Goal: Task Accomplishment & Management: Complete application form

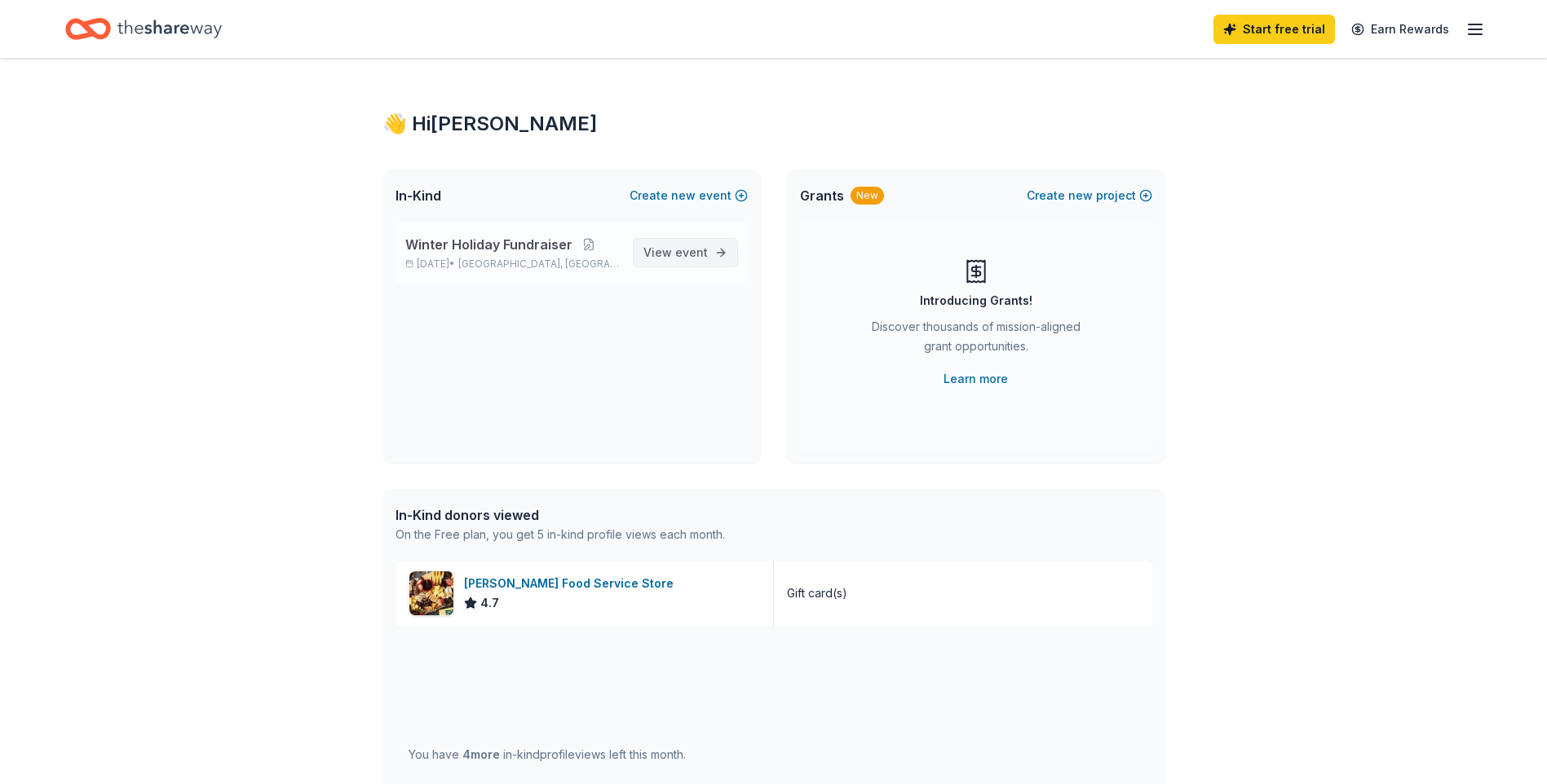
click at [716, 260] on link "View event" at bounding box center [685, 252] width 105 height 29
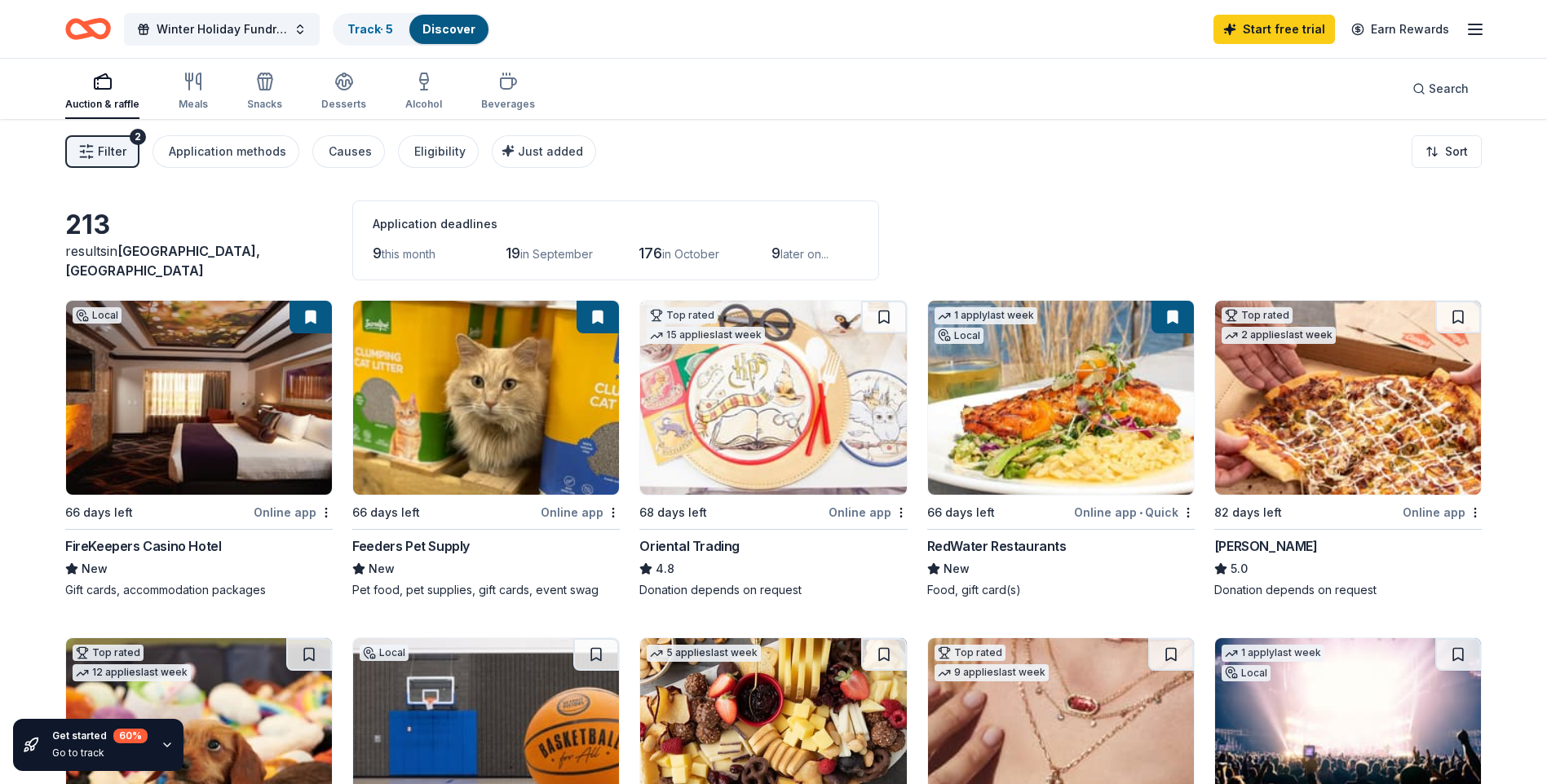
click at [467, 26] on link "Discover" at bounding box center [449, 29] width 53 height 14
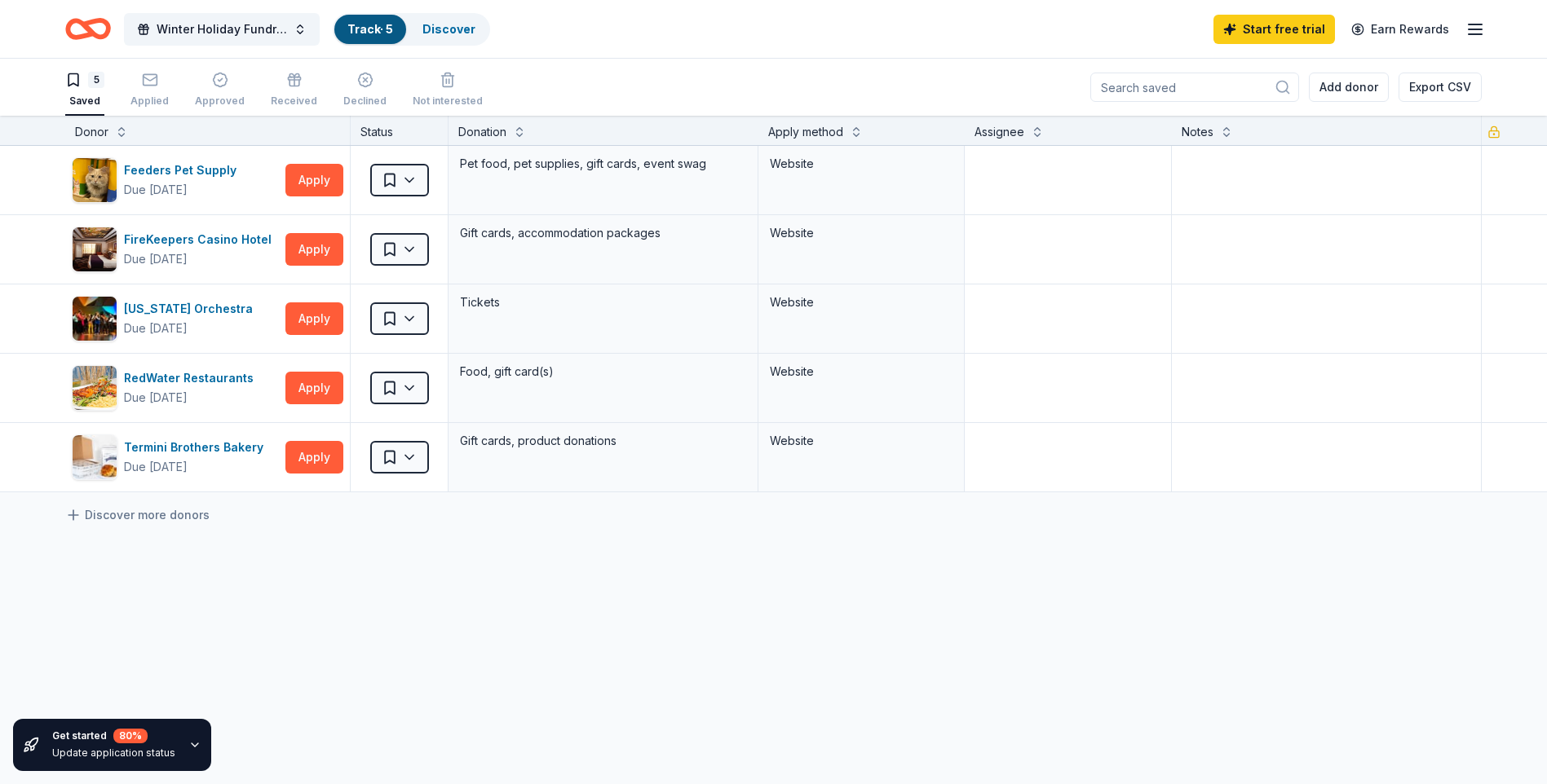
click at [89, 103] on div "Saved" at bounding box center [84, 101] width 39 height 13
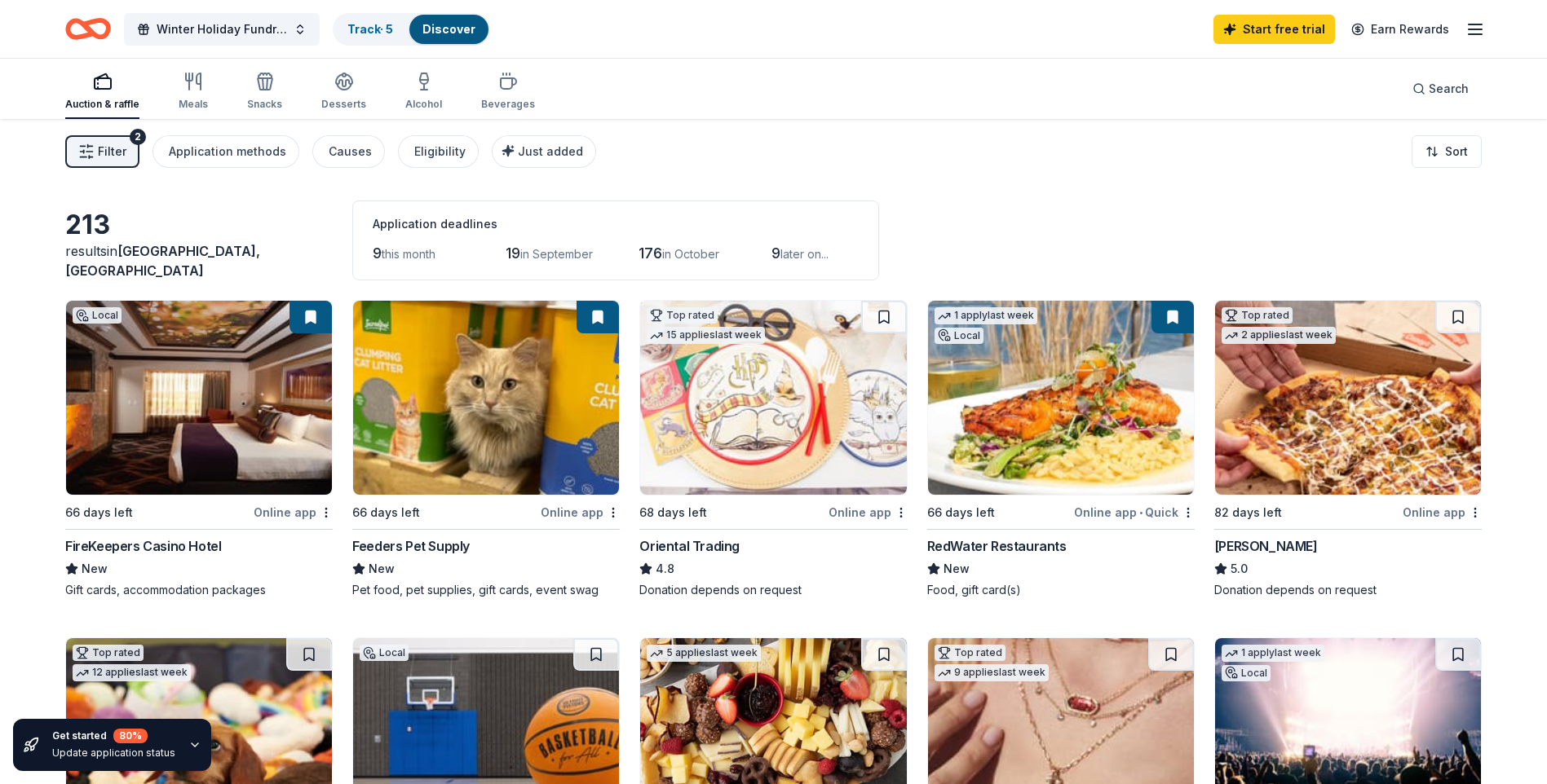
click at [308, 317] on button at bounding box center [310, 316] width 42 height 32
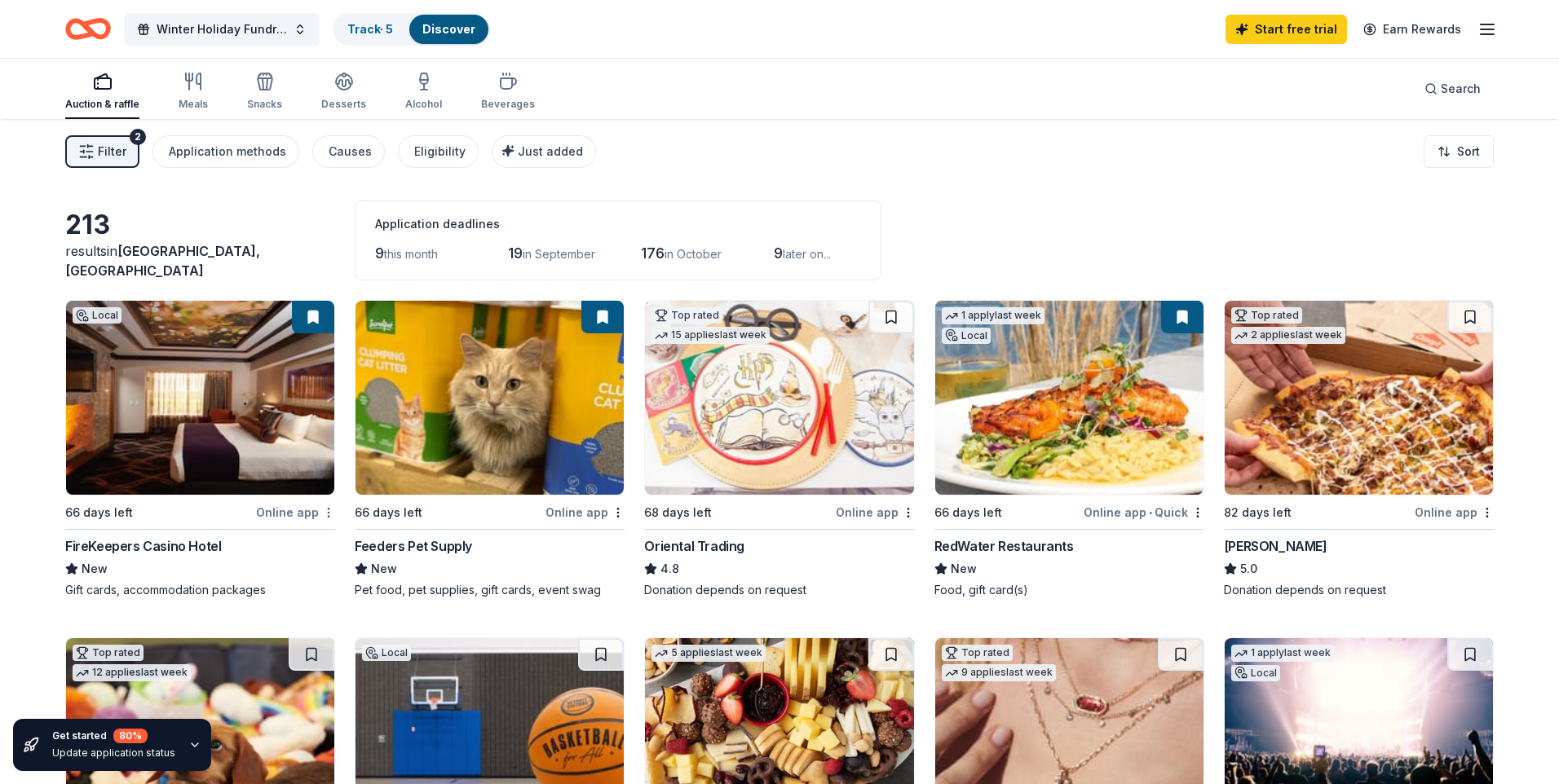
click at [327, 506] on html "Winter Holiday Fundraiser Track · 5 Discover Start free trial Earn Rewards Auct…" at bounding box center [779, 392] width 1559 height 784
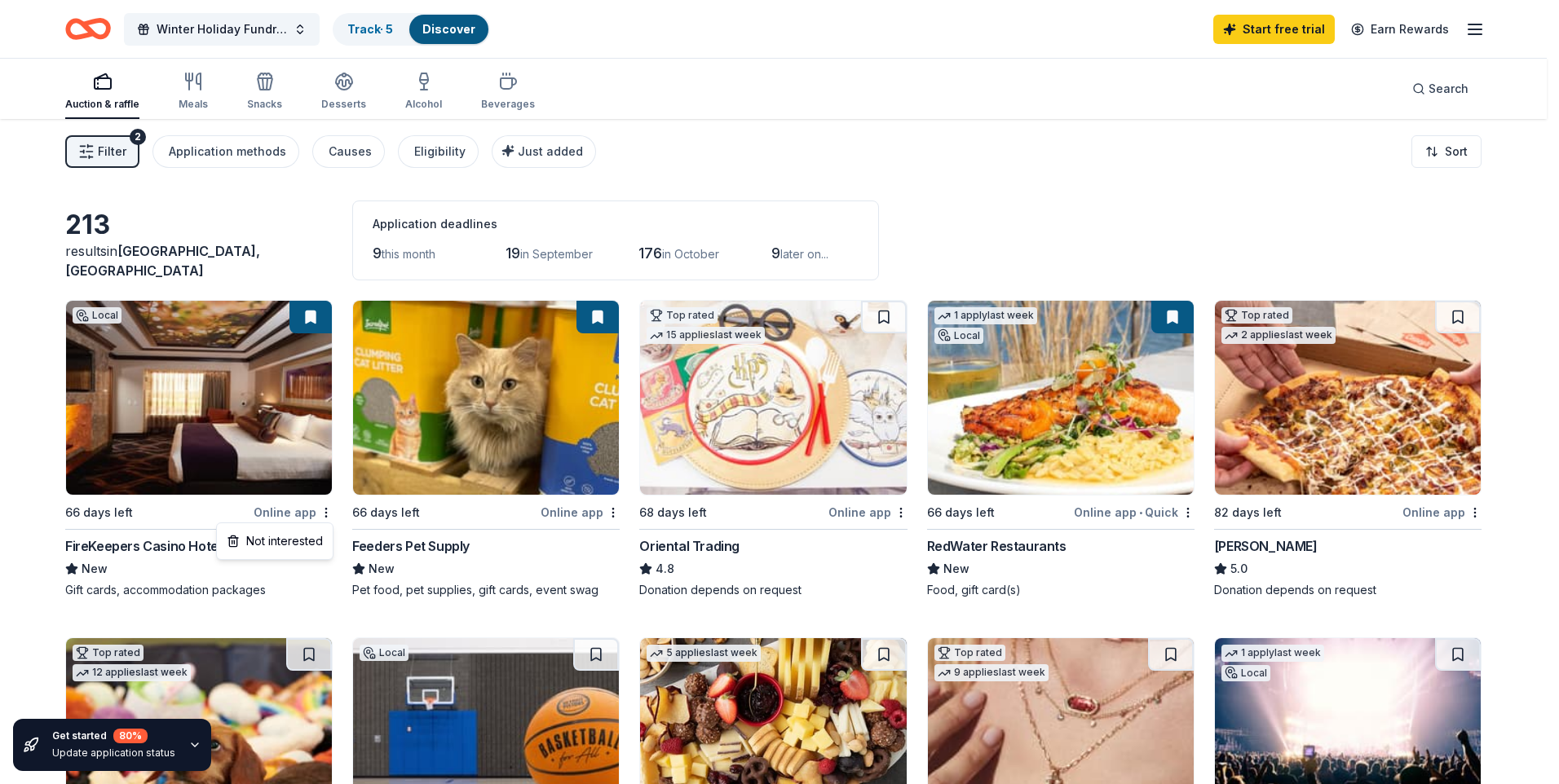
click at [289, 473] on html "Winter Holiday Fundraiser Track · 5 Discover Start free trial Earn Rewards Auct…" at bounding box center [779, 392] width 1559 height 784
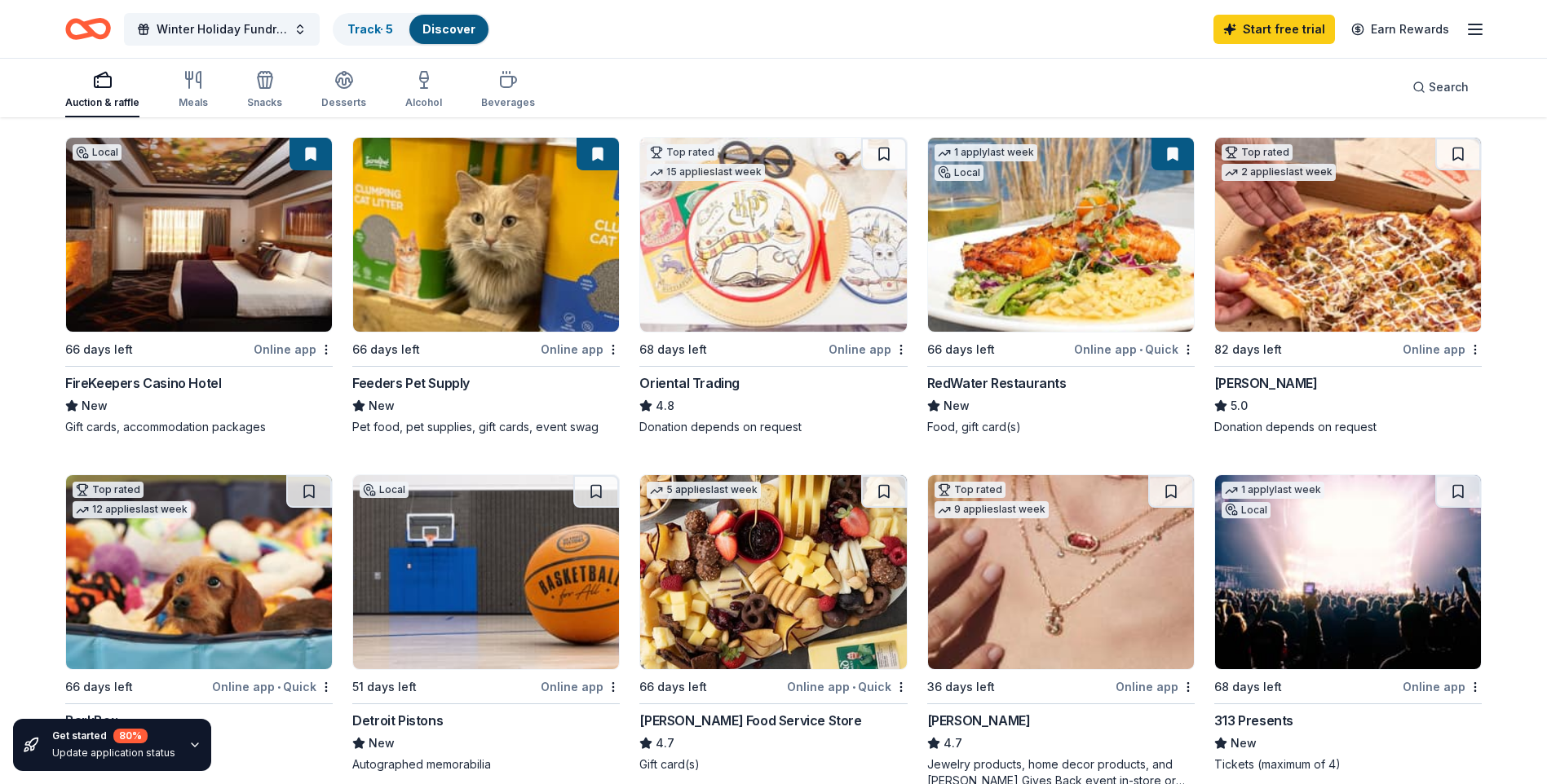
scroll to position [244, 0]
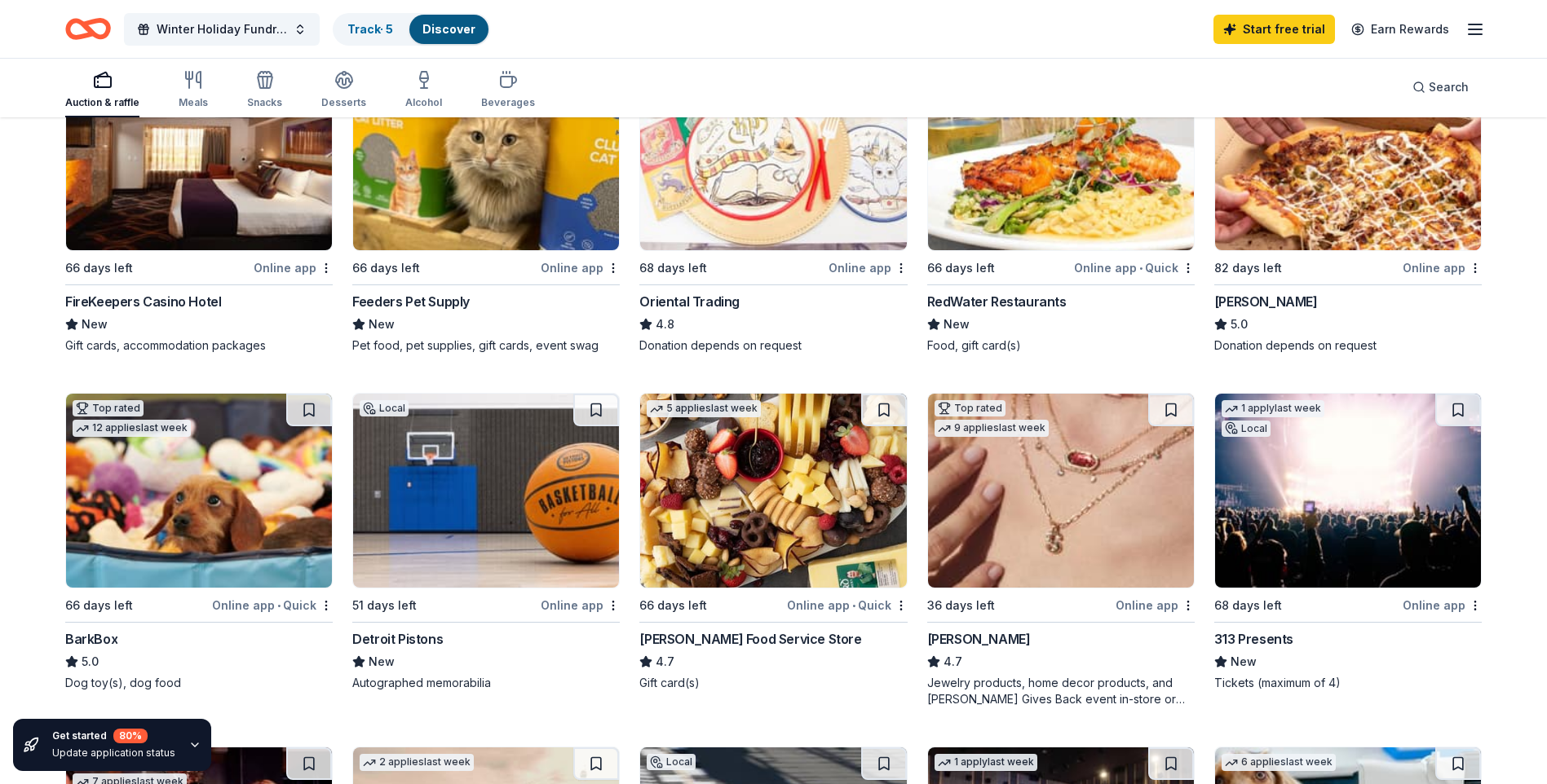
click at [243, 307] on div "FireKeepers Casino Hotel" at bounding box center [198, 301] width 267 height 19
click at [1480, 28] on icon "button" at bounding box center [1475, 29] width 19 height 19
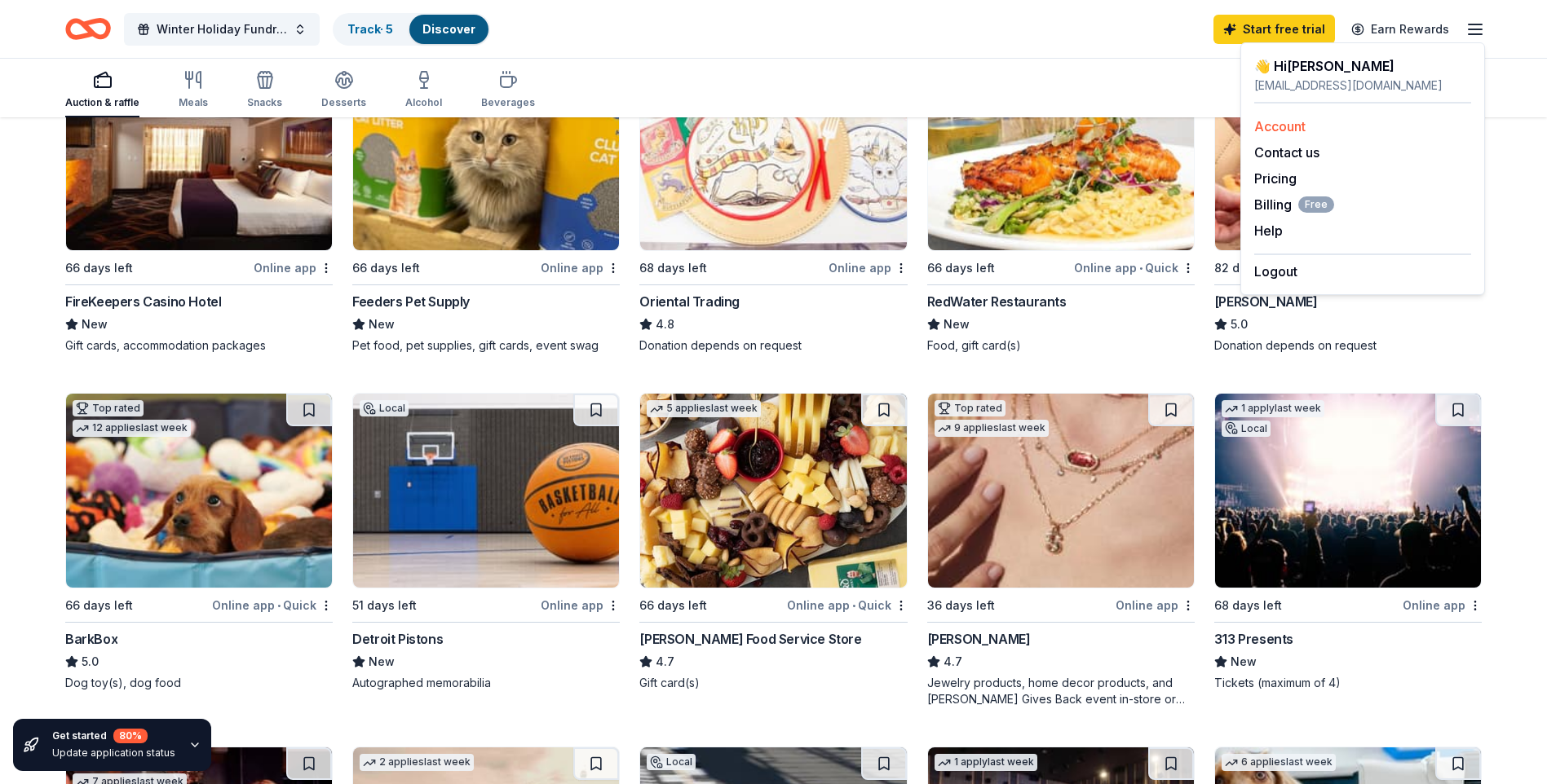
click at [1303, 122] on link "Account" at bounding box center [1280, 126] width 52 height 17
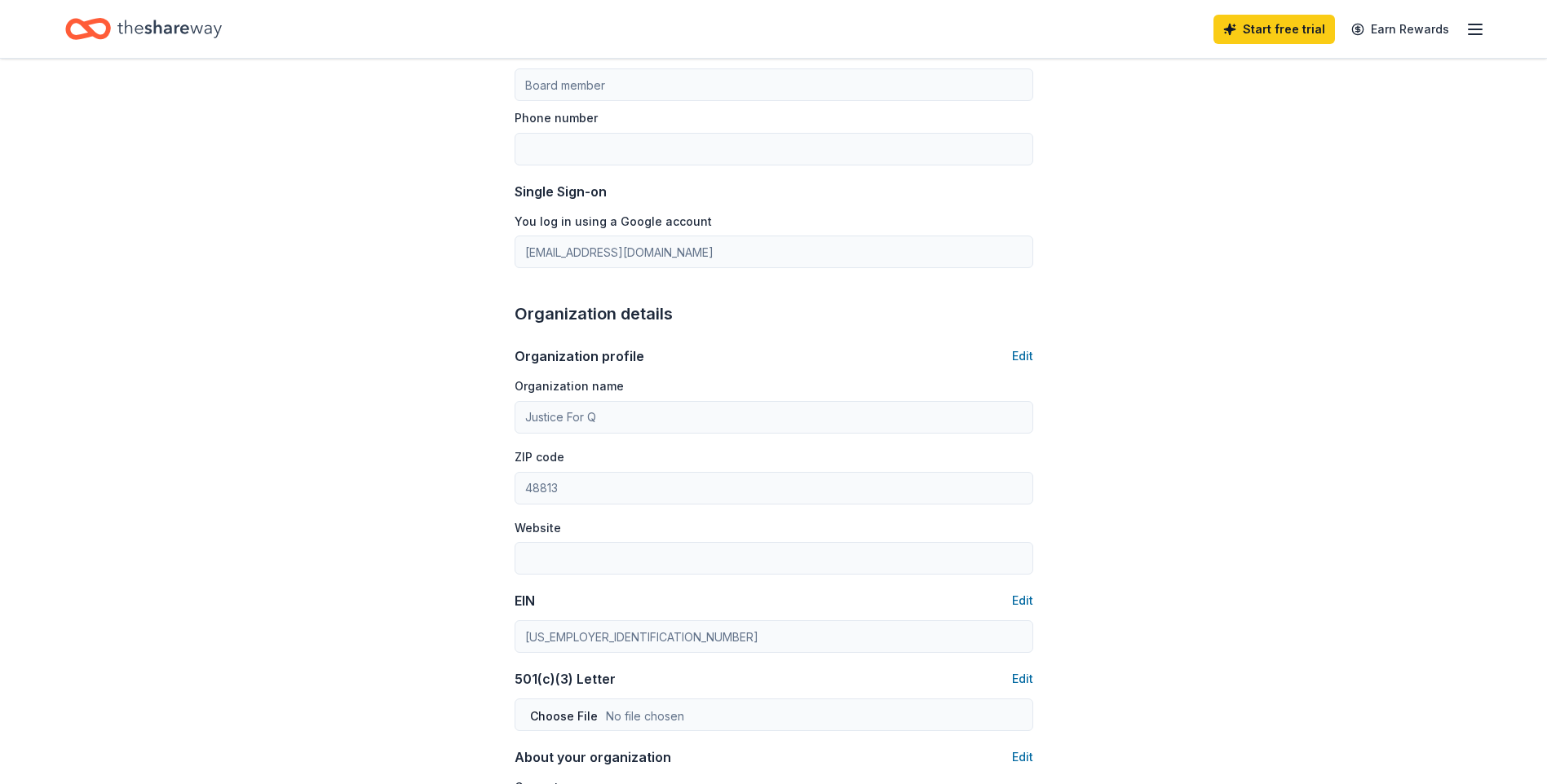
scroll to position [244, 0]
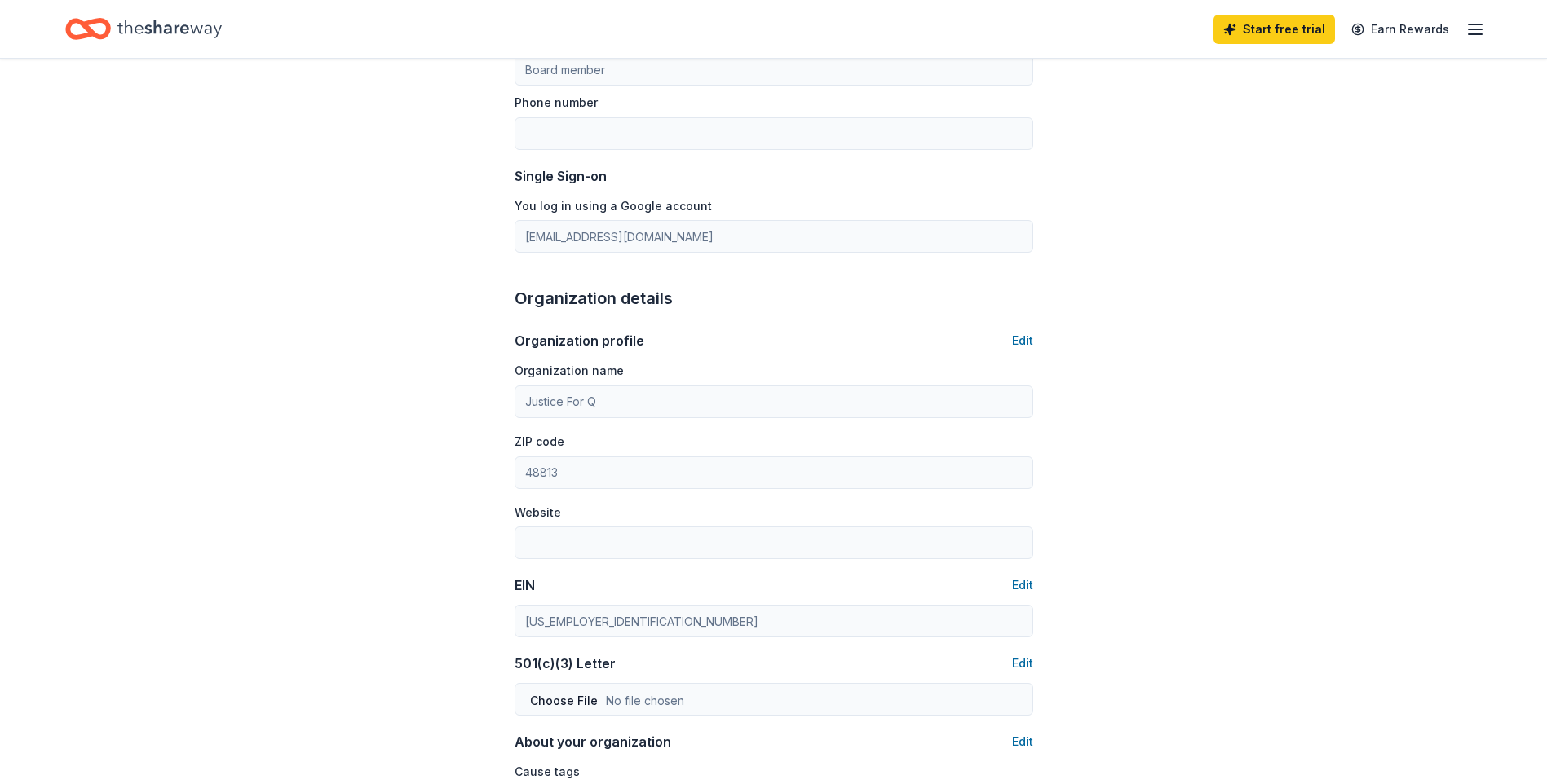
click at [1011, 338] on div "Organization profile Edit" at bounding box center [774, 341] width 519 height 19
click at [1020, 339] on button "Edit" at bounding box center [1022, 341] width 21 height 19
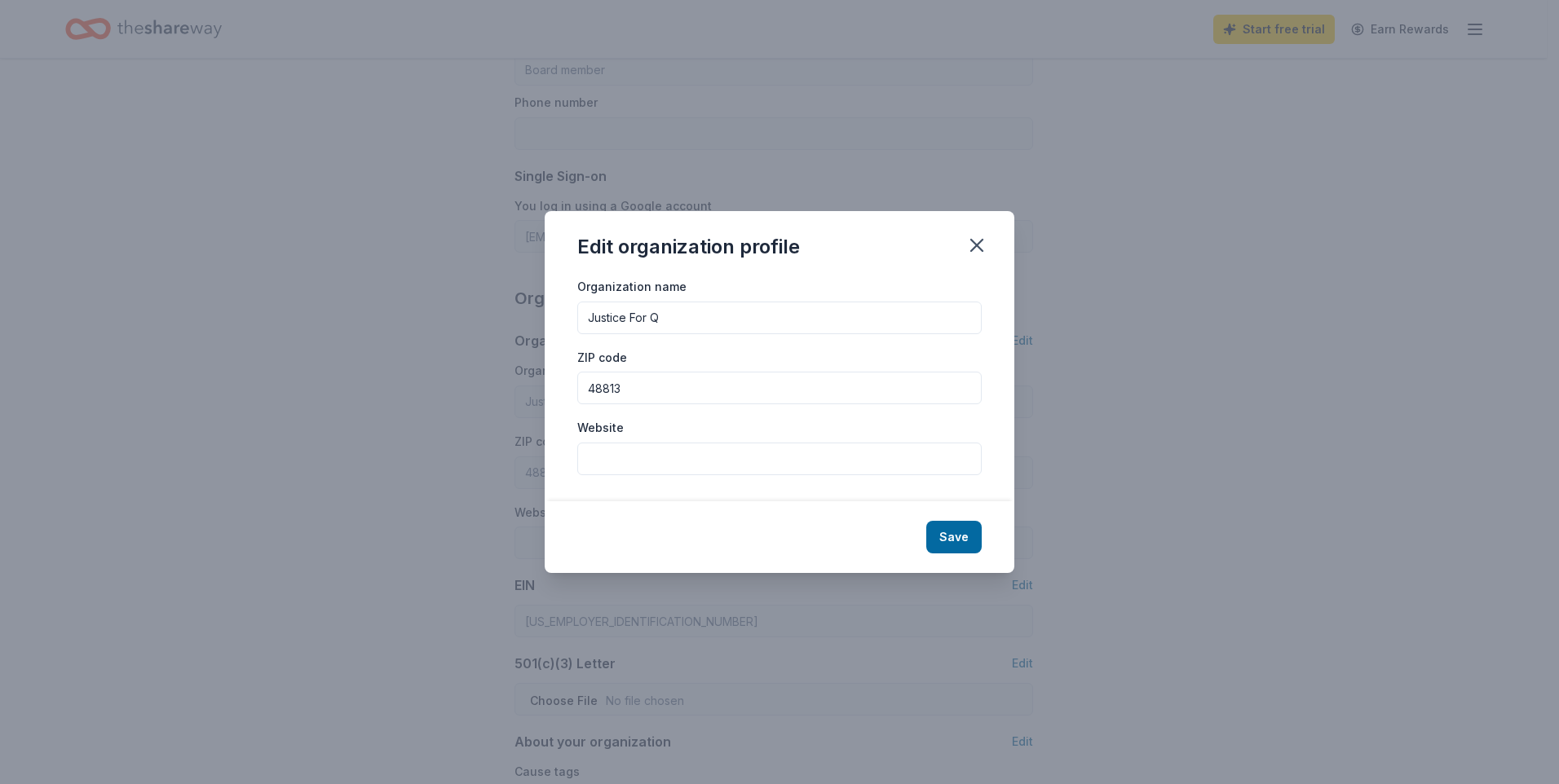
click at [790, 451] on input "Website" at bounding box center [779, 458] width 404 height 32
paste input "https://livelikeq.my.canva.site/quentinbartlettfoundation"
type input "https://livelikeq.my.canva.site/quentinbartlettfoundation"
click at [949, 531] on button "Save" at bounding box center [953, 536] width 55 height 32
type input "https://livelikeq.my.canva.site/quentinbartlettfoundation"
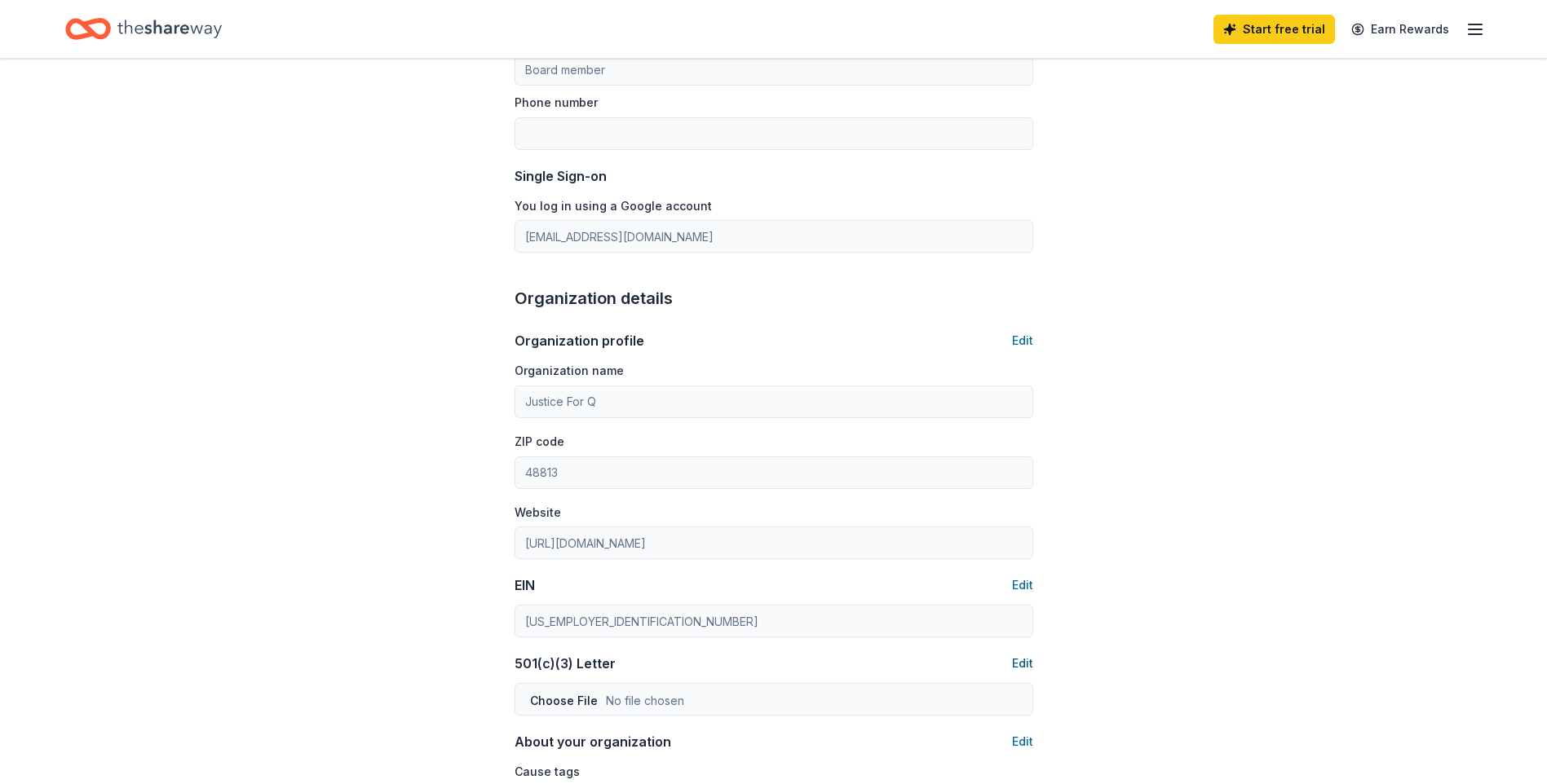
click at [1025, 660] on button "Edit" at bounding box center [1022, 663] width 21 height 19
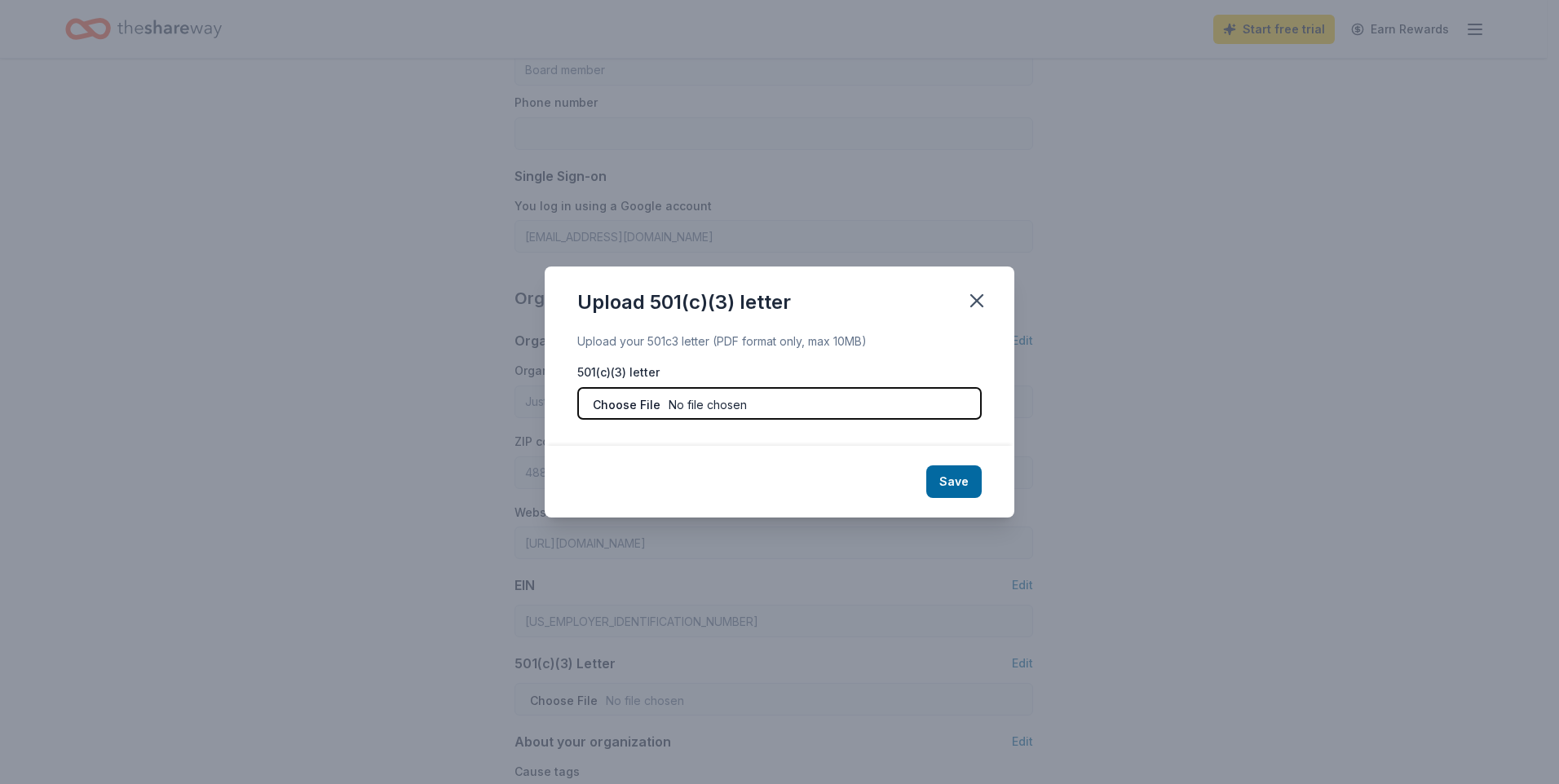
click at [699, 403] on input "file" at bounding box center [779, 403] width 404 height 32
type input "C:\fakepath\FinalLetter_33-1464729_JUSTICEFORQ_04042025_00.pdf"
click at [939, 480] on button "Save" at bounding box center [953, 481] width 55 height 32
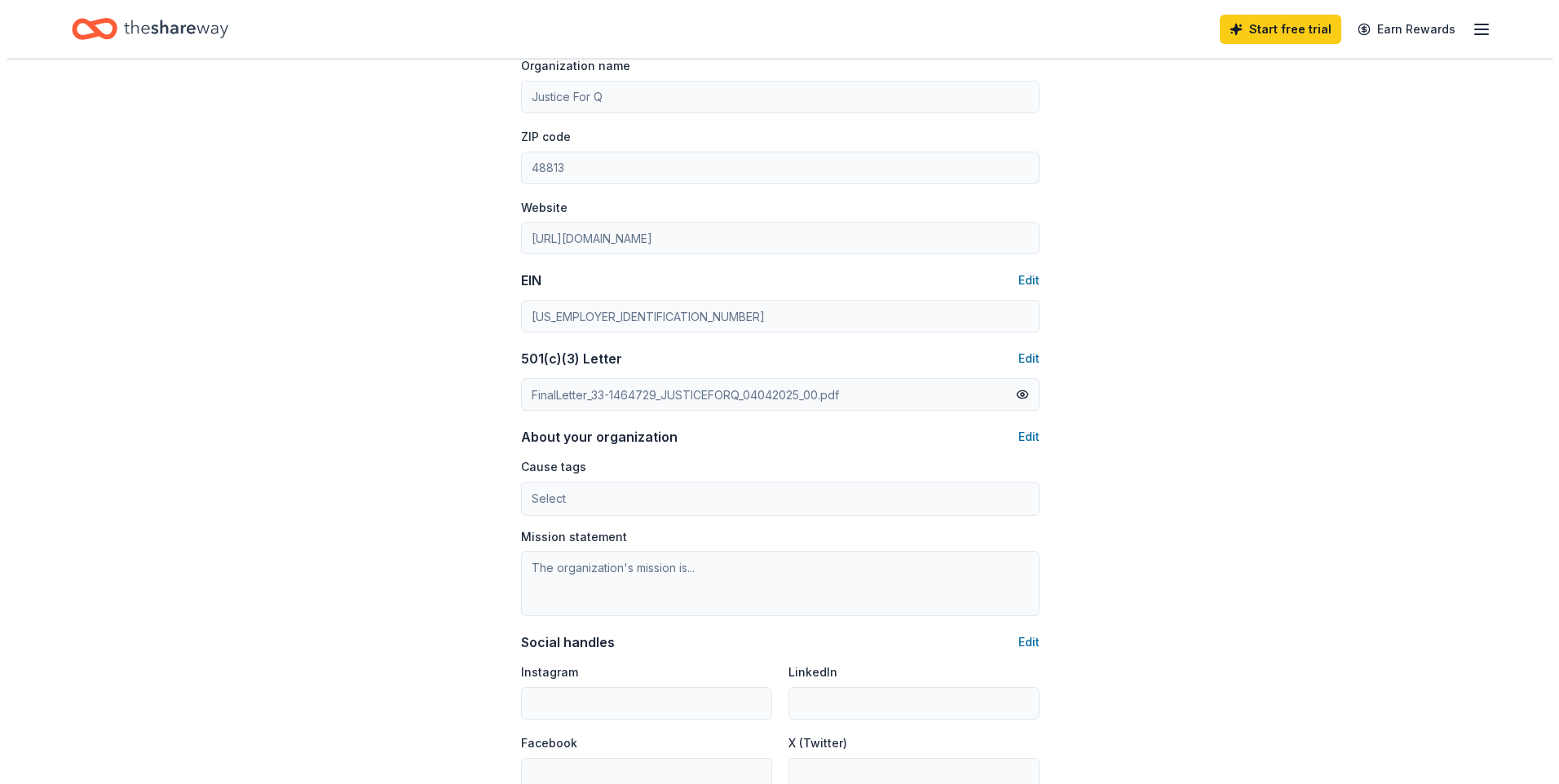
scroll to position [570, 0]
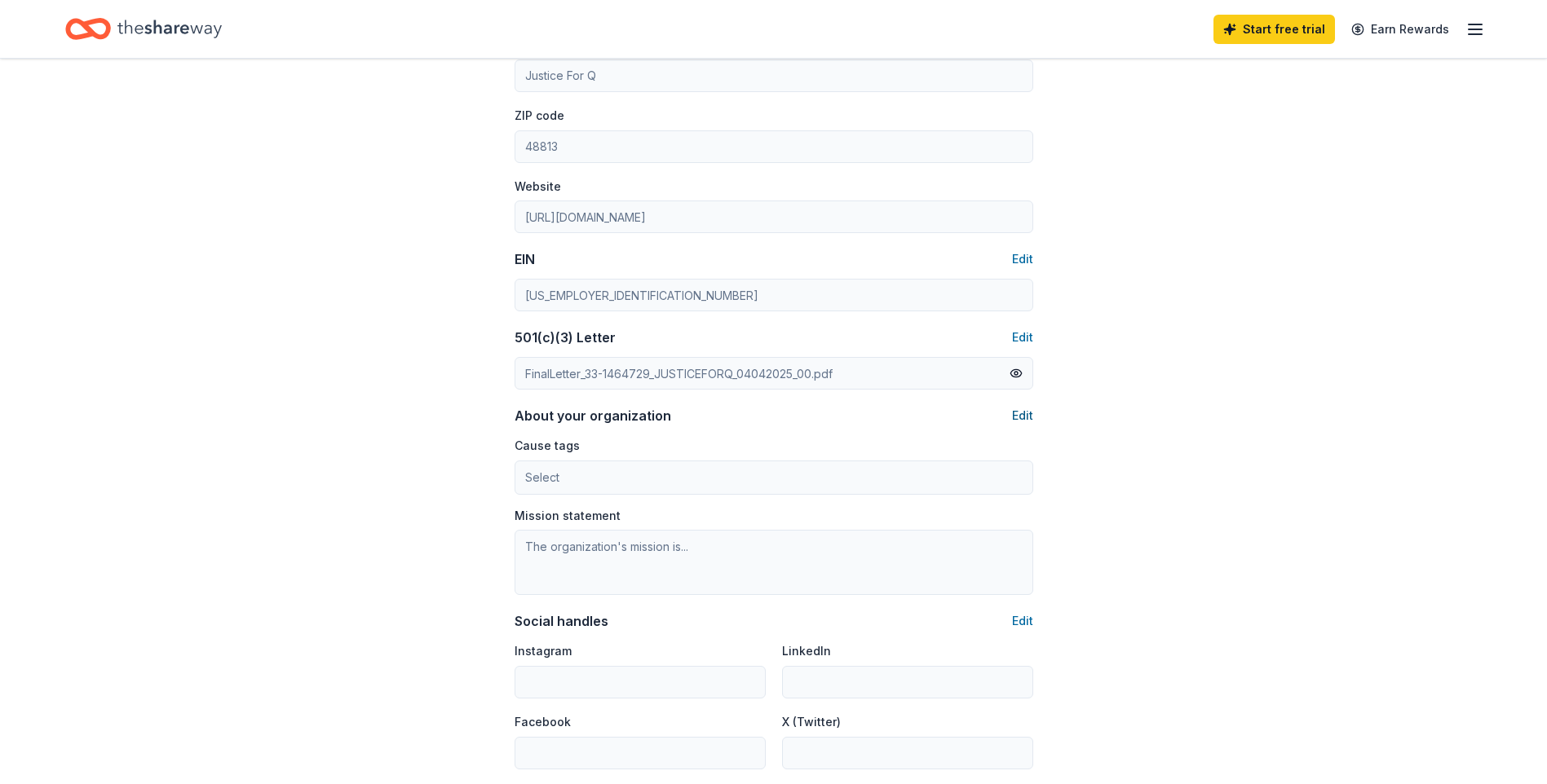
click at [1022, 413] on button "Edit" at bounding box center [1022, 415] width 21 height 19
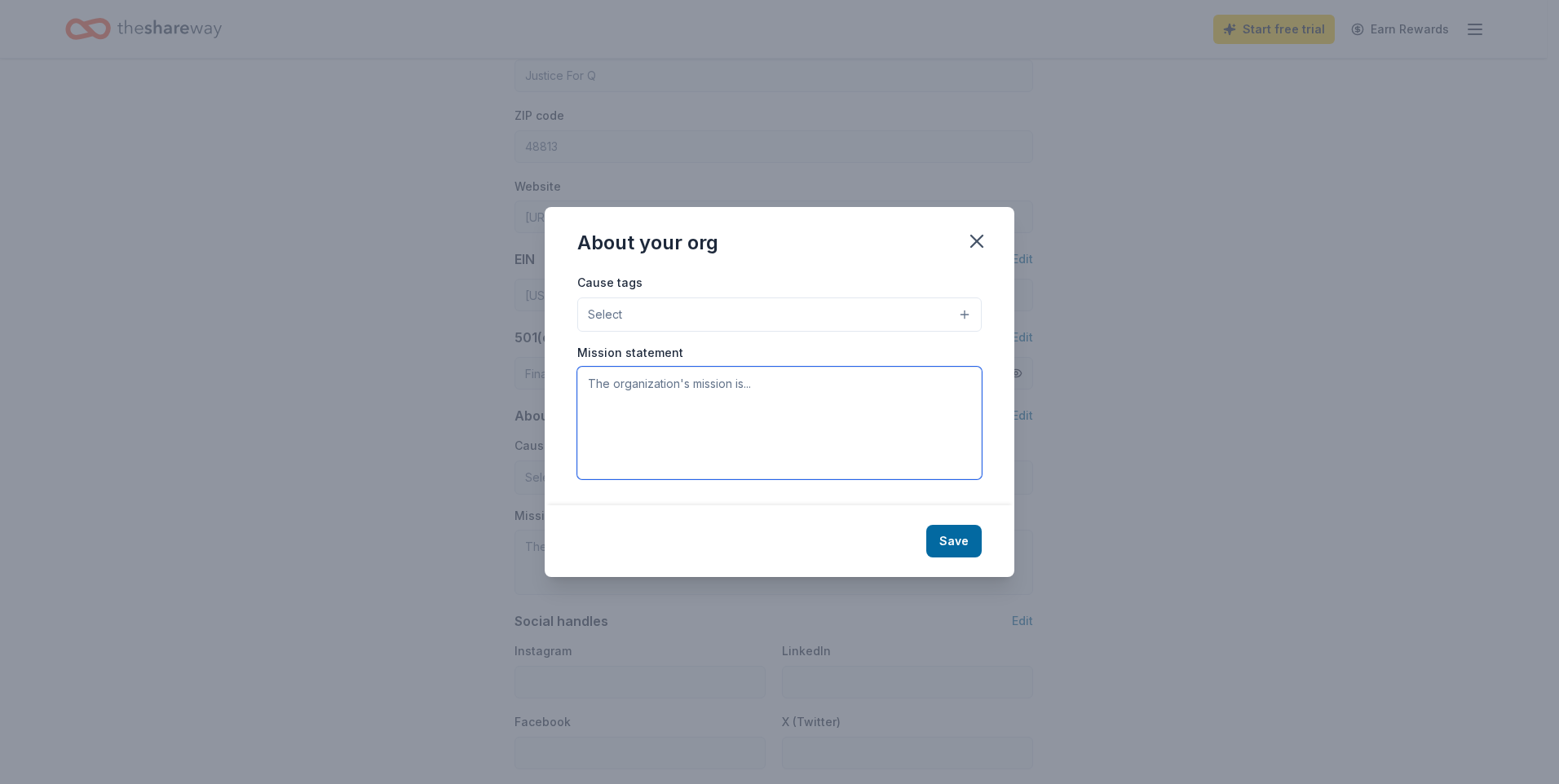
click at [648, 387] on textarea at bounding box center [779, 423] width 404 height 112
paste textarea "Our mission is to honor the legacy of Quentin by fostering community connection…"
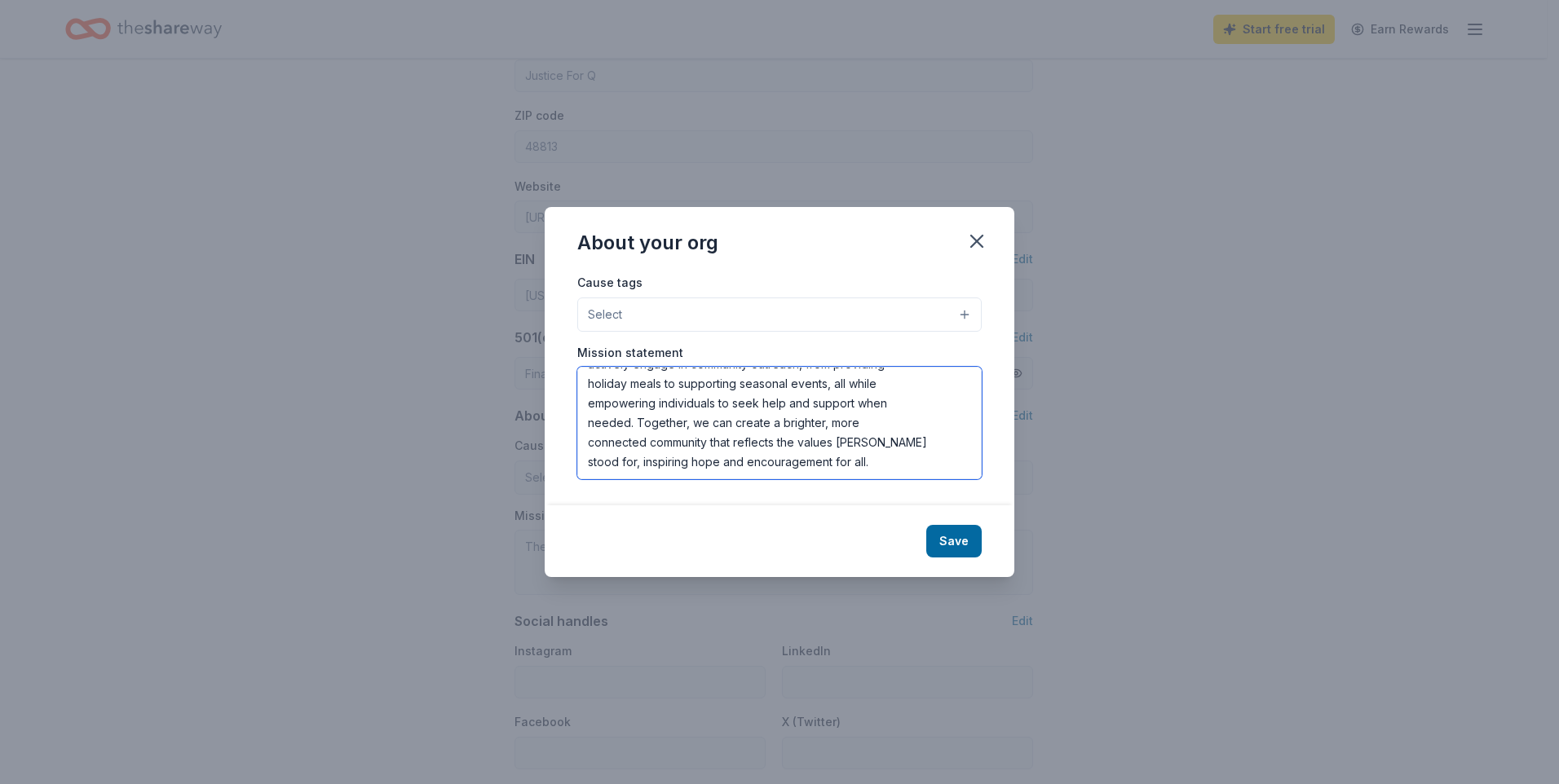
scroll to position [313, 0]
type textarea "Our mission is to honor the legacy of Quentin by fostering community connection…"
click at [801, 307] on button "Select" at bounding box center [779, 314] width 404 height 34
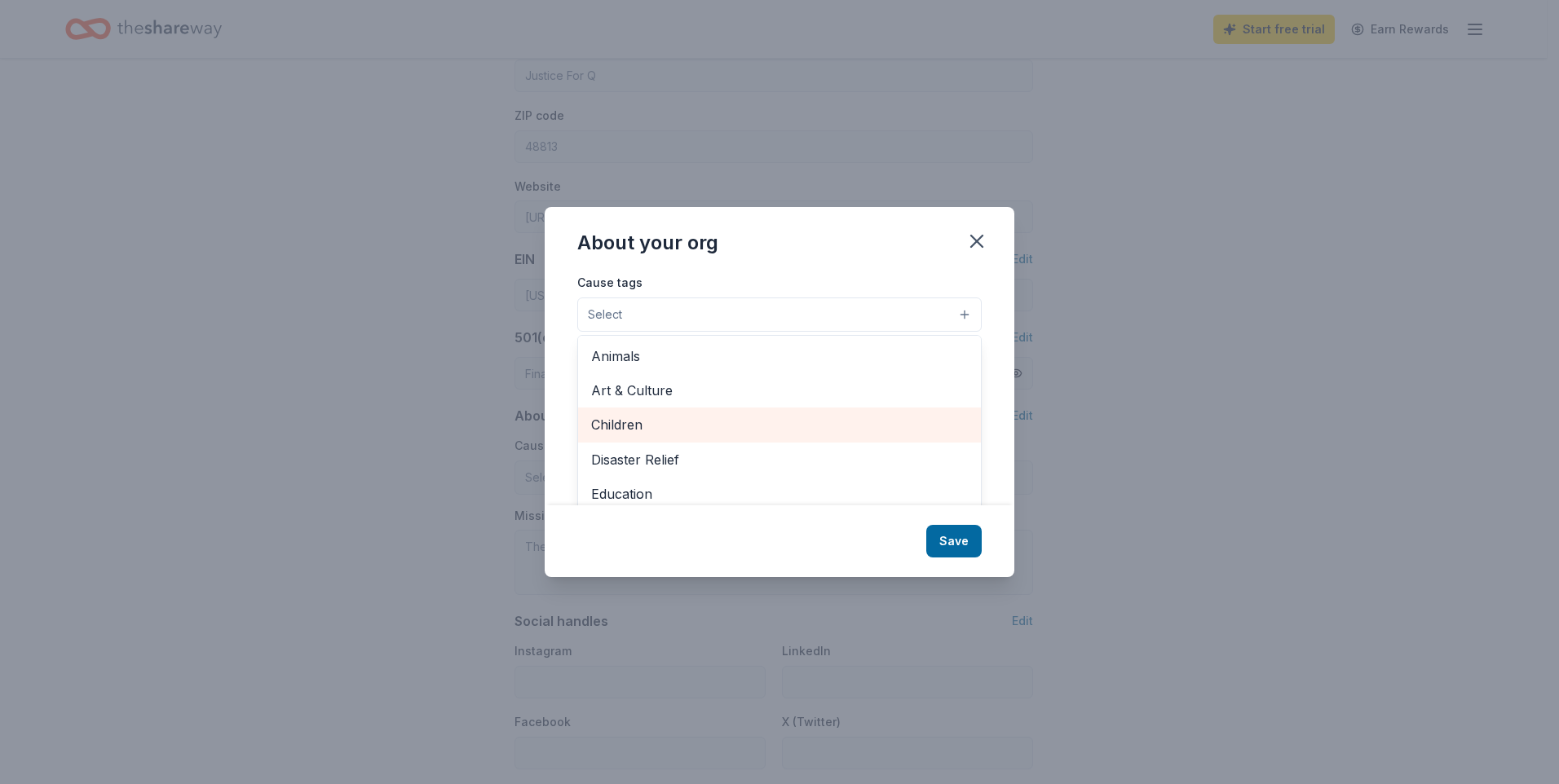
click at [741, 418] on span "Children" at bounding box center [779, 425] width 377 height 21
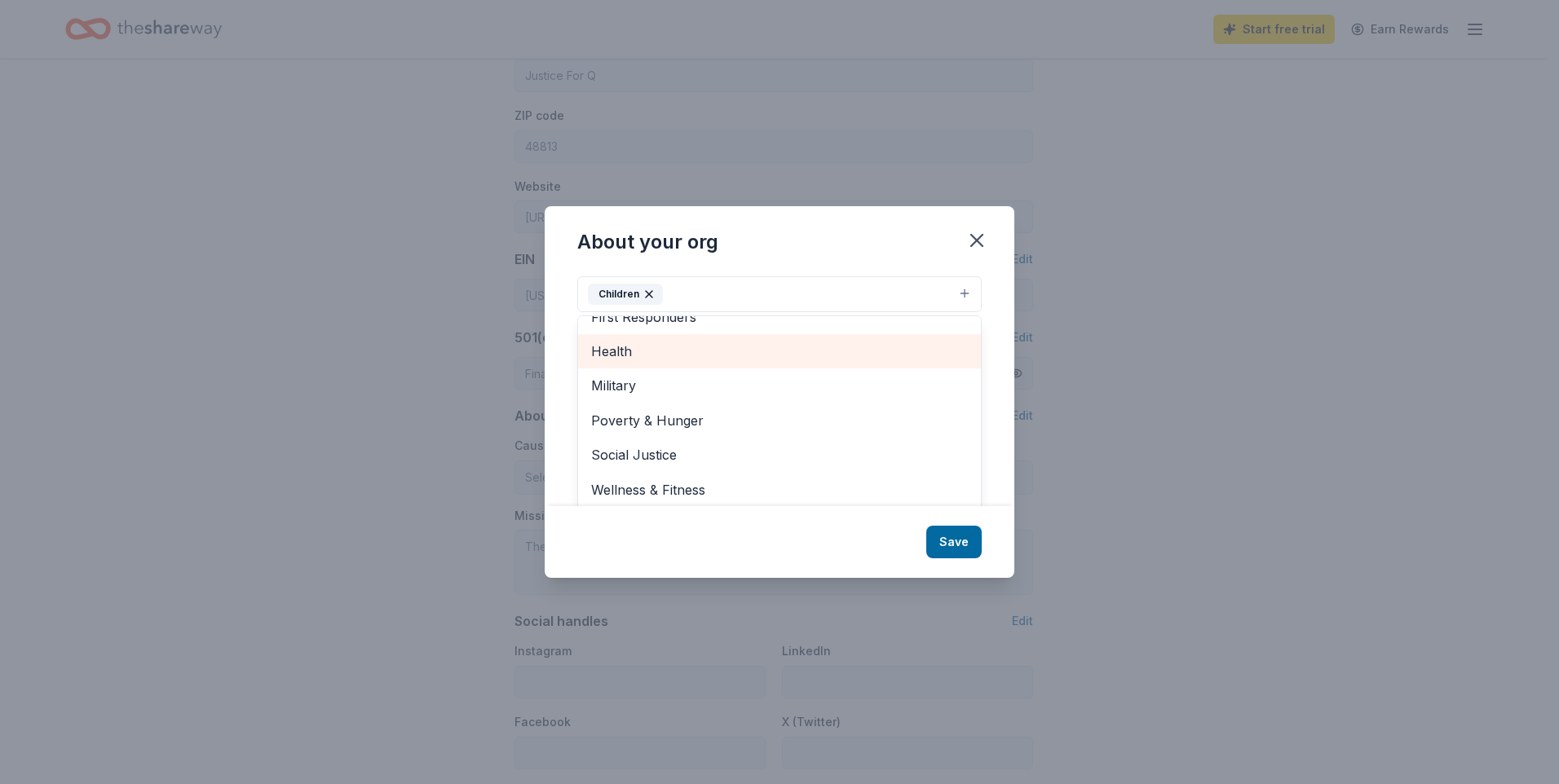
scroll to position [25, 0]
click at [700, 350] on span "Health" at bounding box center [779, 346] width 377 height 21
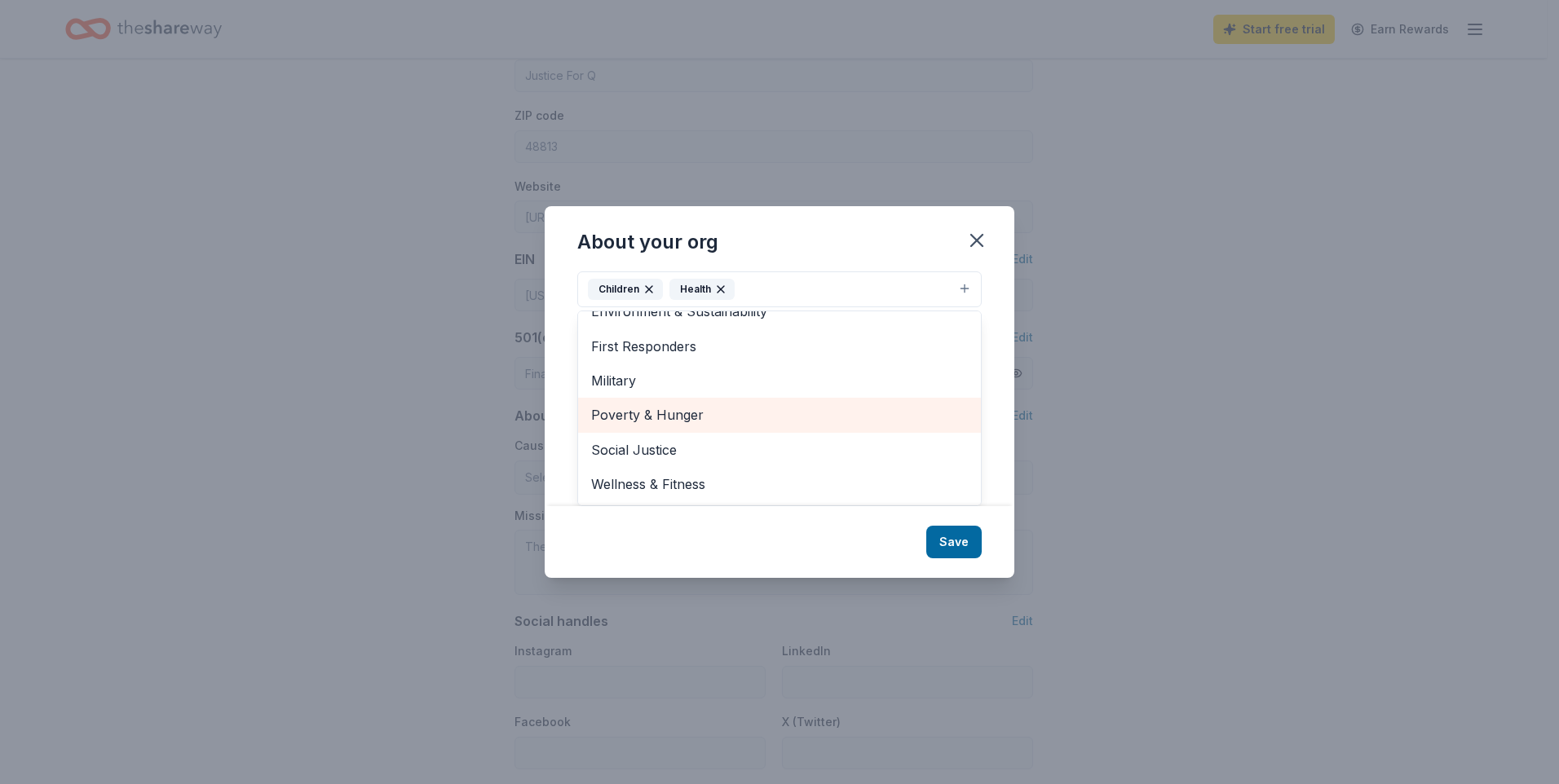
click at [699, 421] on span "Poverty & Hunger" at bounding box center [779, 414] width 377 height 21
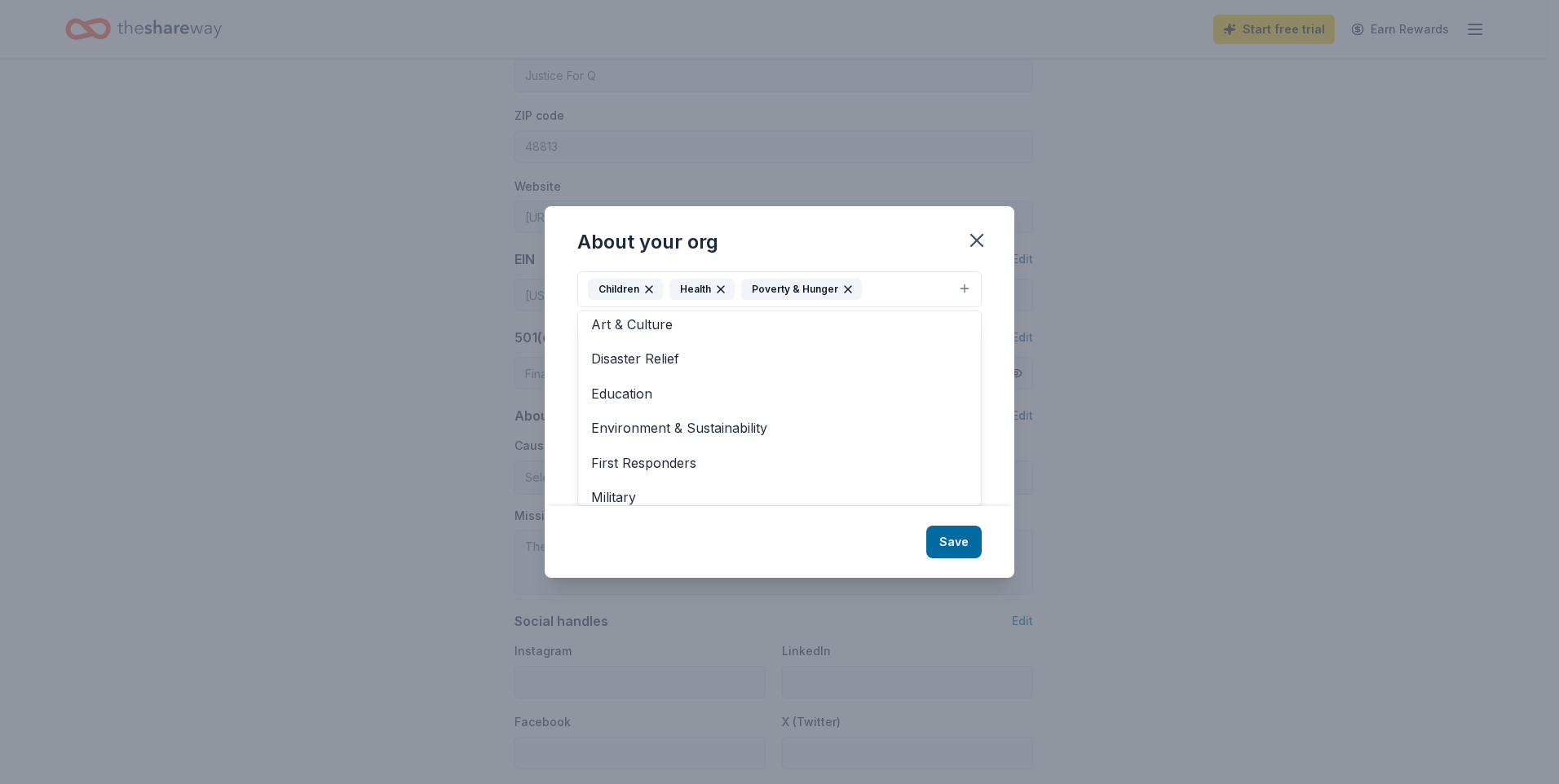
scroll to position [0, 0]
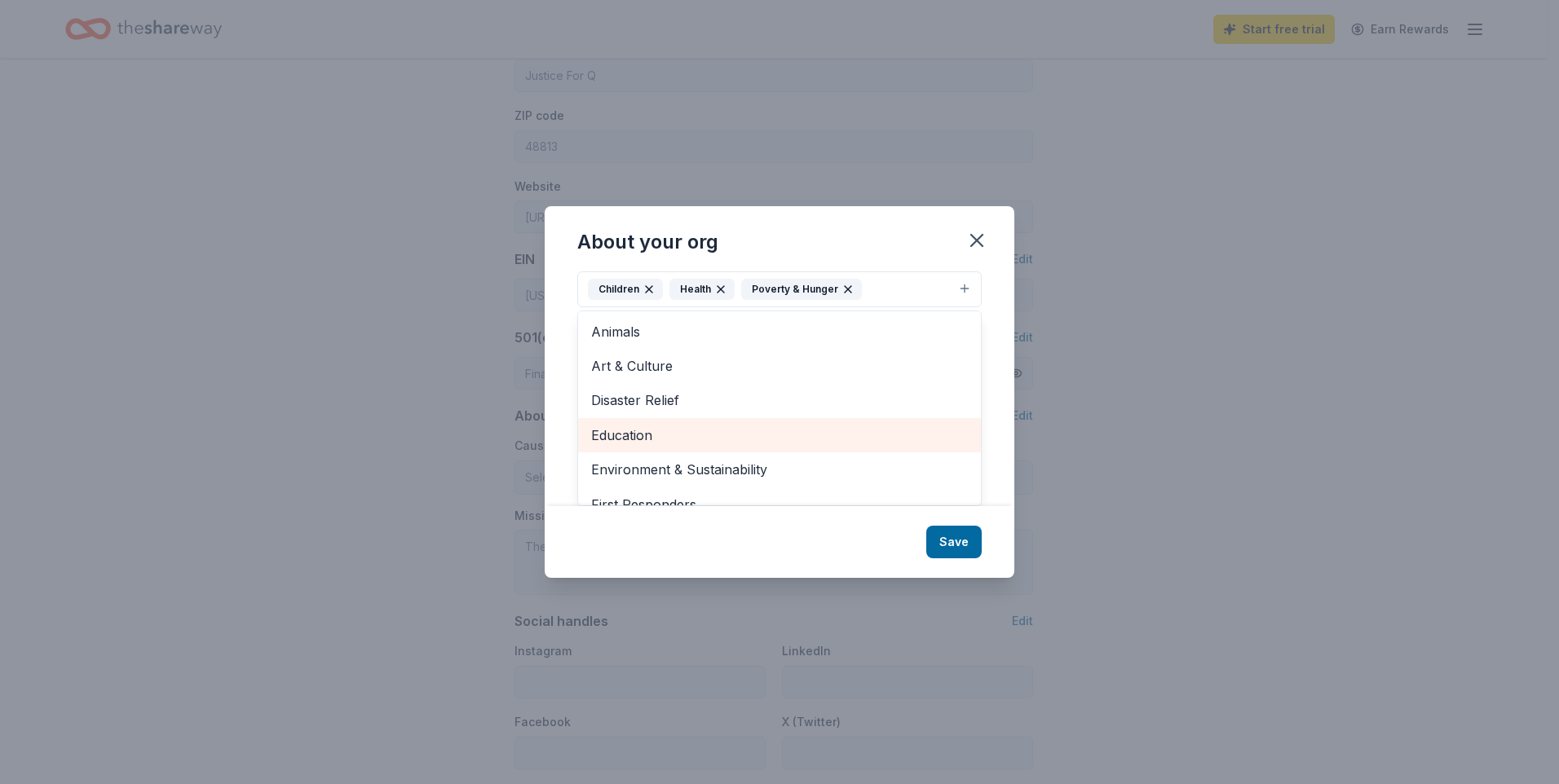
click at [685, 427] on span "Education" at bounding box center [779, 435] width 377 height 21
click at [718, 446] on span "Environment & Sustainability" at bounding box center [779, 435] width 377 height 21
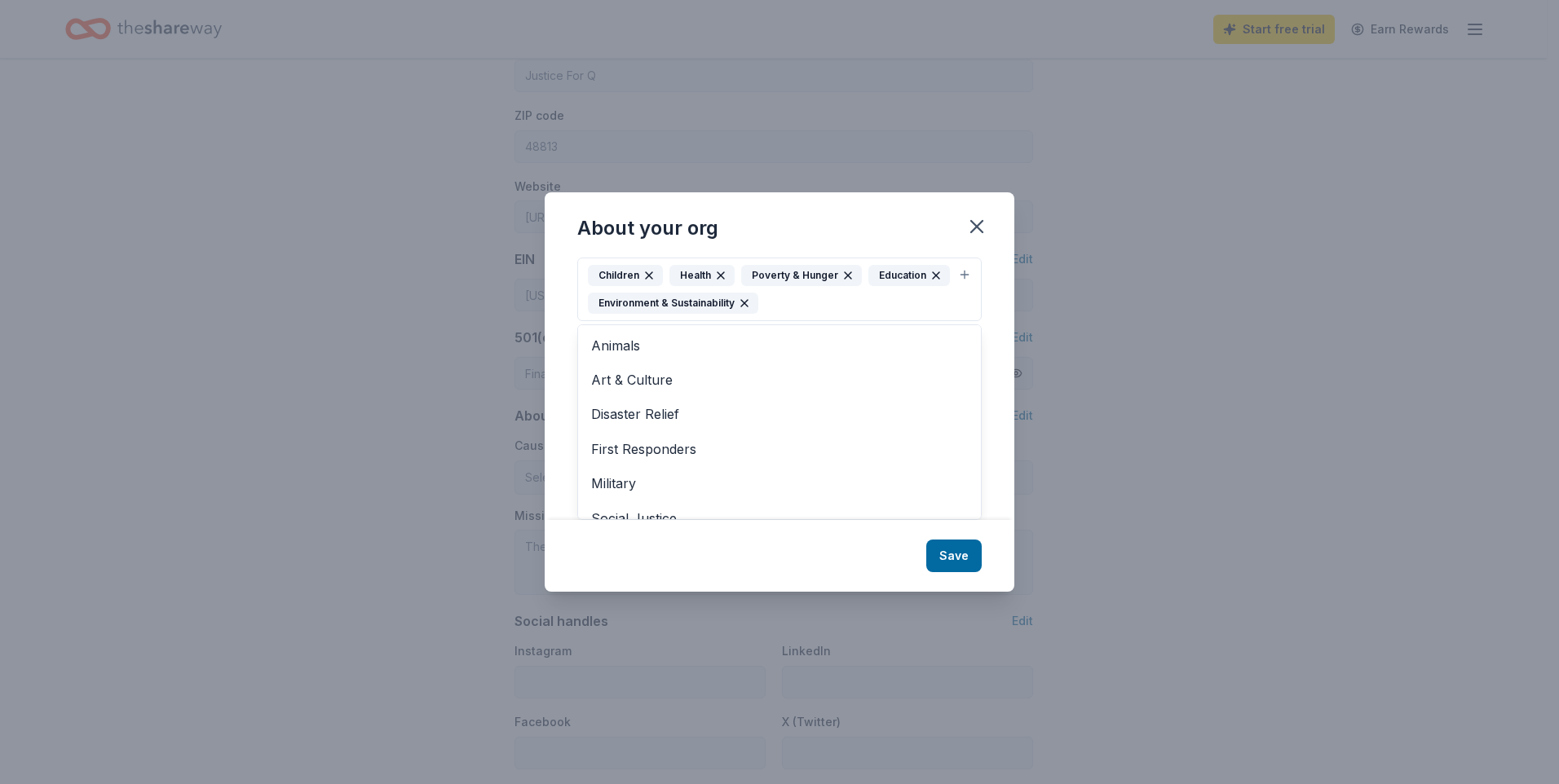
click at [946, 554] on div "About your org Cause tags Children Health Poverty & Hunger Education Environmen…" at bounding box center [779, 392] width 470 height 399
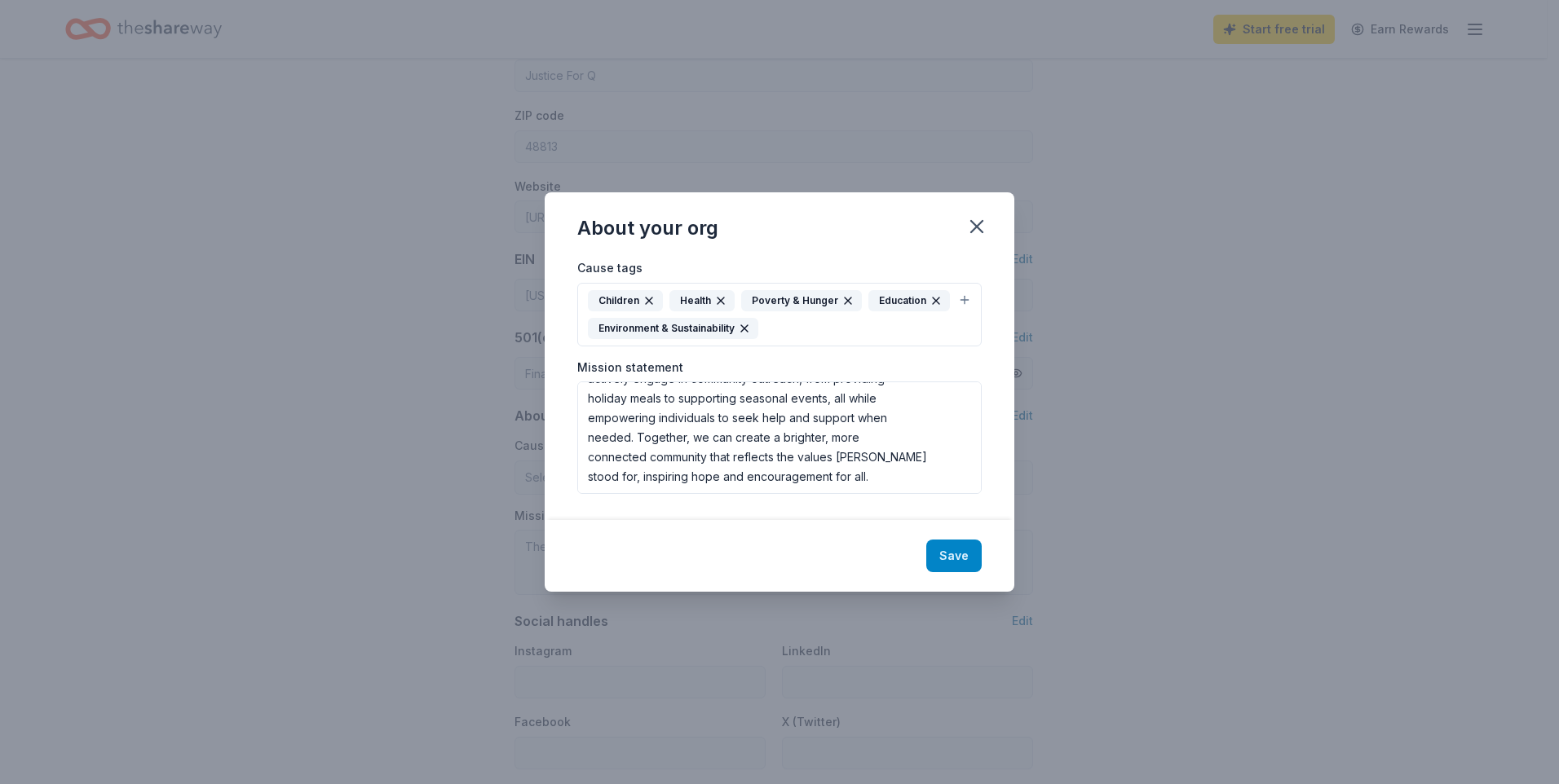
click at [940, 543] on button "Save" at bounding box center [953, 555] width 55 height 32
type textarea "Our mission is to honor the legacy of Quentin by fostering community connection…"
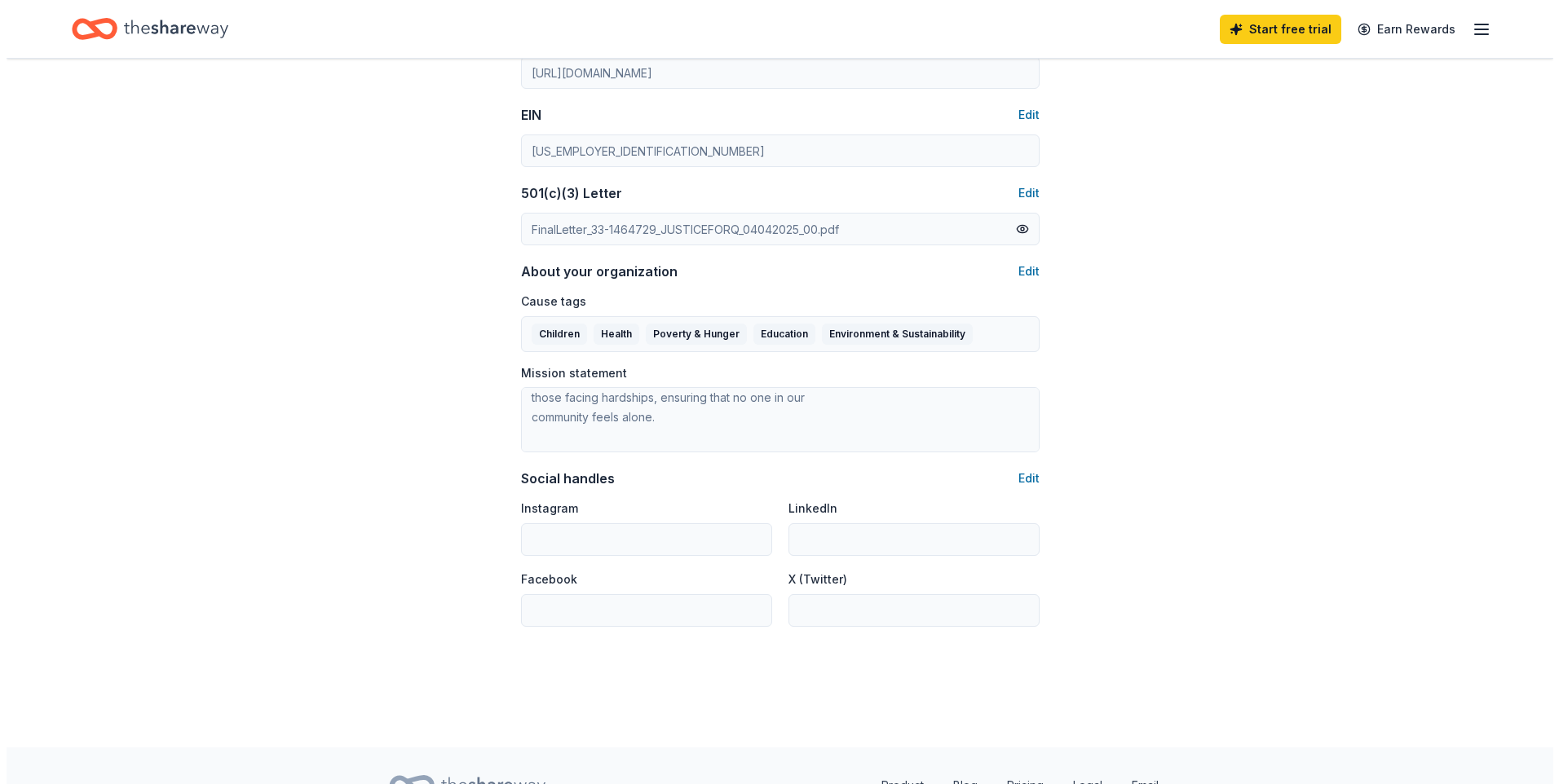
scroll to position [733, 0]
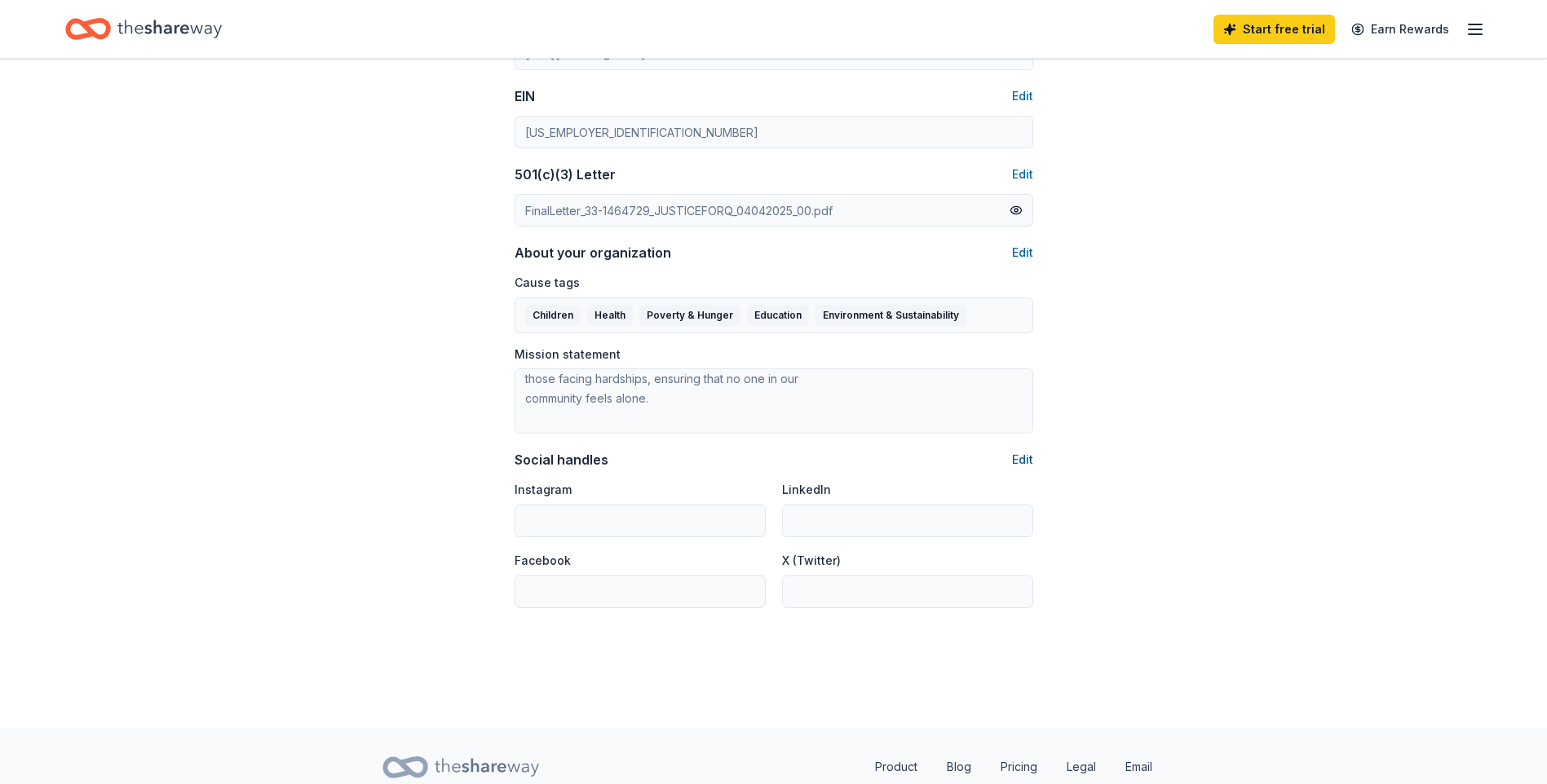
click at [1013, 459] on button "Edit" at bounding box center [1022, 459] width 21 height 19
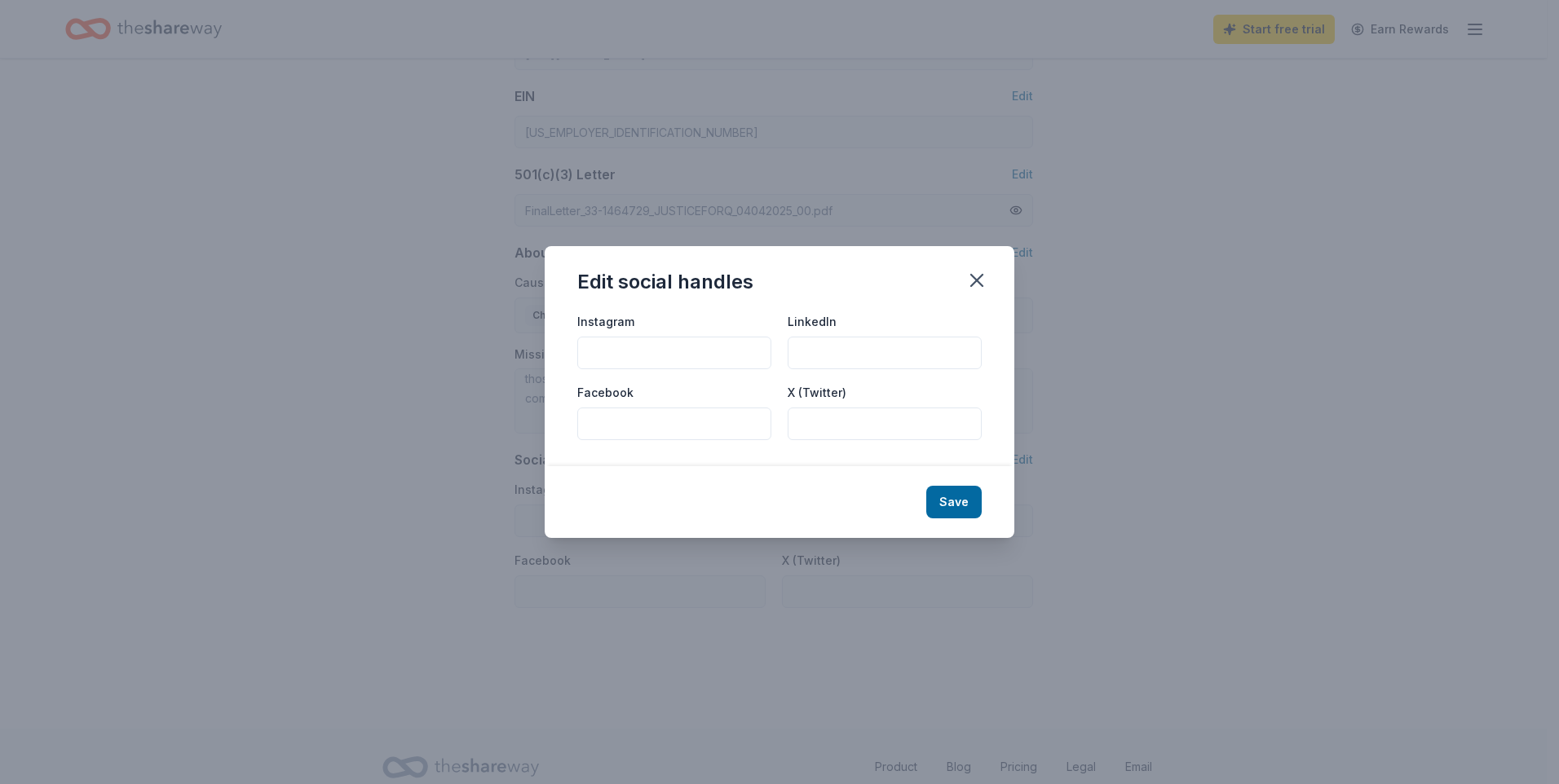
click at [749, 416] on input "Facebook" at bounding box center [674, 423] width 194 height 32
paste input "https://www.facebook.com/p/Justice-for-Q-100068285030419/"
type input "https://www.facebook.com/p/Justice-for-Q-100068285030419/"
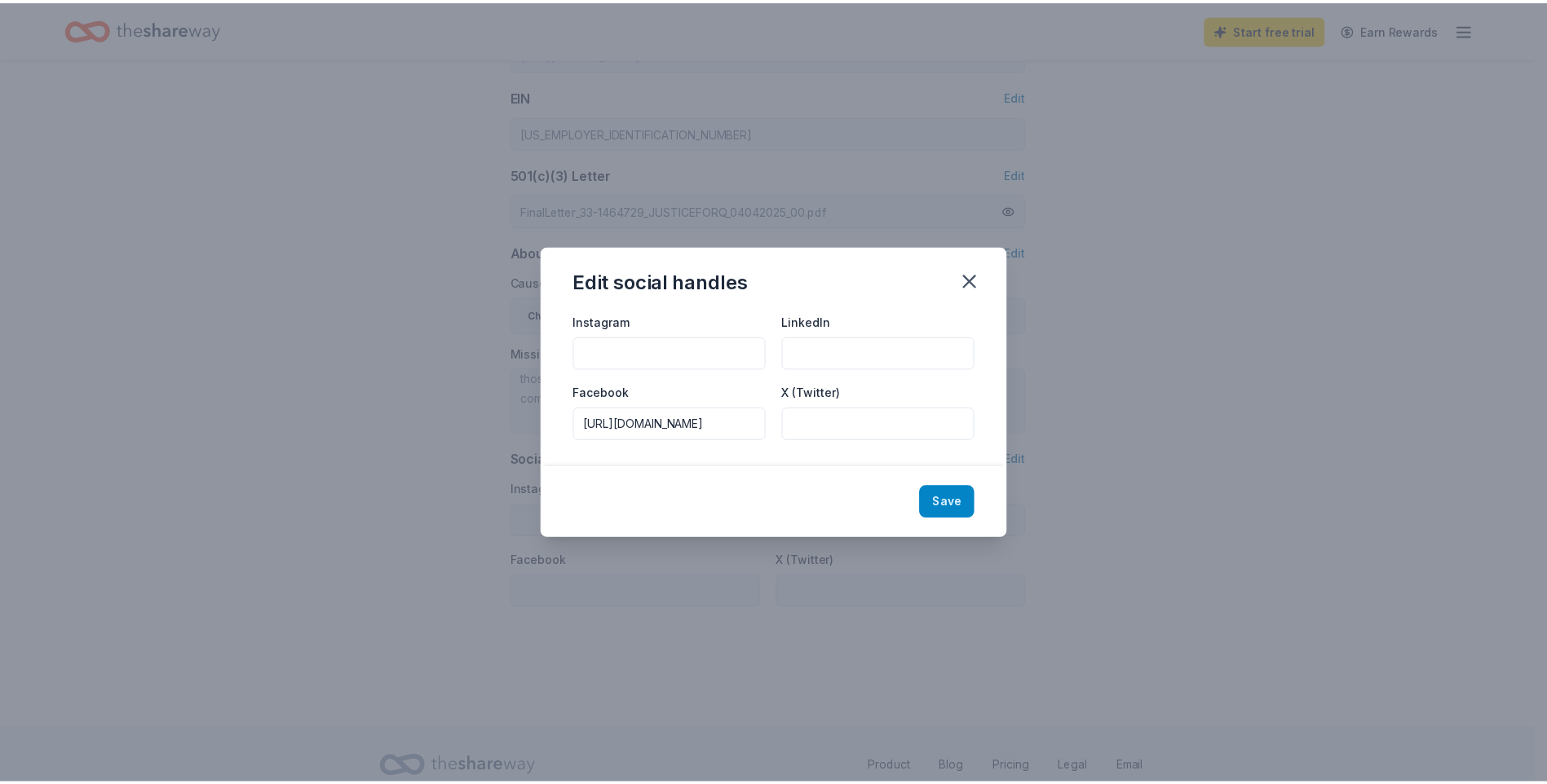
scroll to position [0, 0]
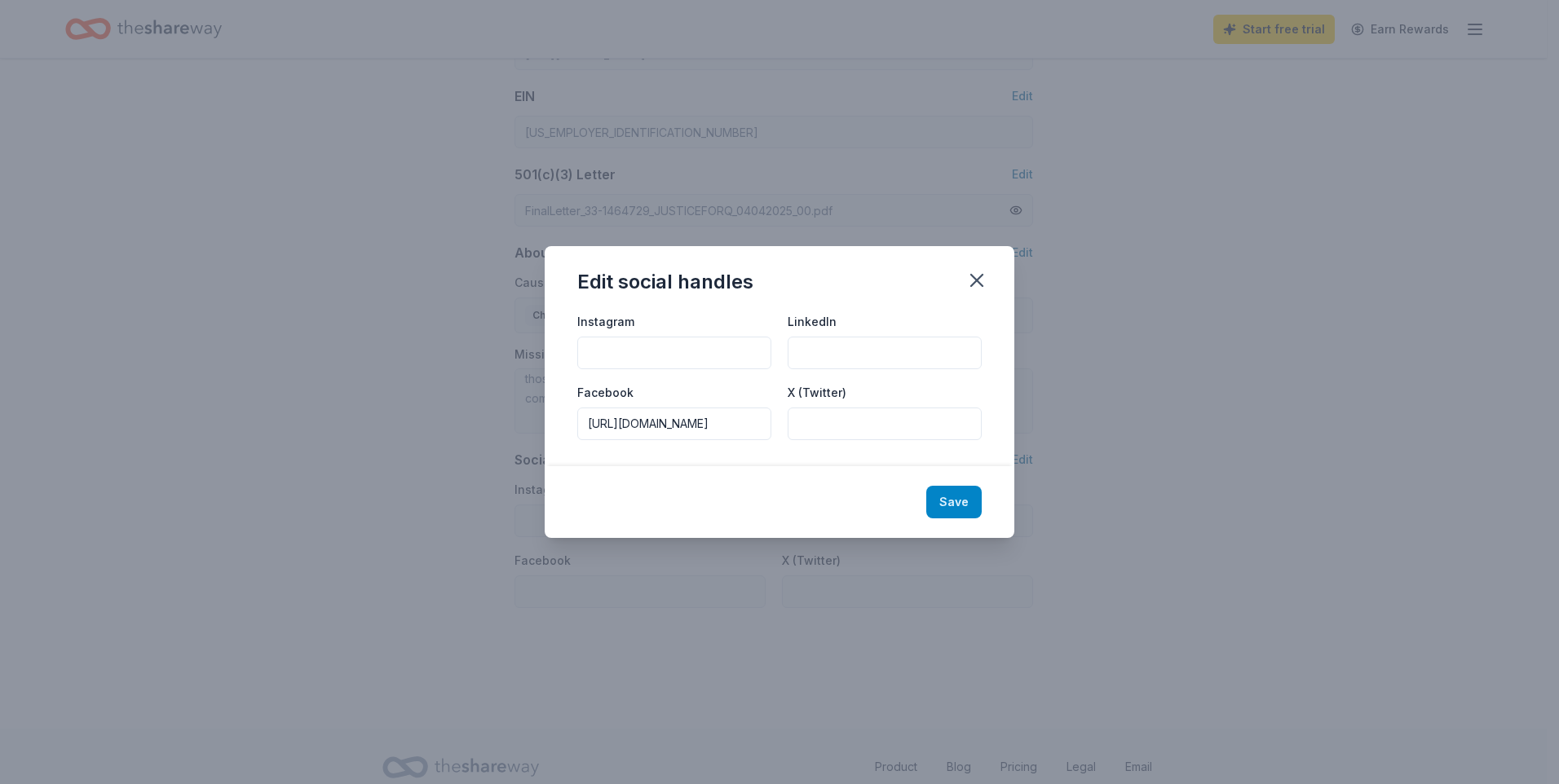
click at [942, 494] on button "Save" at bounding box center [953, 501] width 55 height 32
type input "https://www.facebook.com/p/Justice-for-Q-100068285030419/"
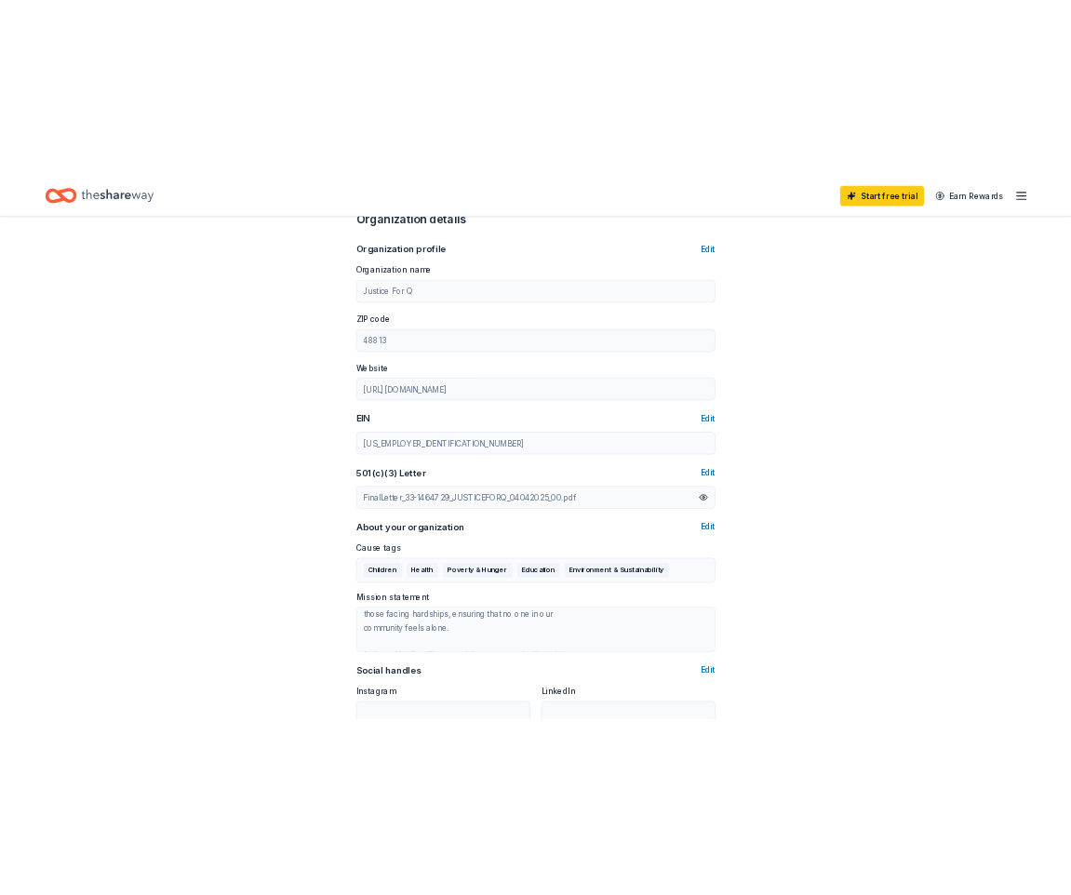
scroll to position [558, 0]
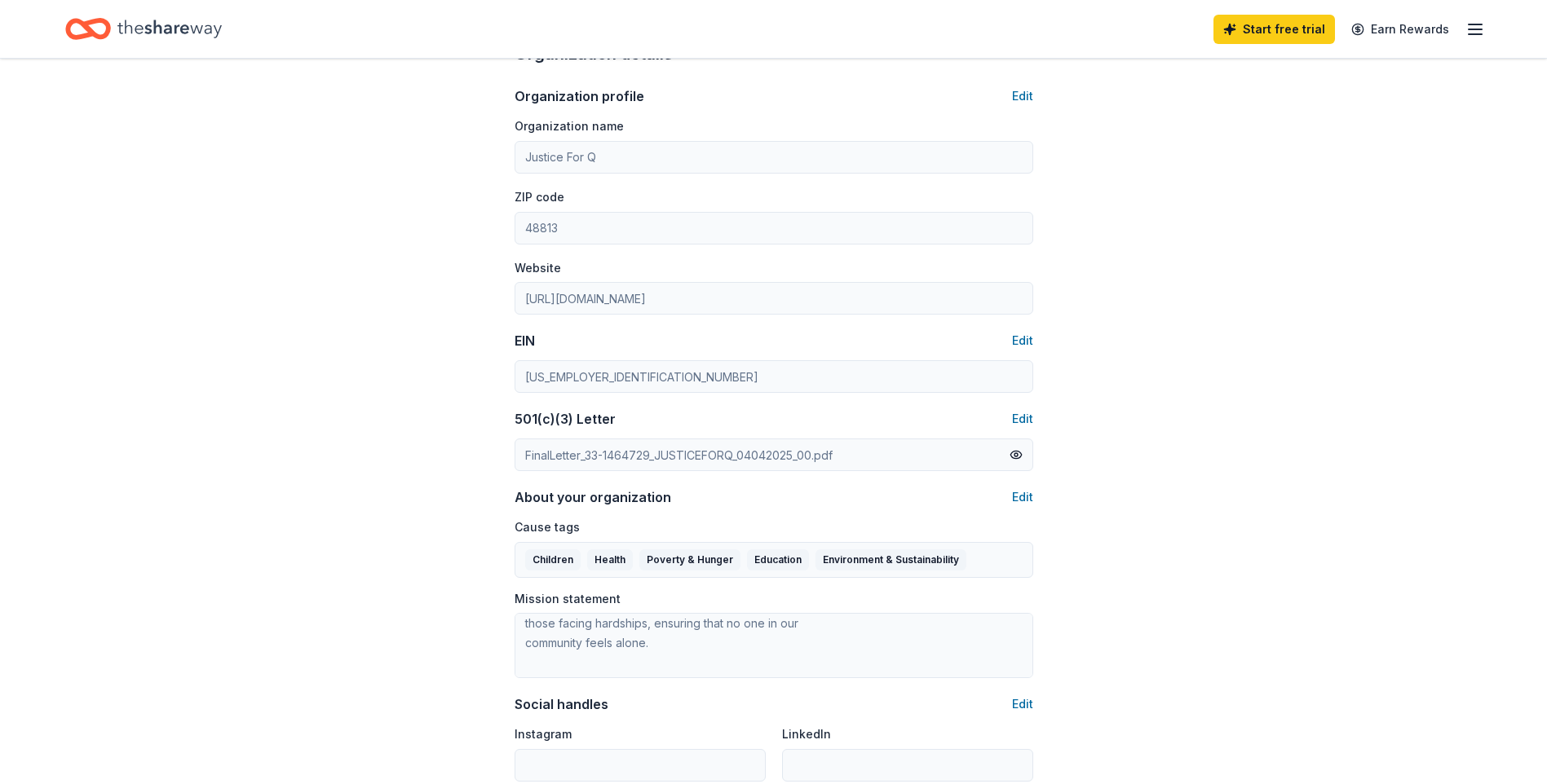
click at [511, 374] on div "Account About me Profile Edit First name Aaron Last name Sherman Role Board mem…" at bounding box center [773, 272] width 571 height 1403
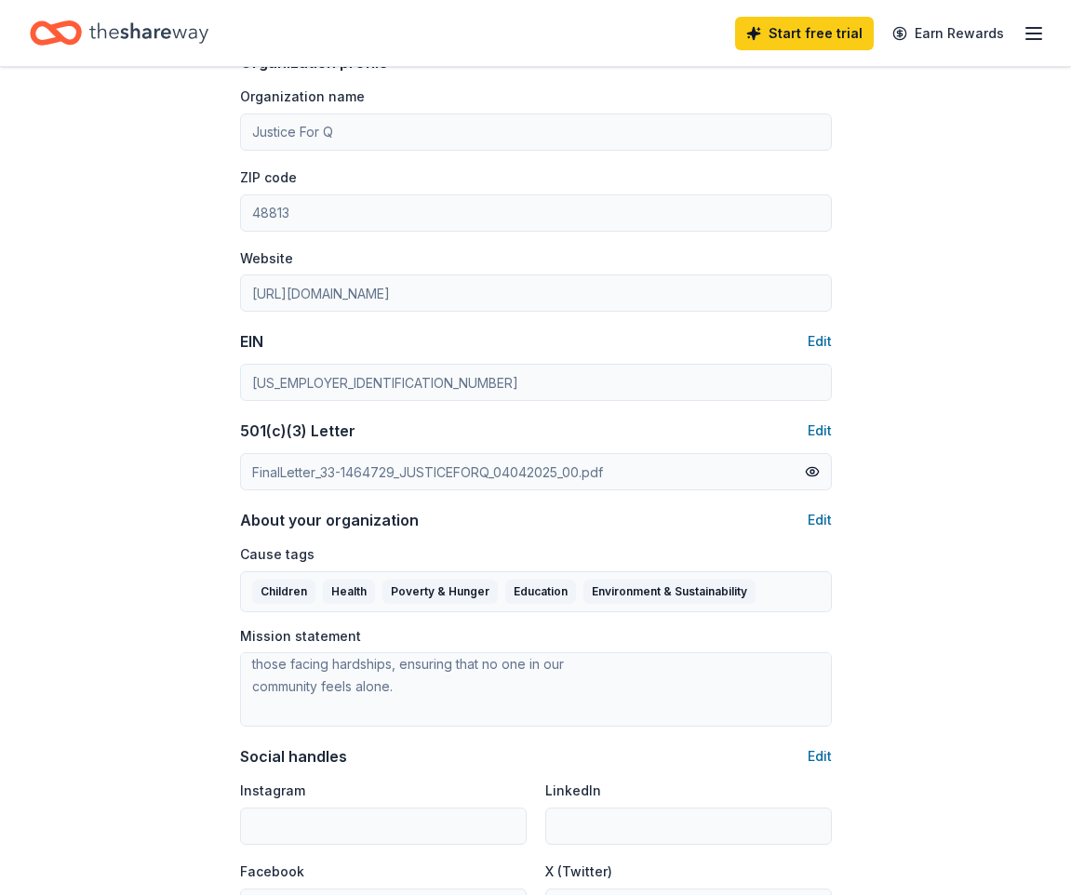
scroll to position [536, 0]
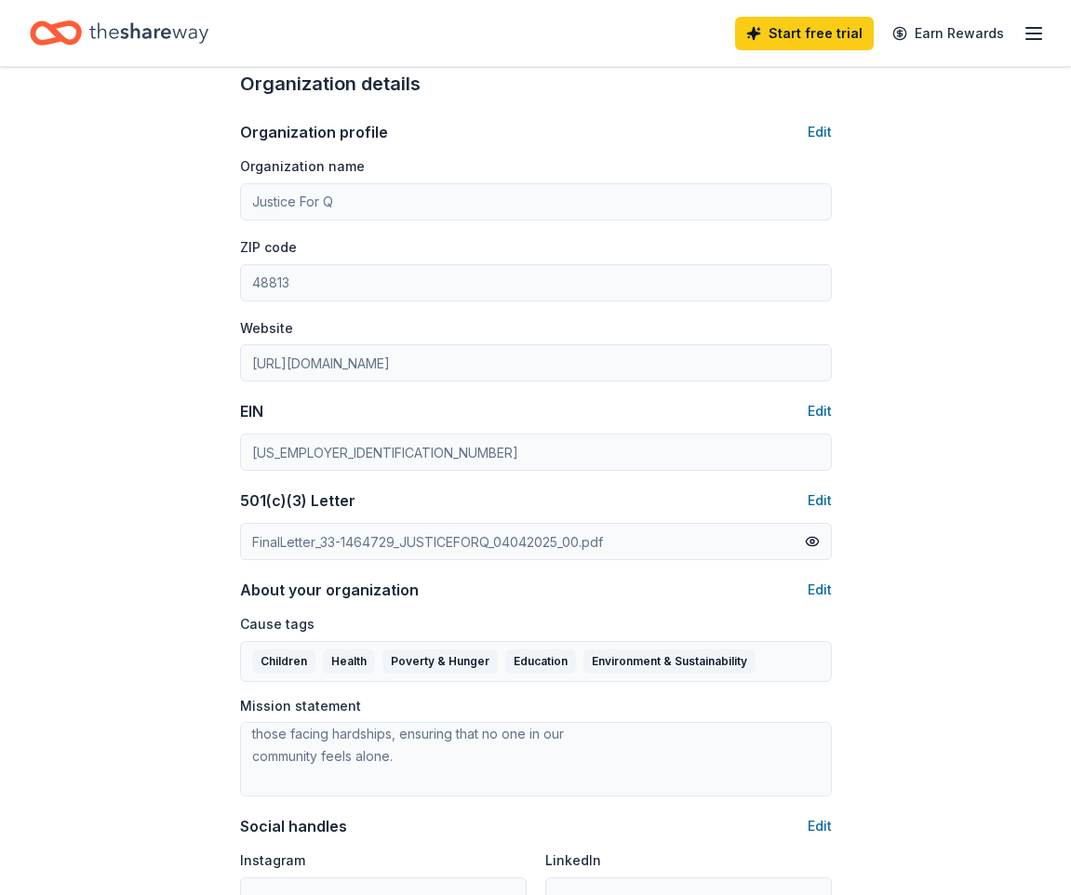
click at [1041, 41] on icon "button" at bounding box center [1033, 33] width 22 height 22
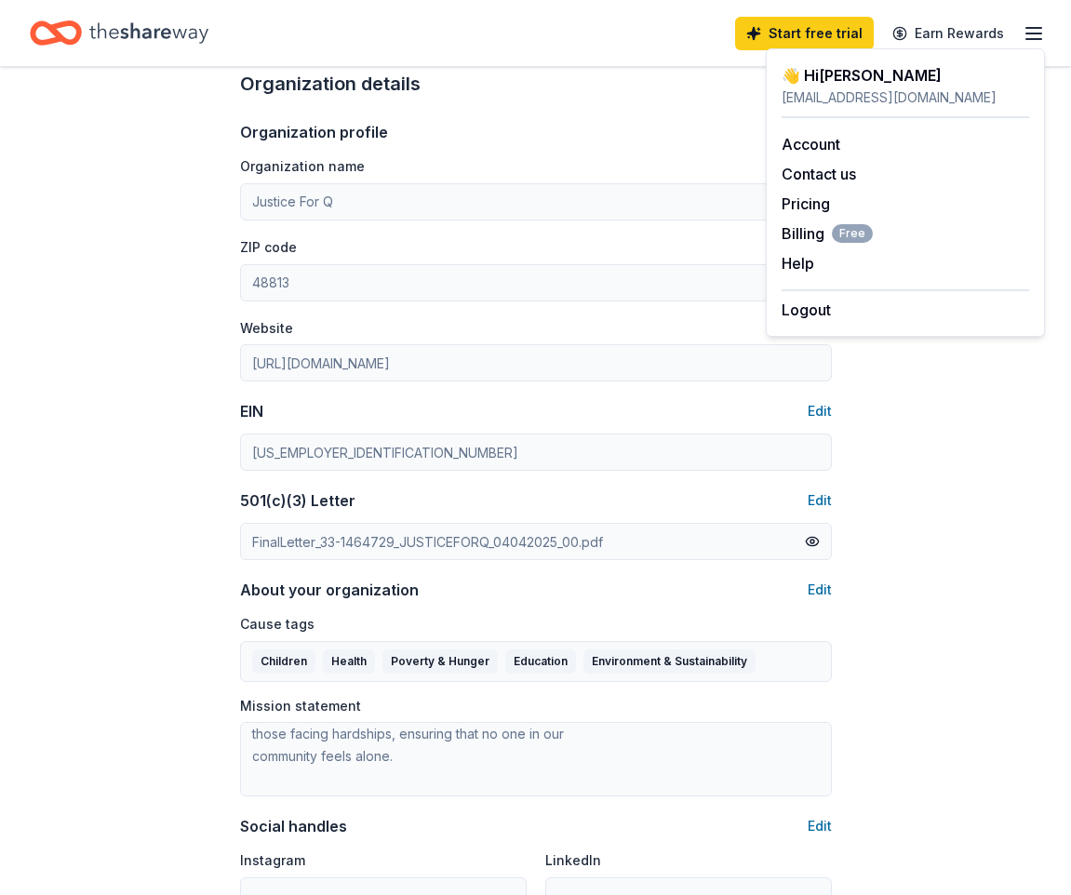
click at [181, 38] on icon "Home" at bounding box center [148, 33] width 119 height 38
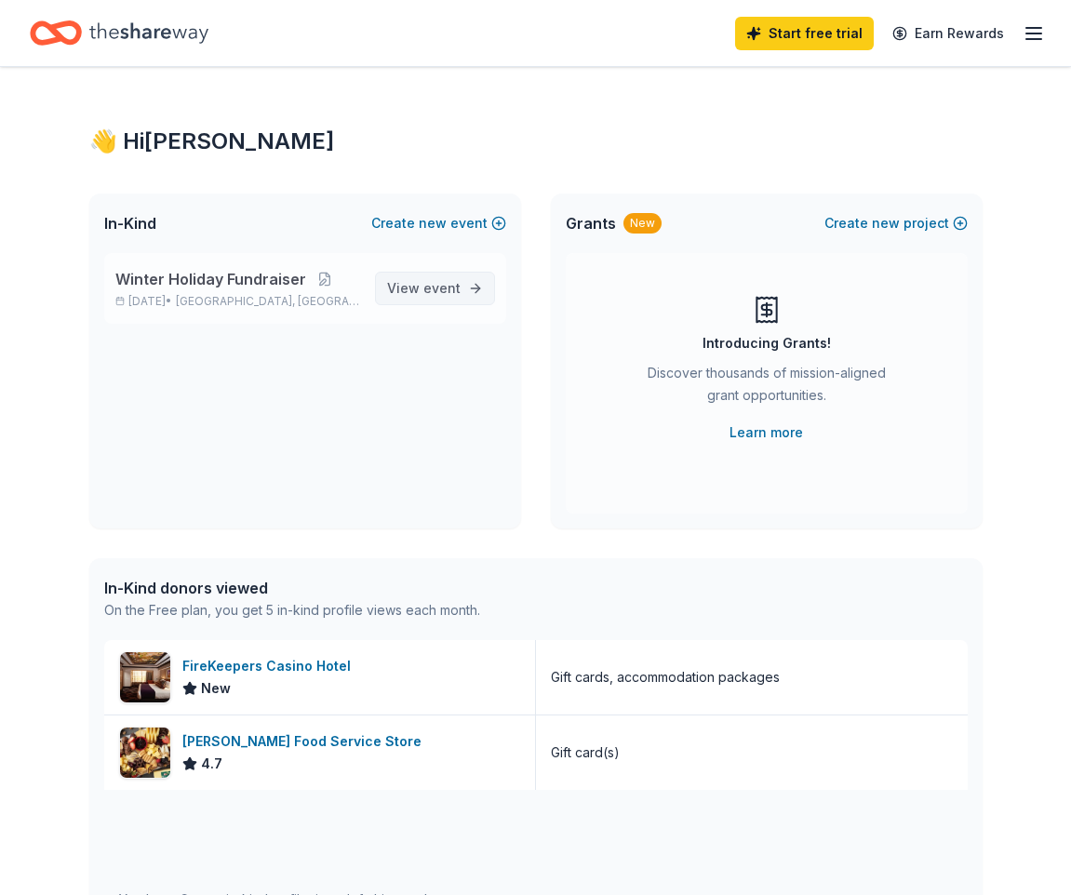
click at [453, 279] on span "View event" at bounding box center [423, 288] width 73 height 22
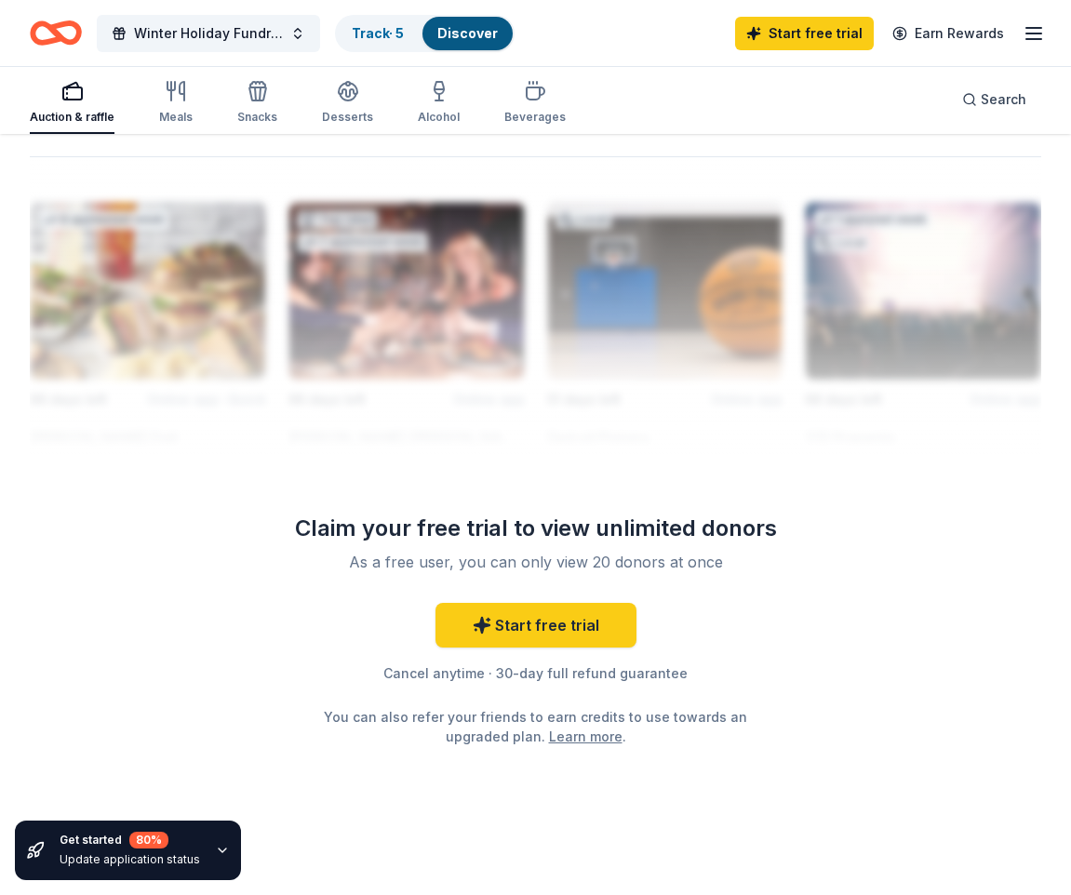
scroll to position [1952, 0]
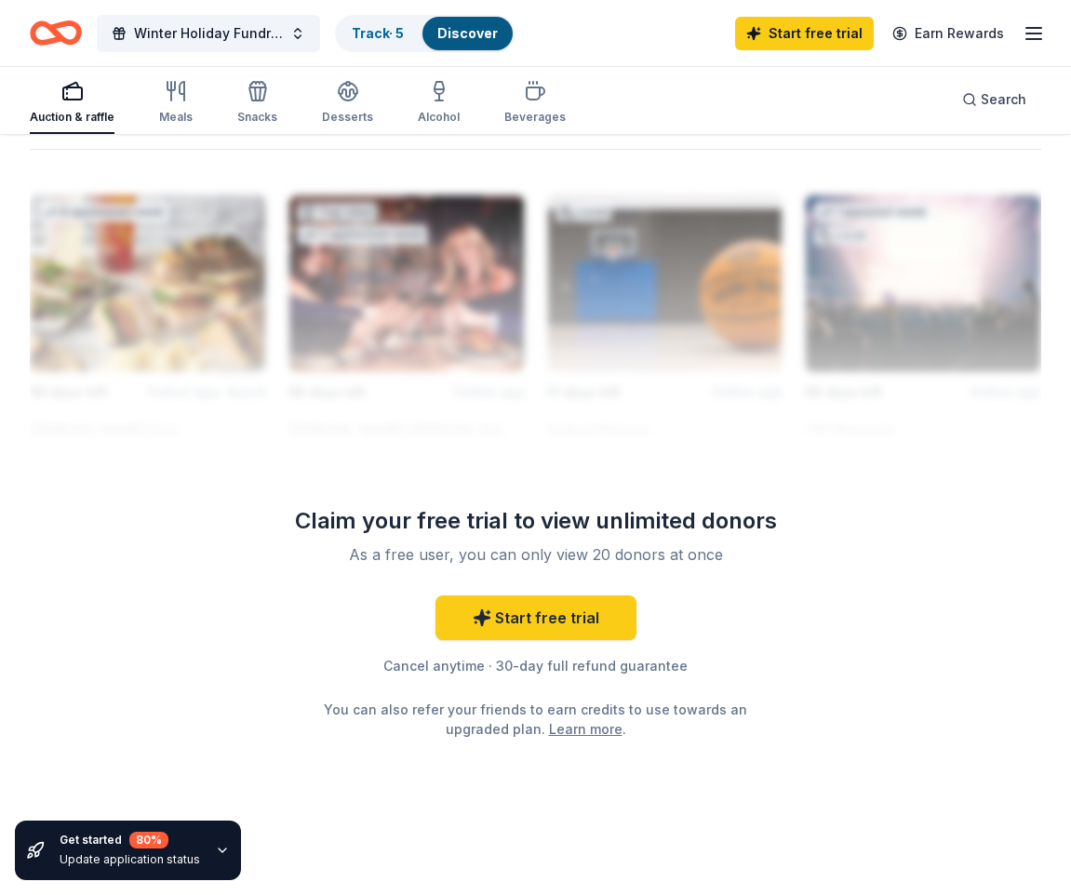
click at [1041, 39] on line "button" at bounding box center [1033, 39] width 15 height 0
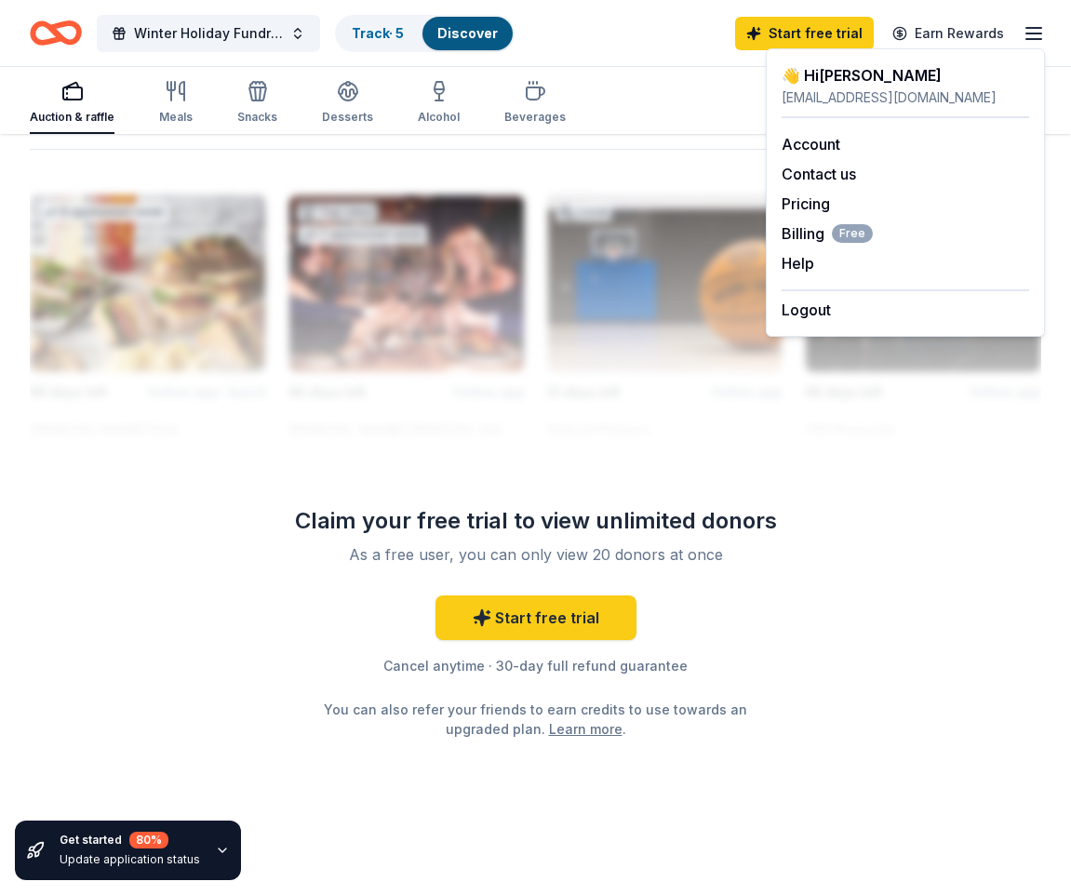
click at [1041, 39] on line "button" at bounding box center [1033, 39] width 15 height 0
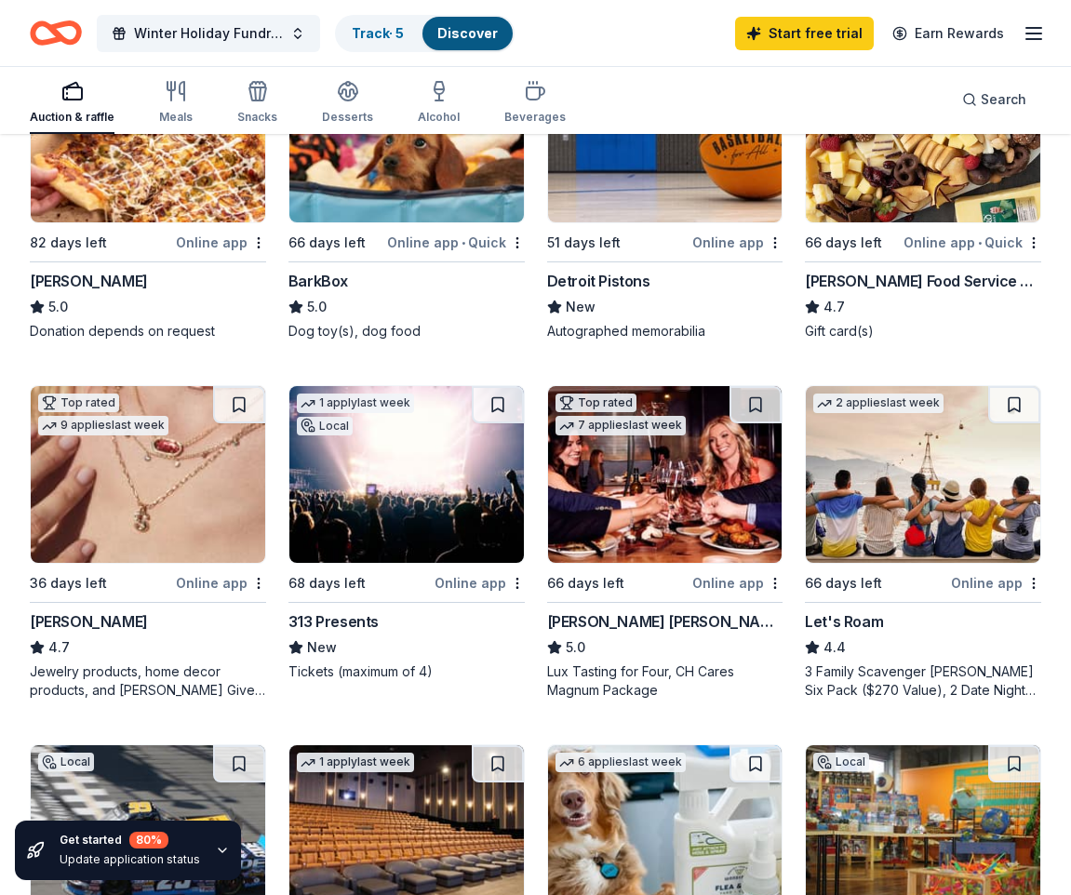
scroll to position [649, 0]
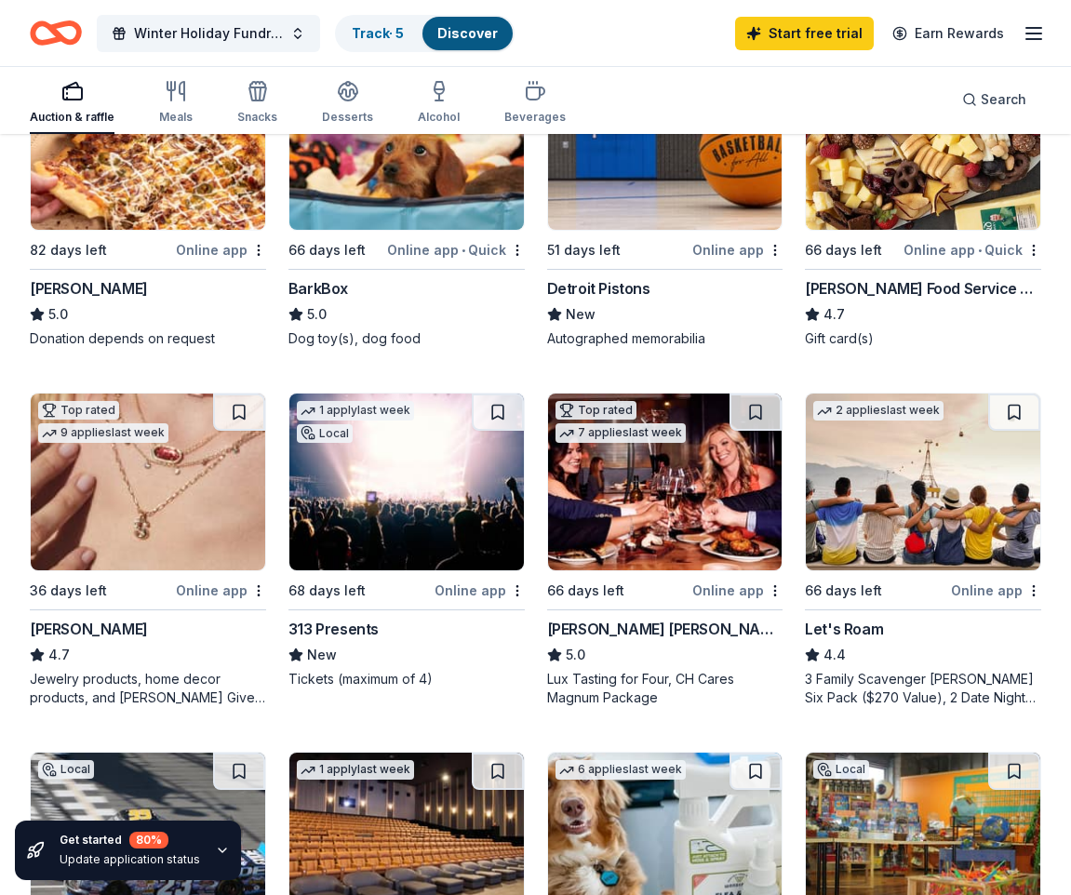
click at [636, 457] on img at bounding box center [665, 481] width 234 height 177
click at [1032, 32] on icon "button" at bounding box center [1033, 33] width 22 height 22
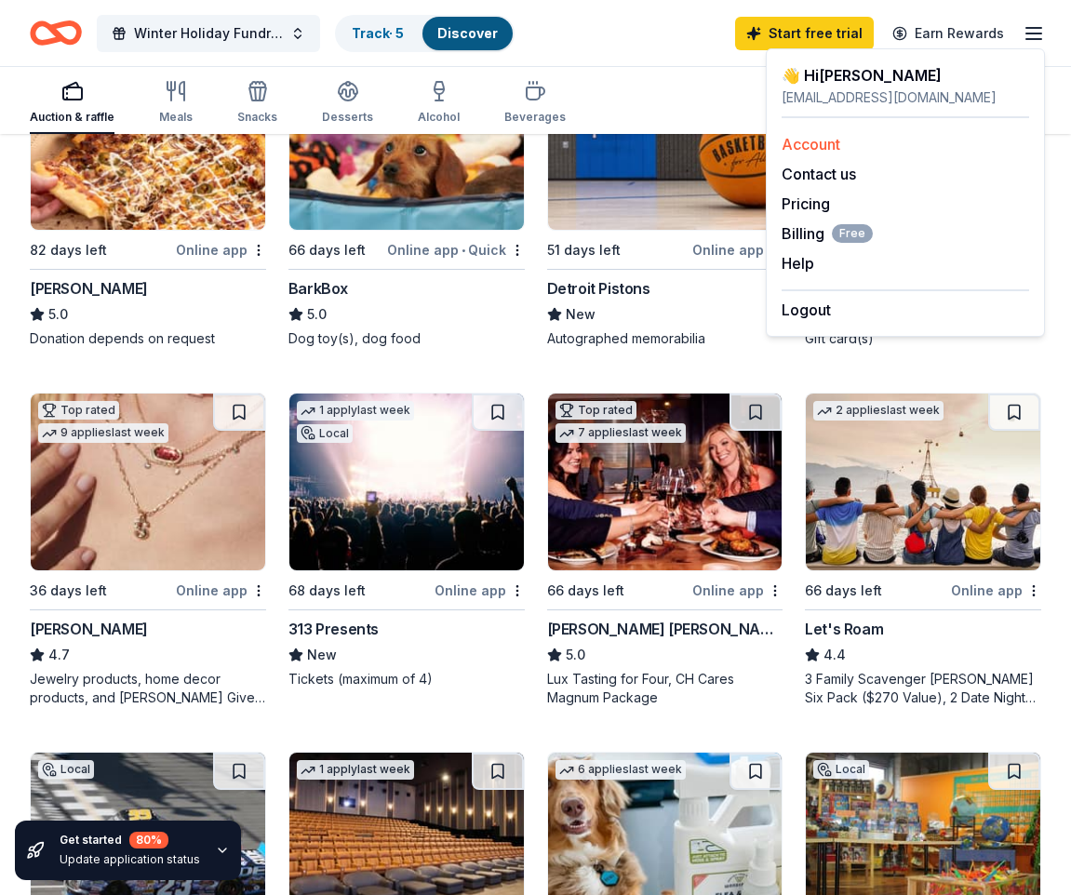
click at [825, 138] on link "Account" at bounding box center [810, 144] width 59 height 19
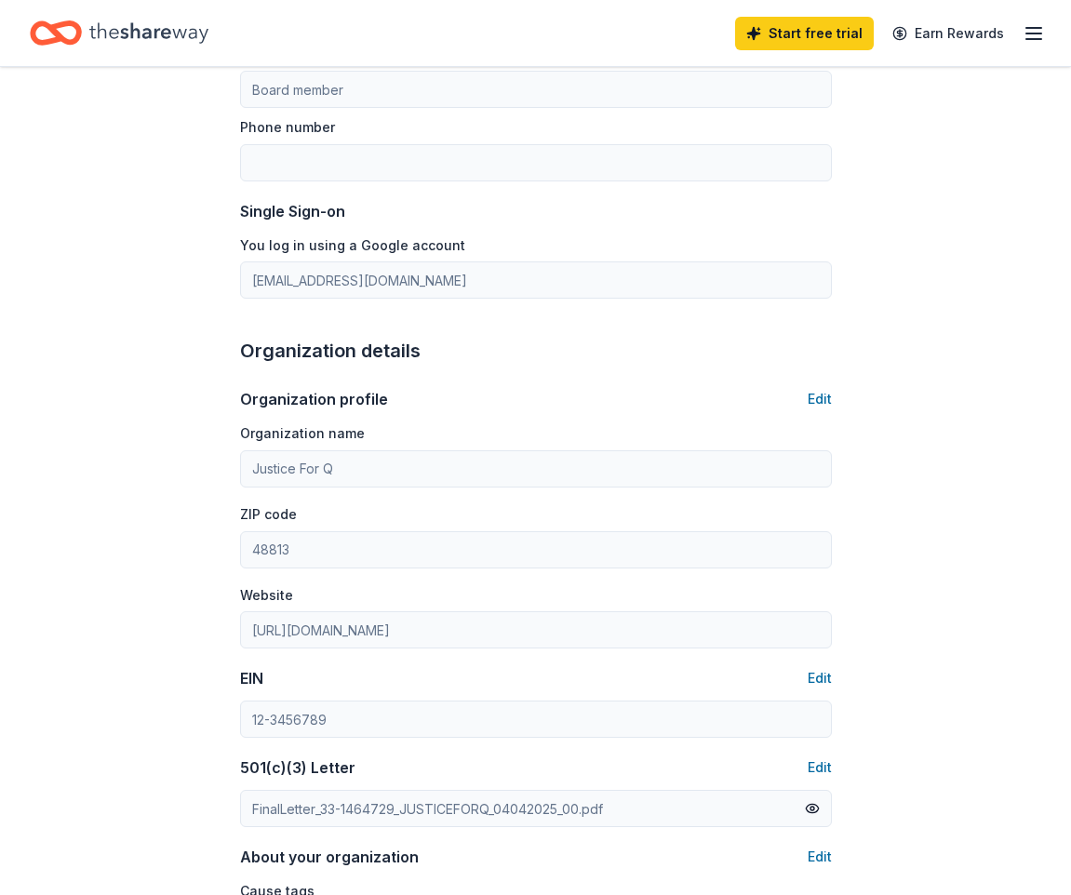
scroll to position [279, 0]
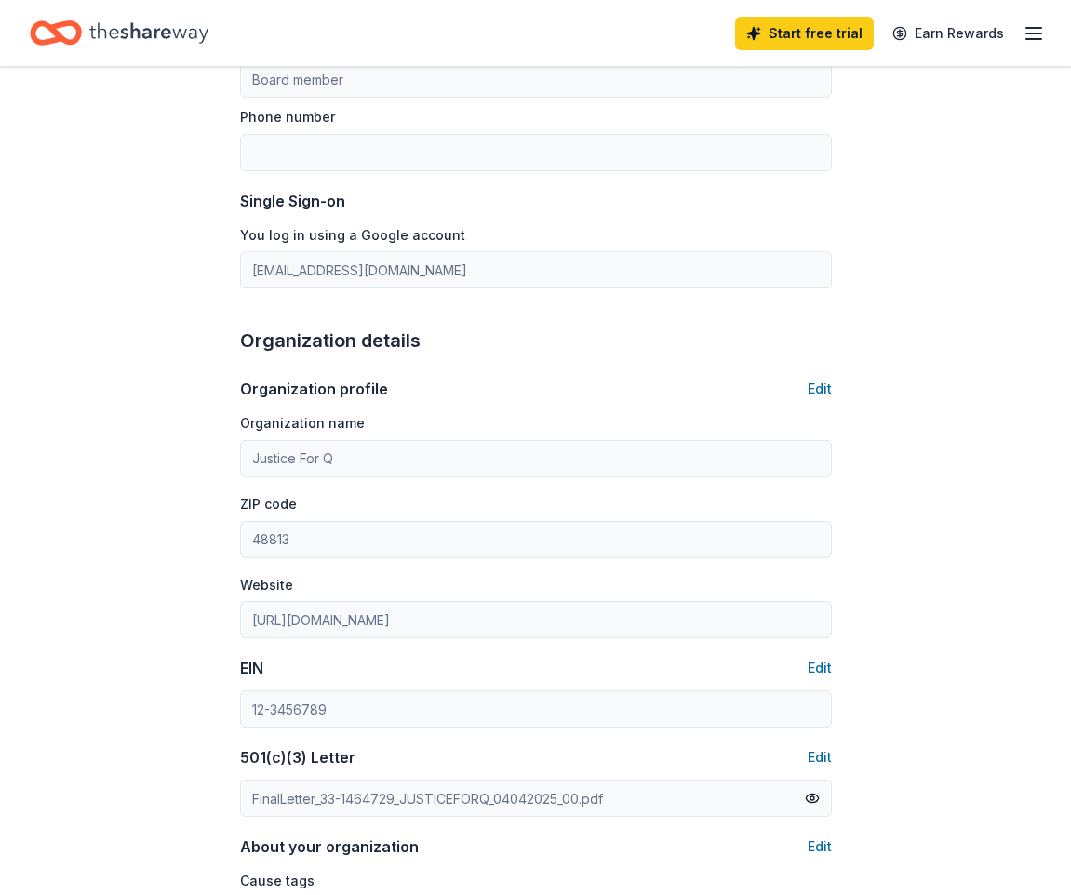
click at [233, 618] on div "Account About me Profile Edit First name Aaron Last name Sherman Role Board mem…" at bounding box center [535, 589] width 651 height 1602
click at [814, 661] on button "Edit" at bounding box center [819, 668] width 24 height 22
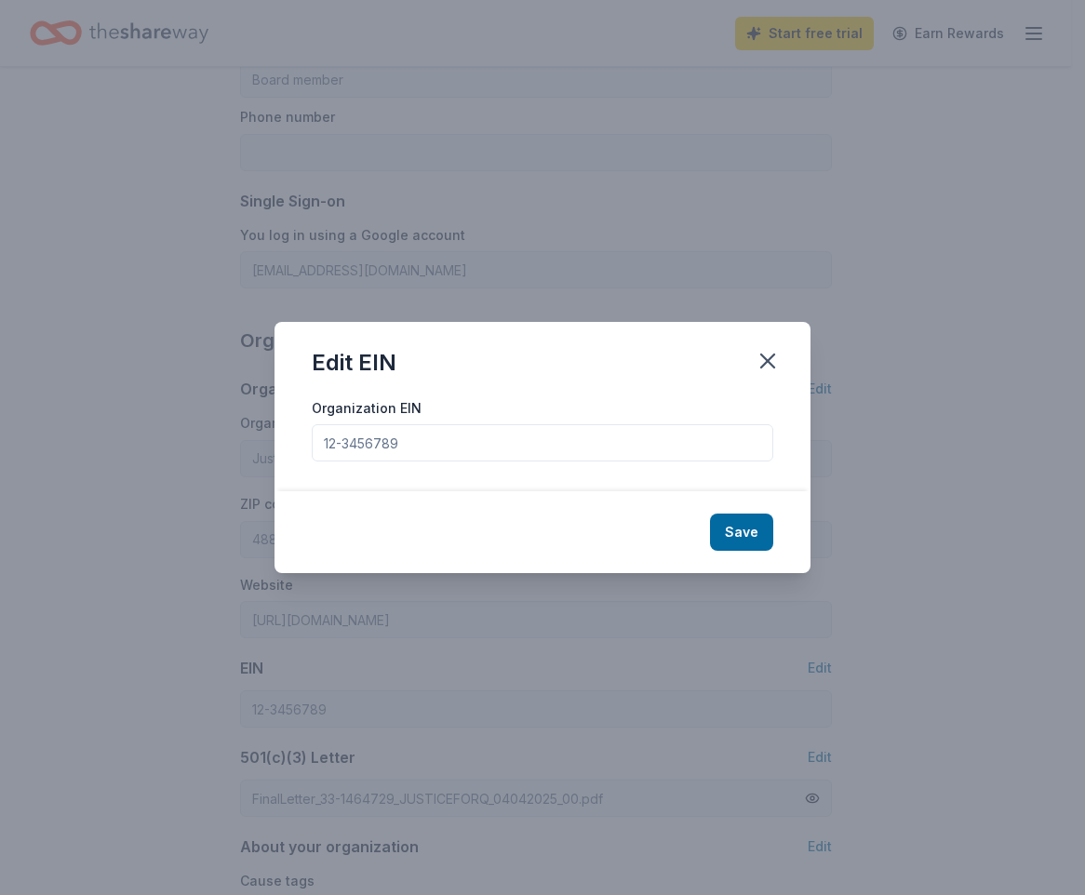
click at [597, 442] on input "Organization EIN" at bounding box center [542, 442] width 461 height 37
type input "33-1464729"
click at [724, 533] on button "Save" at bounding box center [741, 531] width 63 height 37
type input "33-1464729"
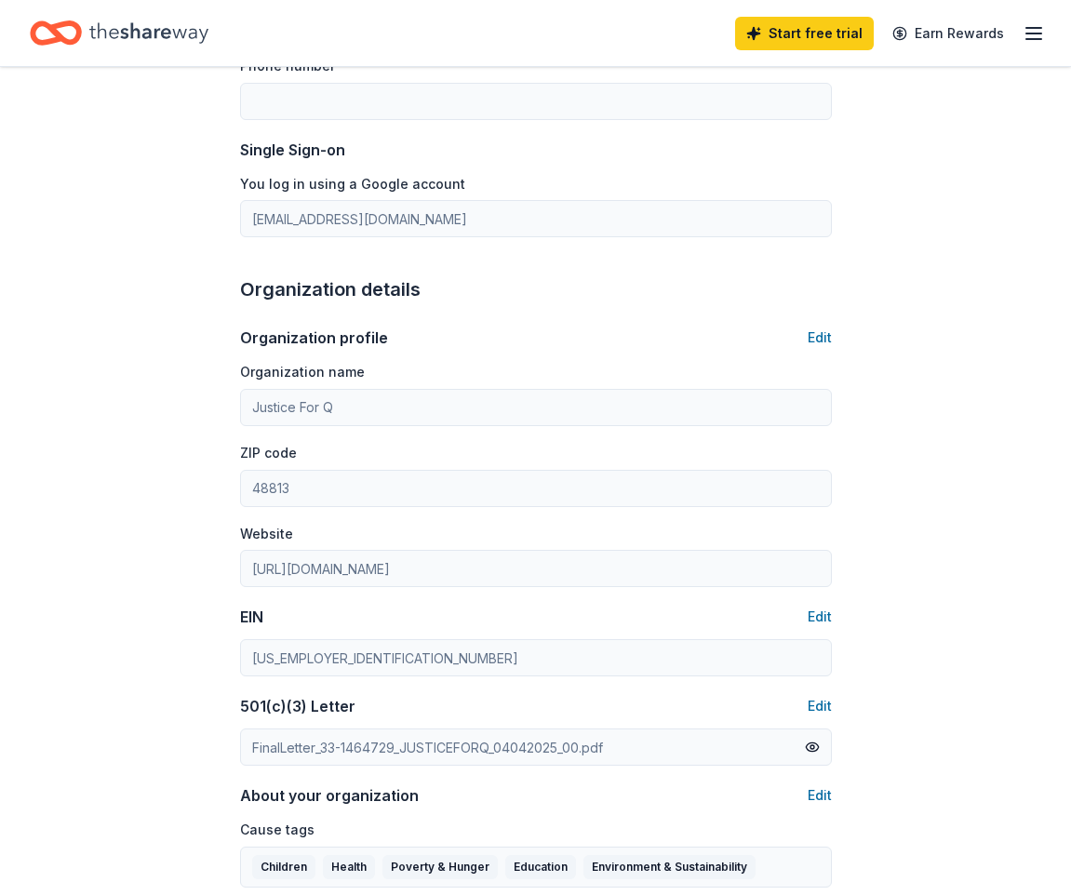
scroll to position [372, 0]
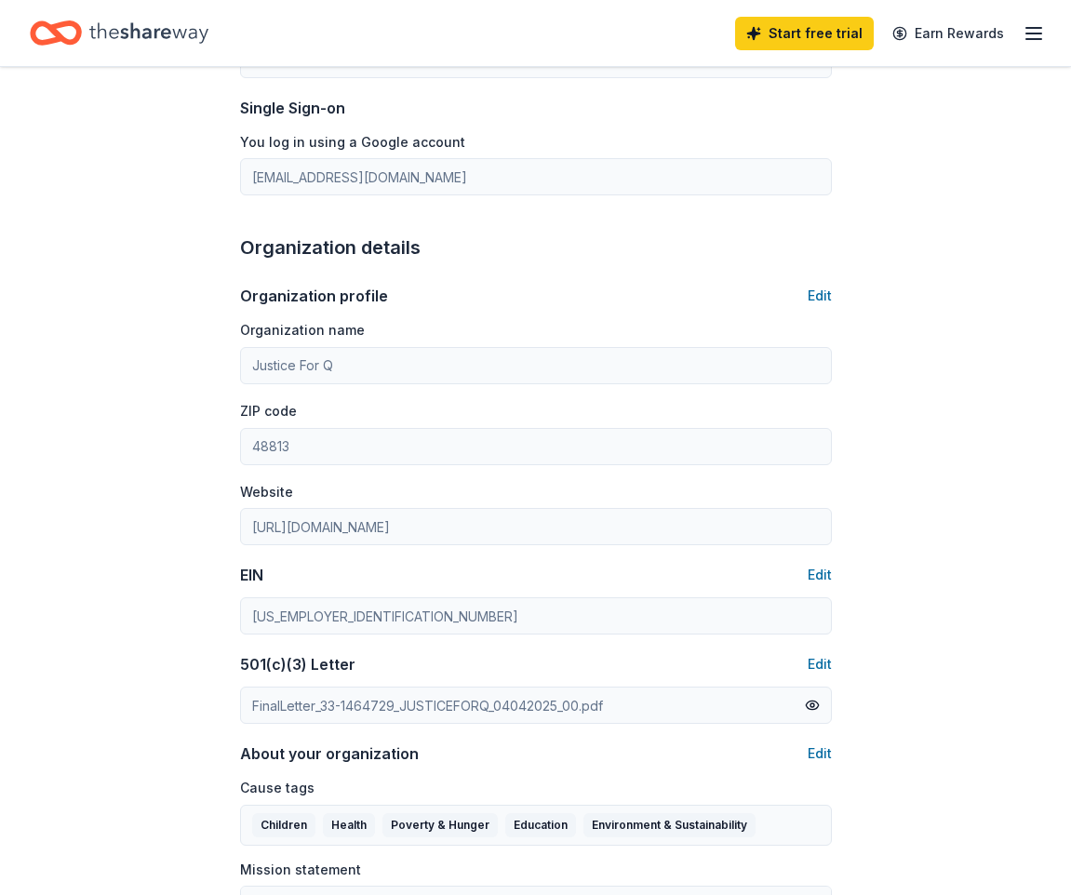
click at [222, 622] on div "Account About me Profile Edit First name Aaron Last name Sherman Role Board mem…" at bounding box center [535, 496] width 651 height 1602
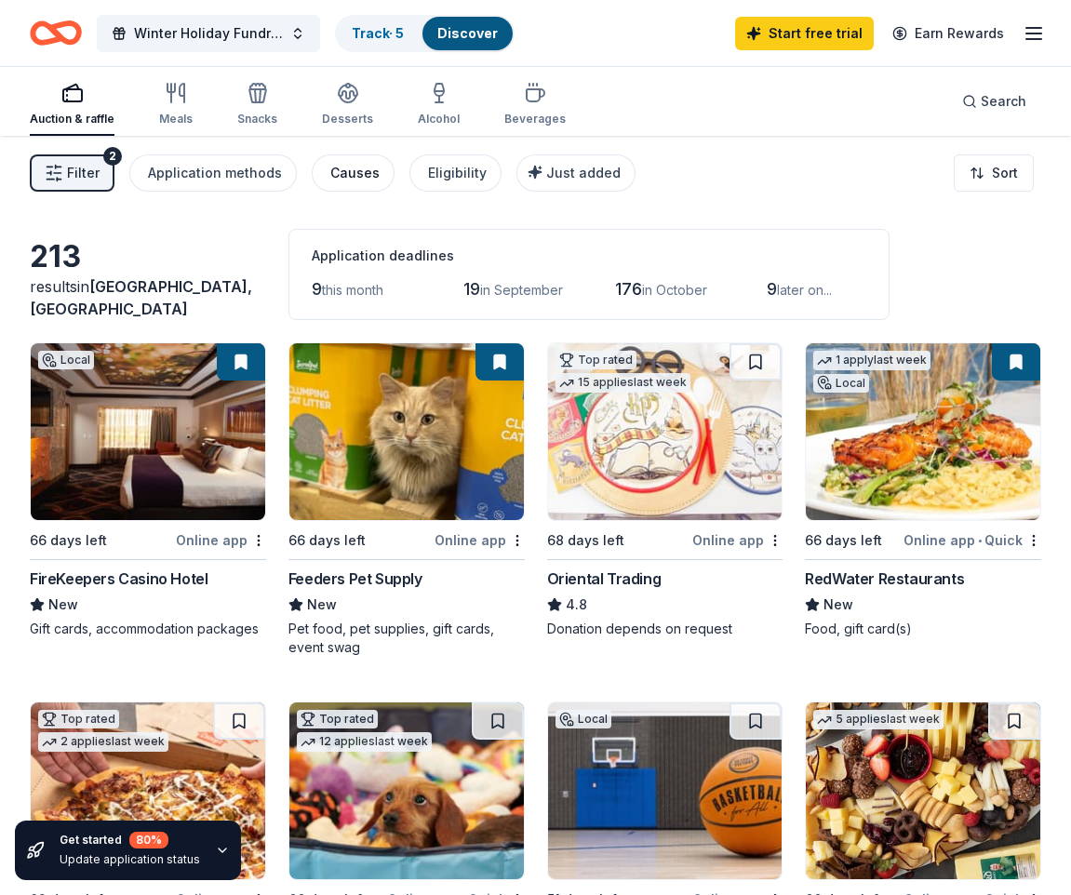
click at [366, 170] on div "Causes" at bounding box center [354, 173] width 49 height 22
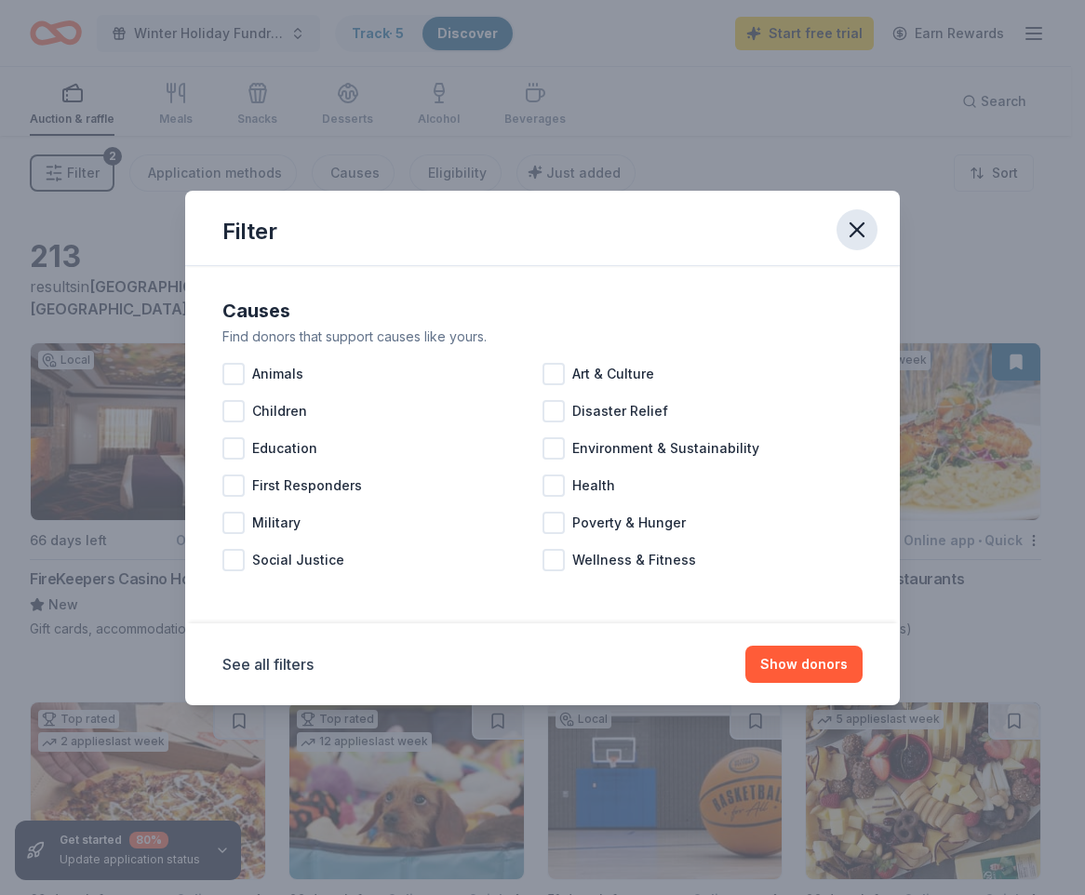
click at [851, 237] on icon "button" at bounding box center [857, 230] width 26 height 26
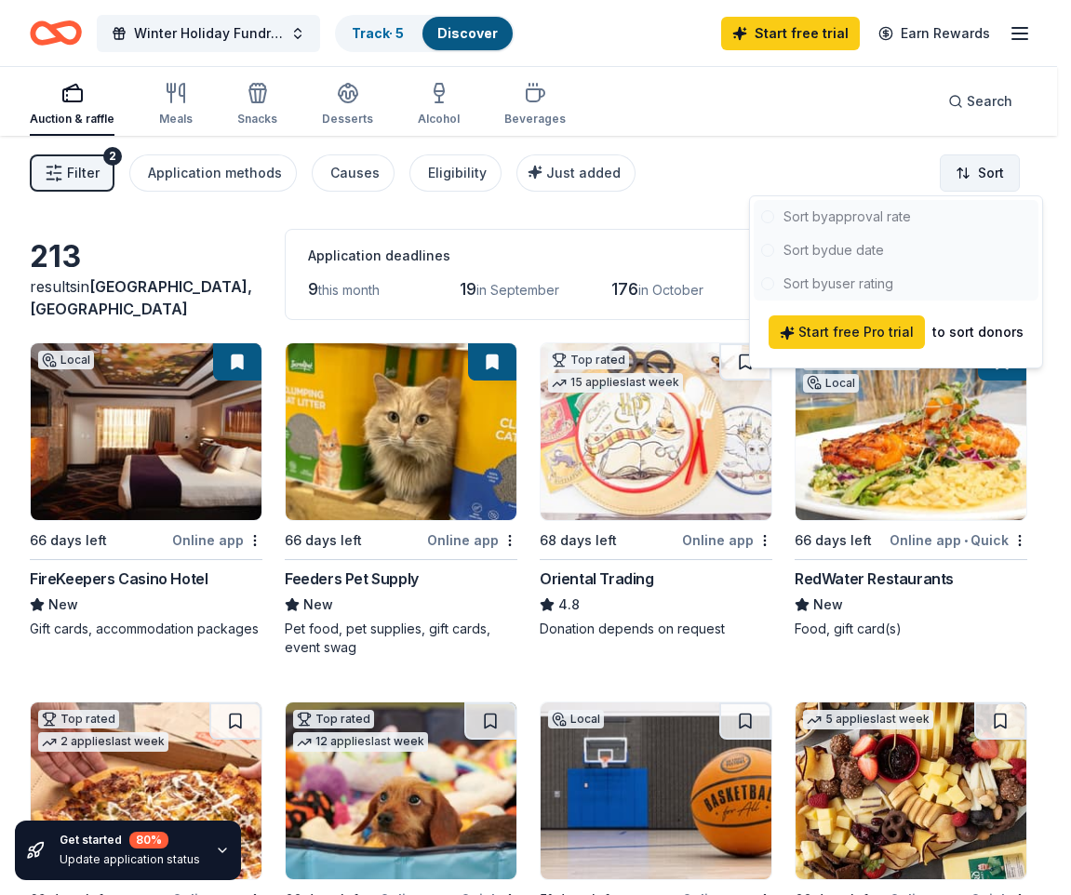
click at [971, 186] on html "Winter Holiday Fundraiser Track · 5 Discover Start free trial Earn Rewards Auct…" at bounding box center [535, 447] width 1071 height 895
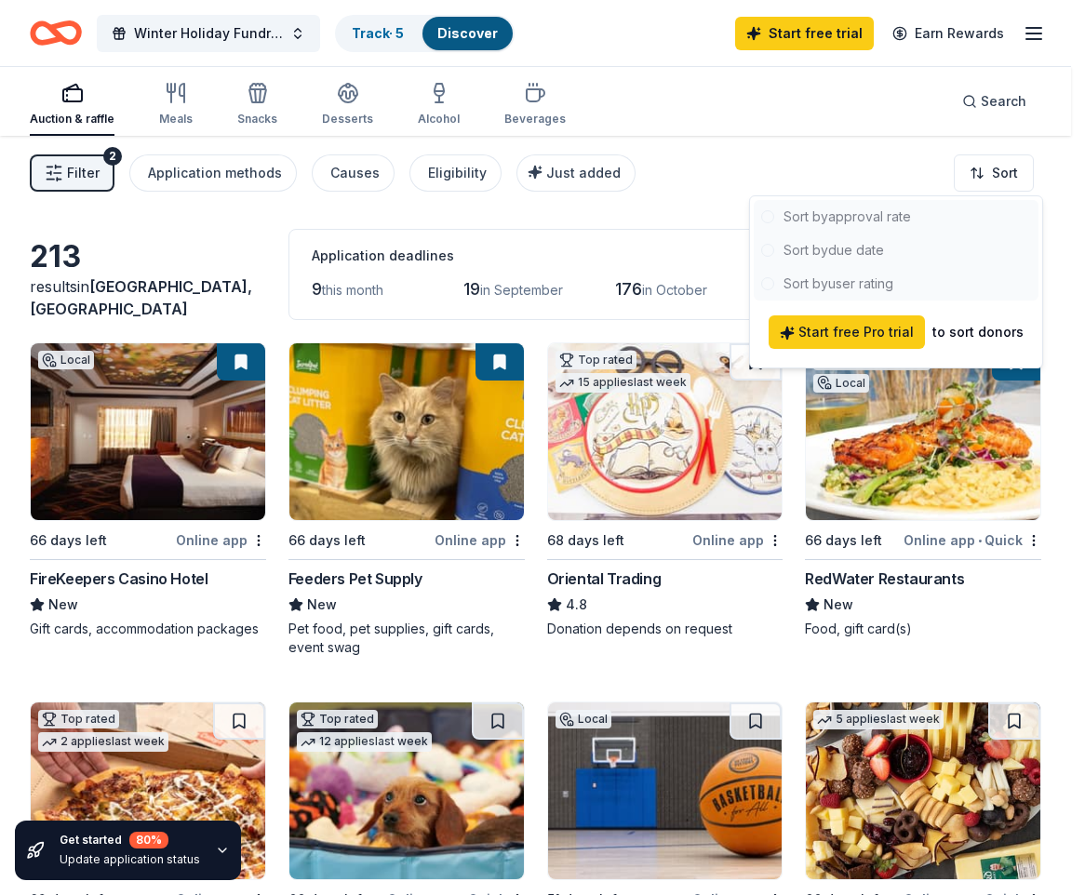
click at [985, 169] on html "Winter Holiday Fundraiser Track · 5 Discover Start free trial Earn Rewards Auct…" at bounding box center [542, 447] width 1085 height 895
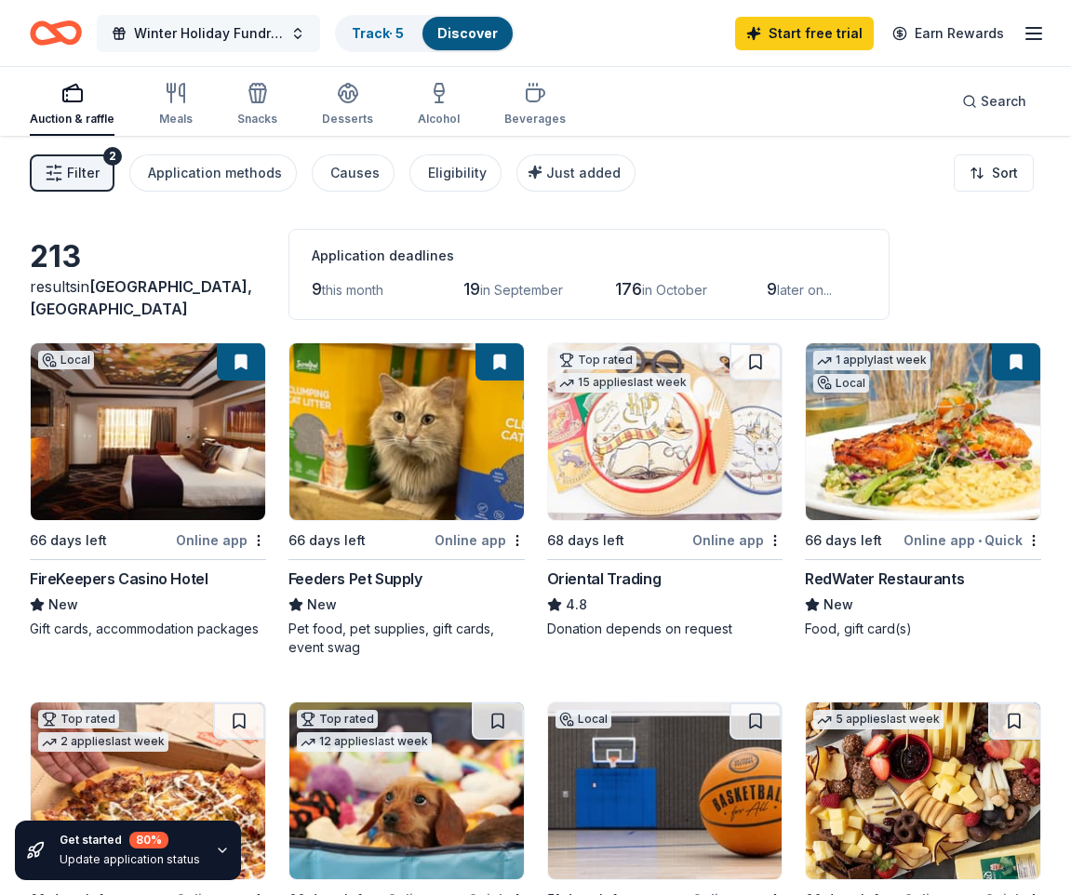
click at [291, 31] on button "Winter Holiday Fundraiser" at bounding box center [208, 33] width 223 height 37
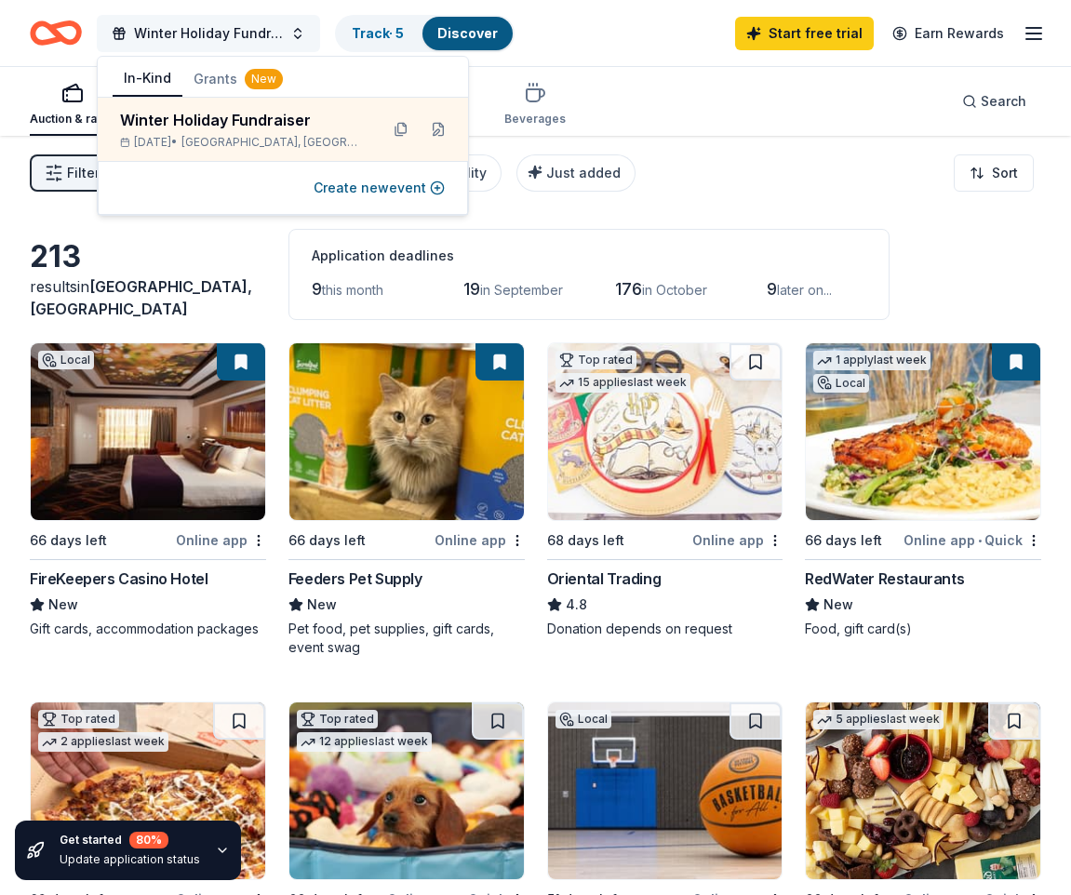
click at [291, 31] on button "Winter Holiday Fundraiser" at bounding box center [208, 33] width 223 height 37
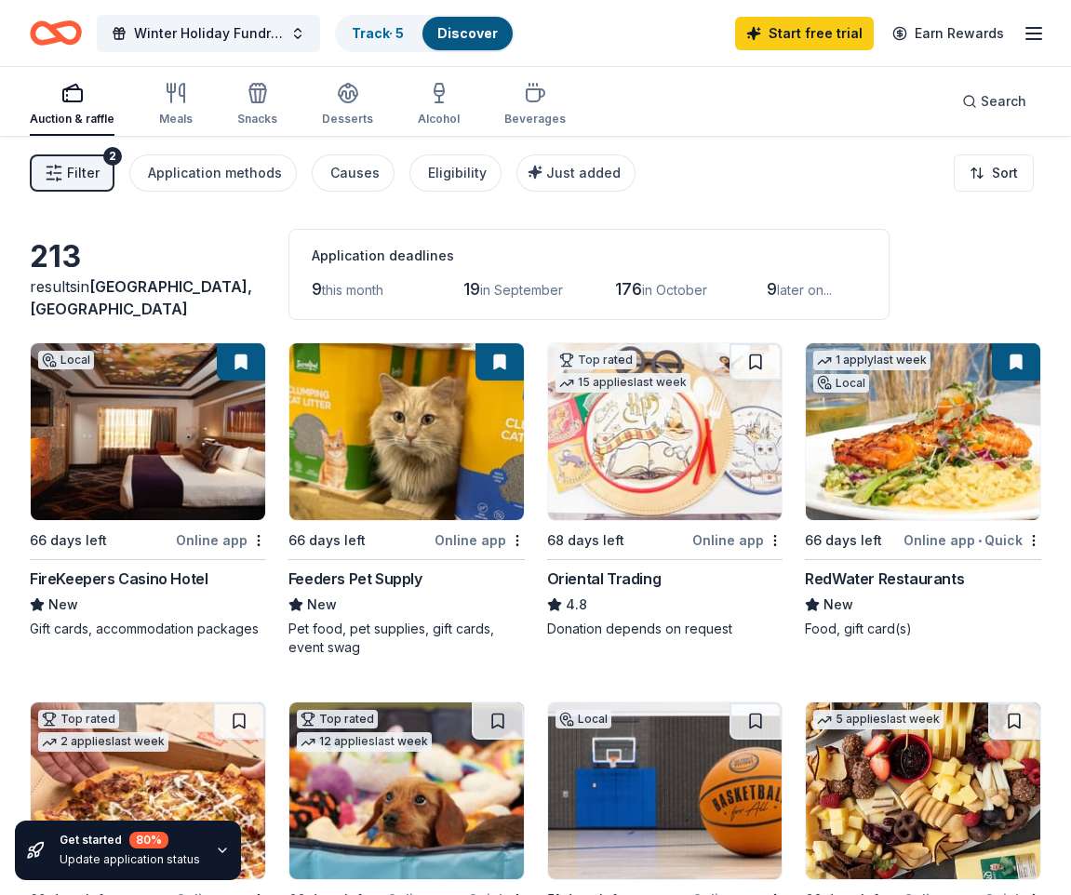
click at [987, 541] on div "Online app • Quick" at bounding box center [972, 539] width 138 height 23
click at [1023, 33] on icon "button" at bounding box center [1033, 33] width 22 height 22
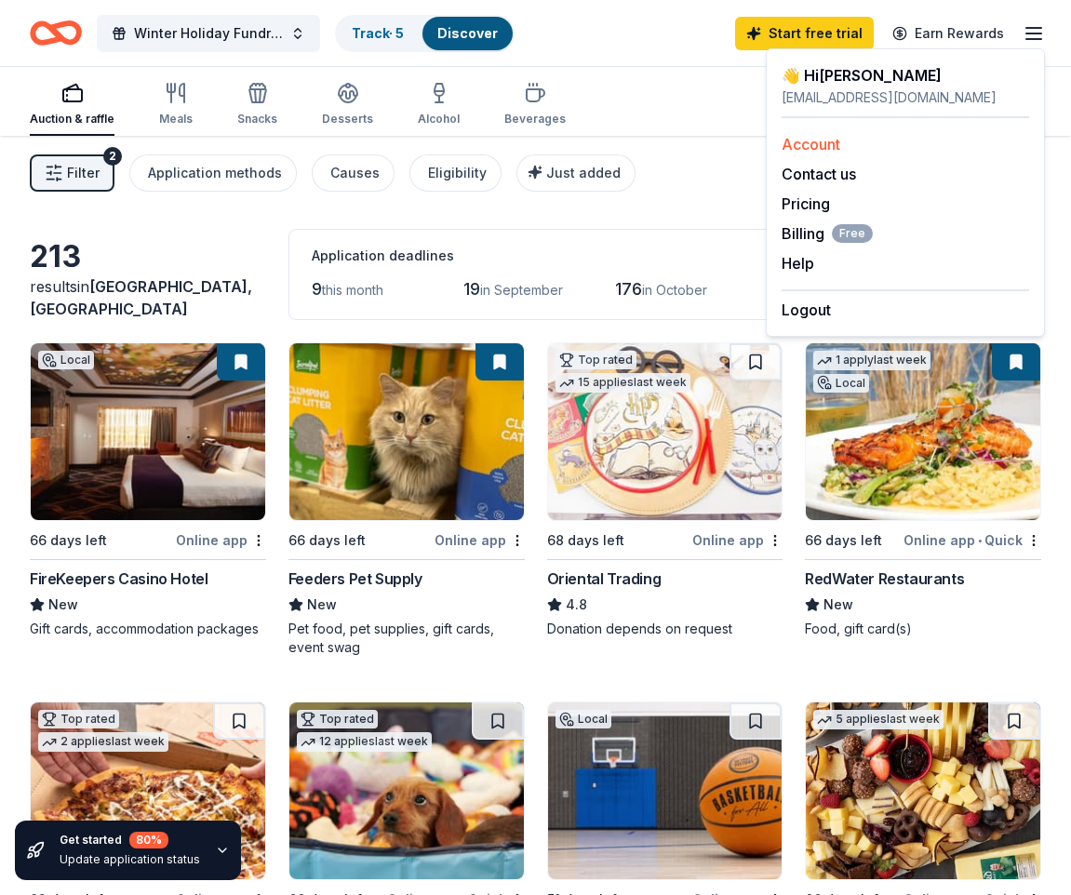
click at [819, 140] on link "Account" at bounding box center [810, 144] width 59 height 19
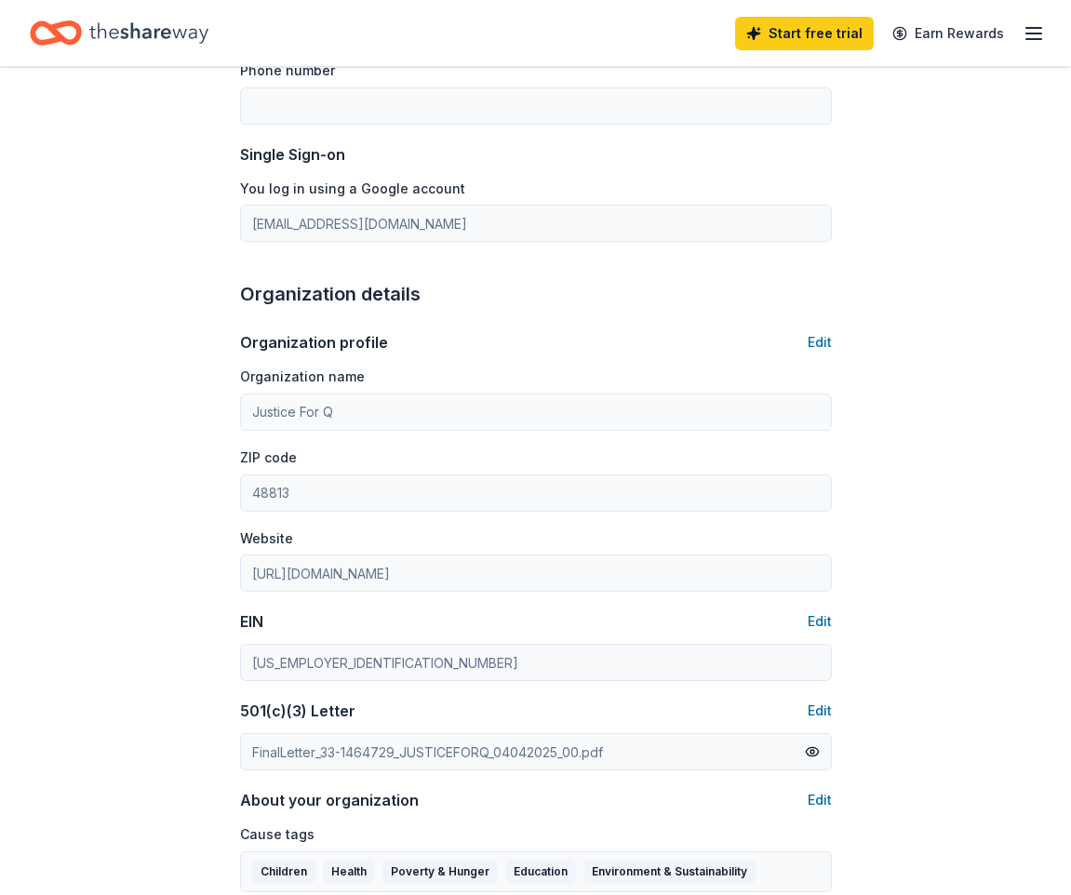
scroll to position [372, 0]
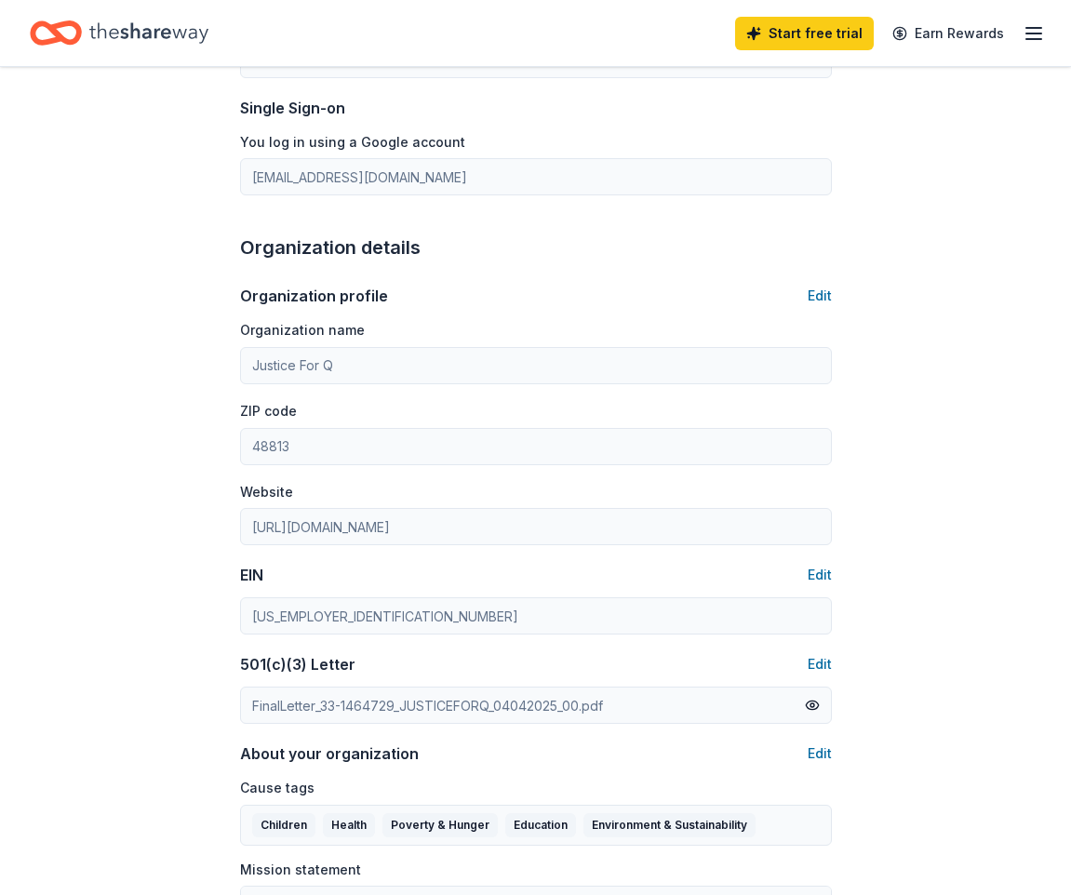
click at [228, 617] on div "Account About me Profile Edit First name Aaron Last name Sherman Role Board mem…" at bounding box center [535, 496] width 651 height 1602
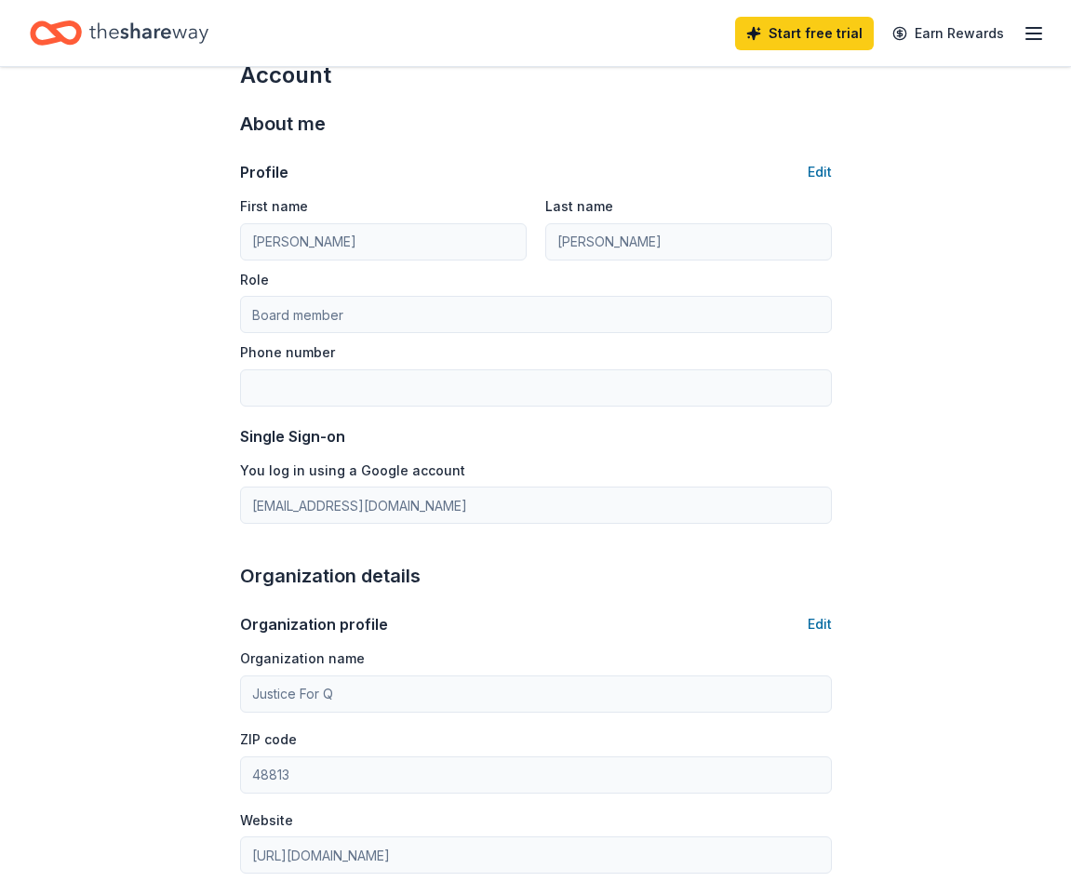
scroll to position [0, 0]
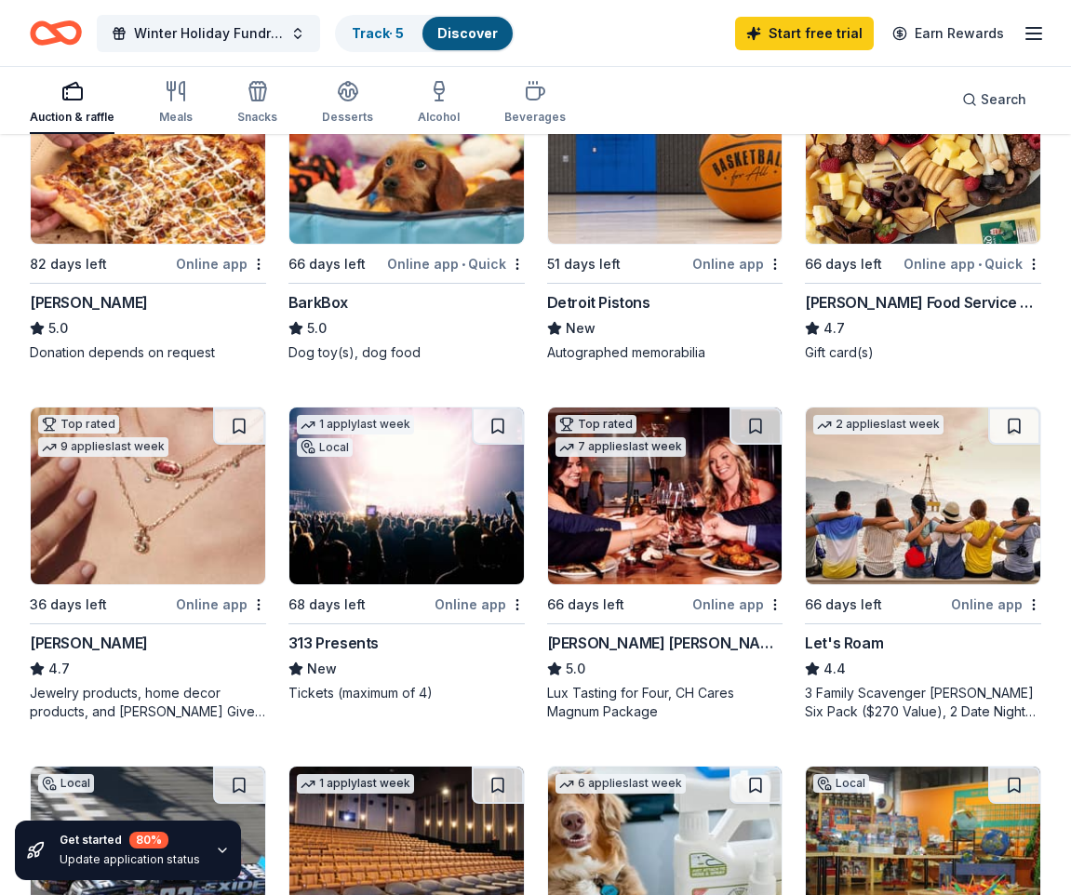
scroll to position [651, 0]
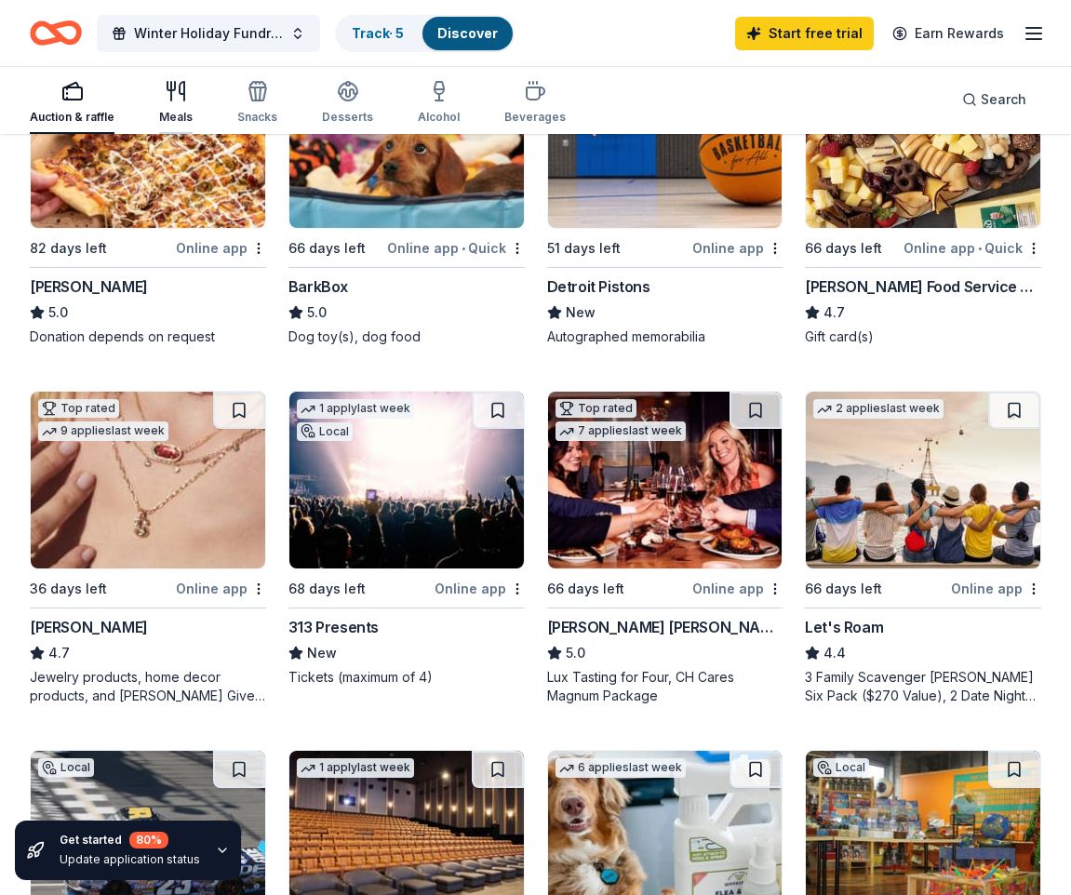
click at [173, 108] on div "Meals" at bounding box center [175, 102] width 33 height 45
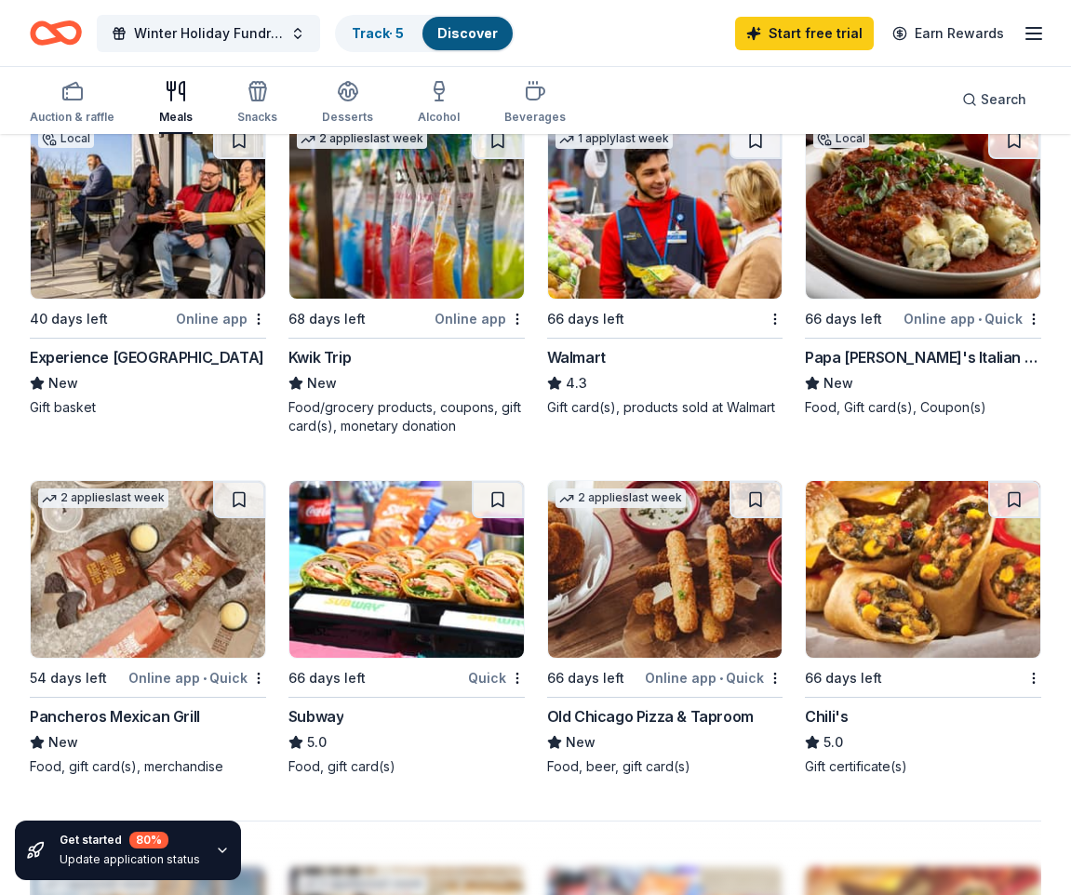
scroll to position [1302, 0]
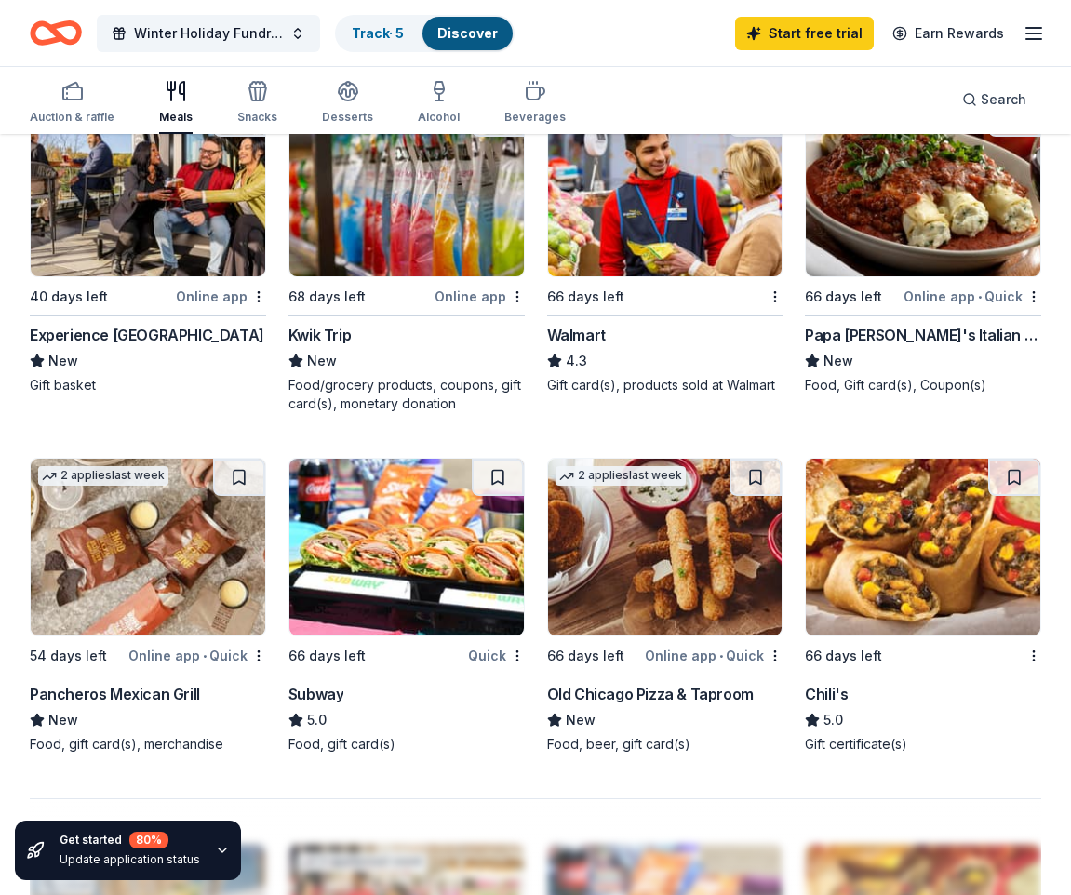
click at [625, 329] on div "Walmart" at bounding box center [665, 335] width 236 height 22
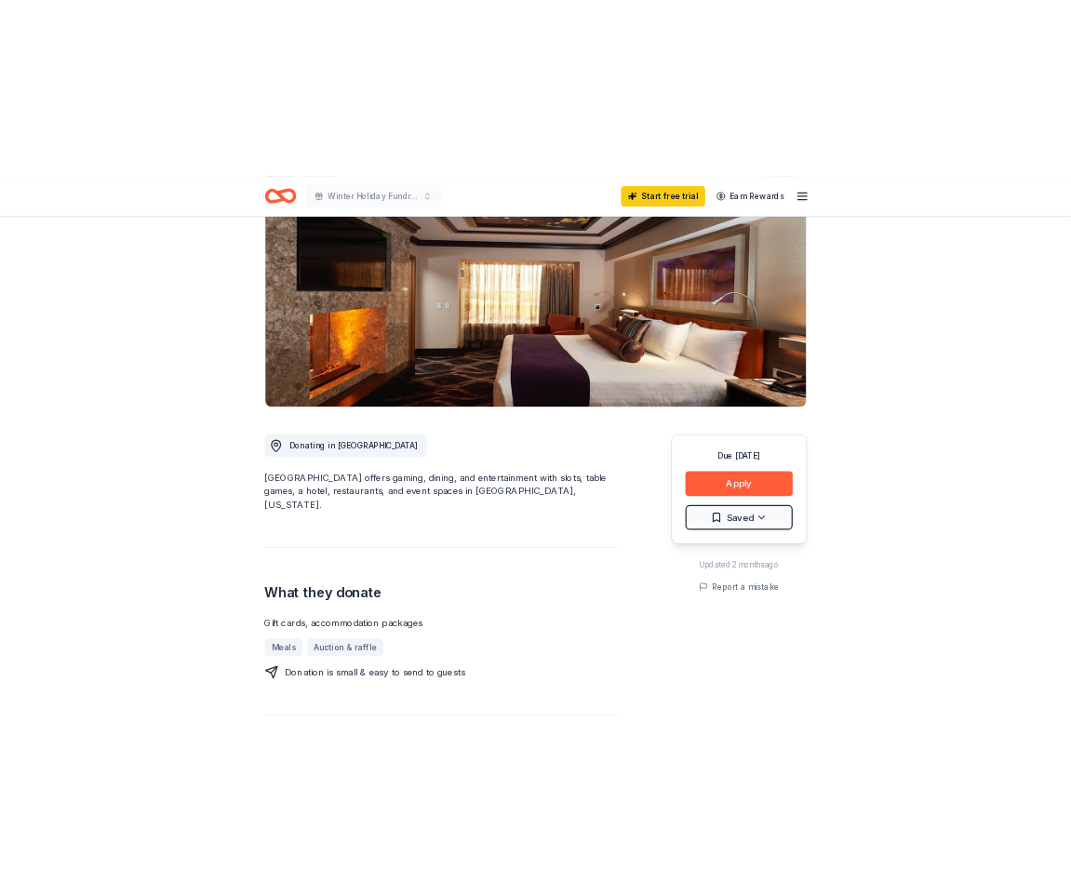
scroll to position [186, 0]
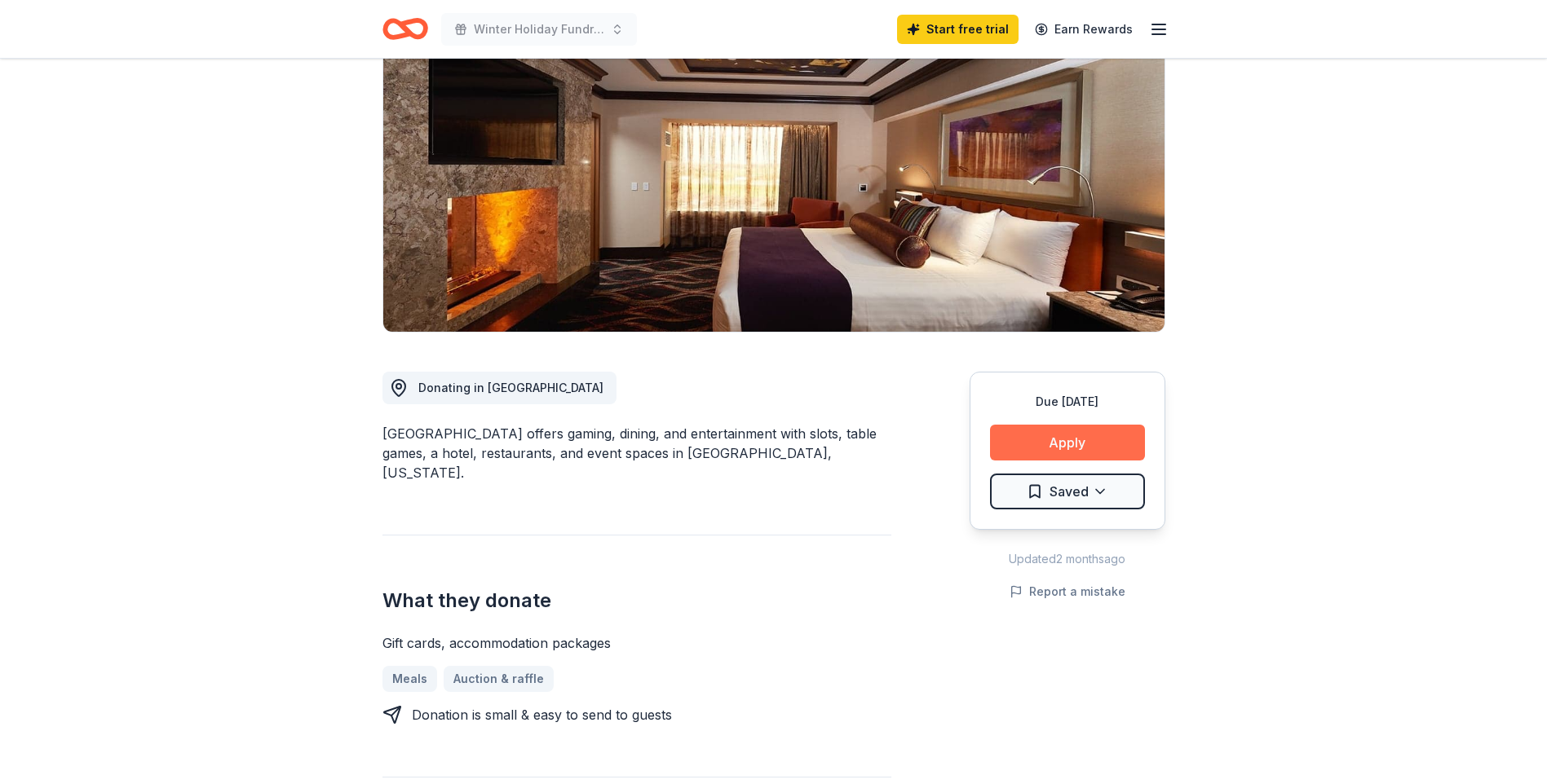
click at [1050, 450] on button "Apply" at bounding box center [1067, 442] width 155 height 36
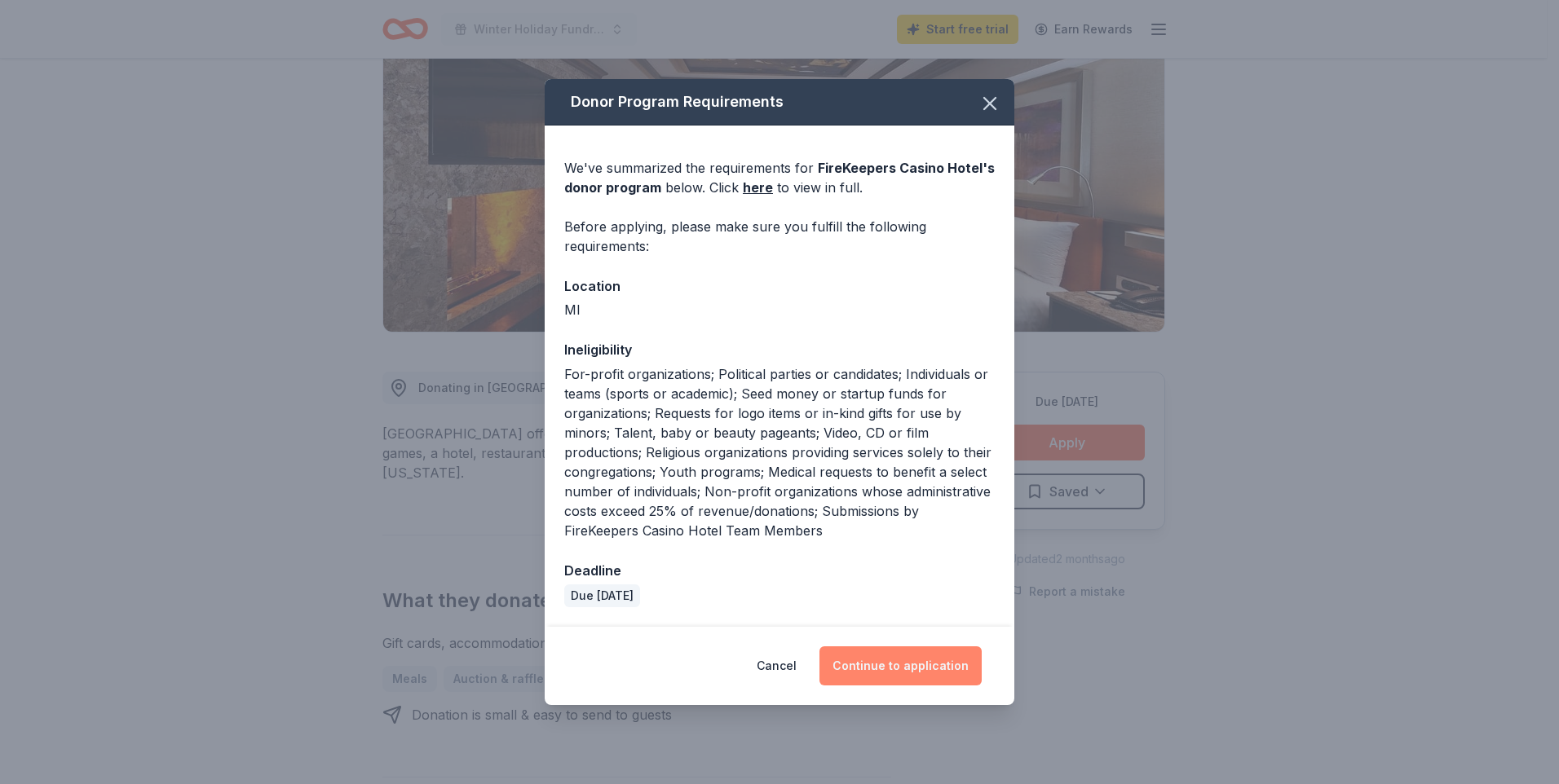
click at [939, 659] on button "Continue to application" at bounding box center [900, 666] width 162 height 39
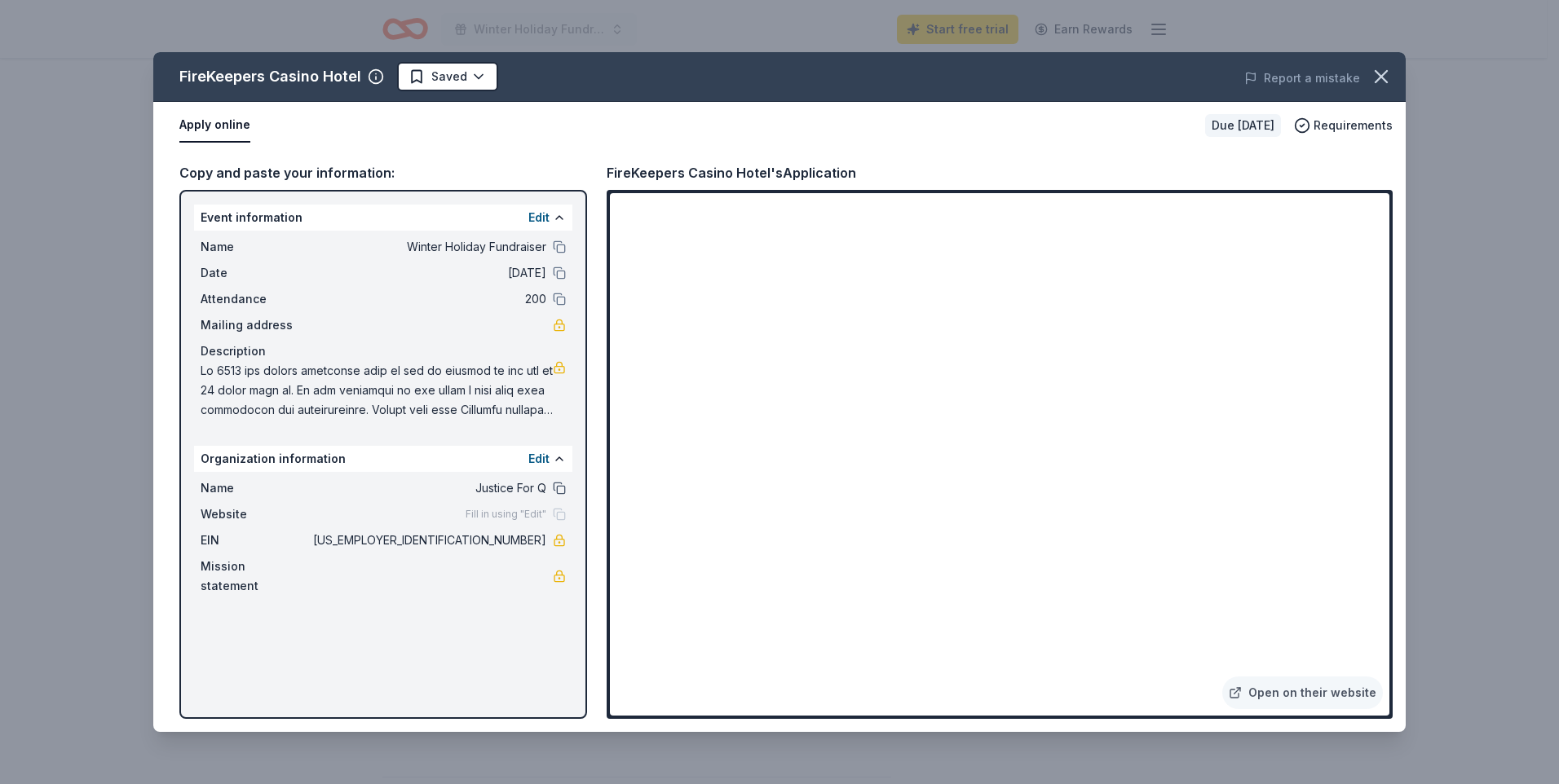
click at [564, 485] on button at bounding box center [559, 488] width 13 height 13
click at [526, 512] on span "Fill in using "Edit"" at bounding box center [506, 514] width 81 height 13
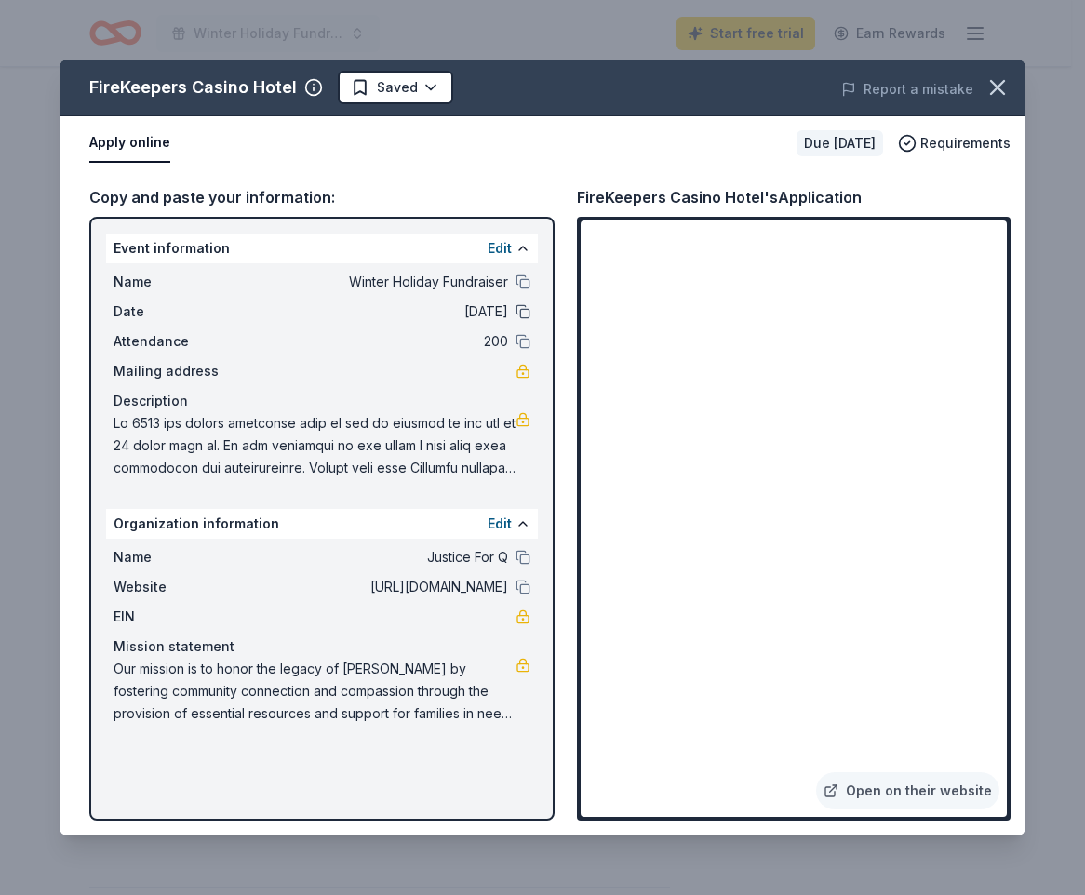
click at [516, 313] on button at bounding box center [522, 311] width 15 height 15
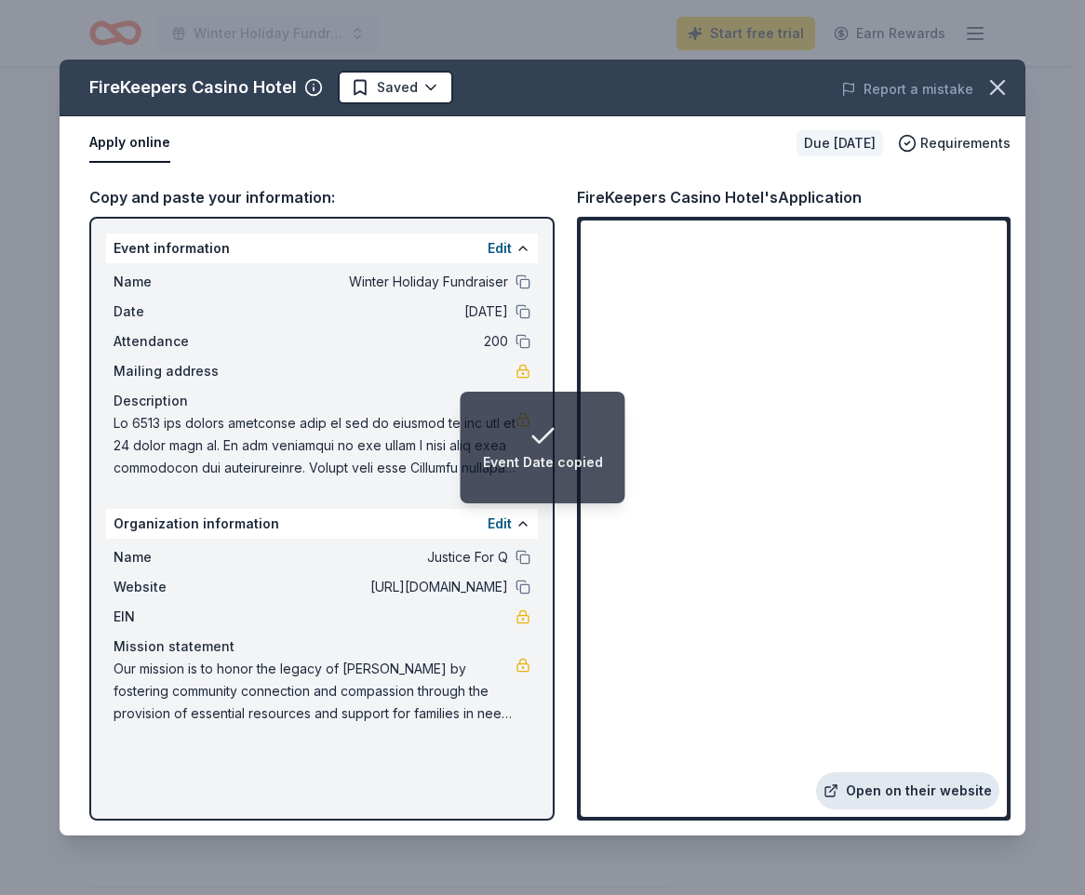
click at [923, 784] on link "Open on their website" at bounding box center [907, 790] width 183 height 37
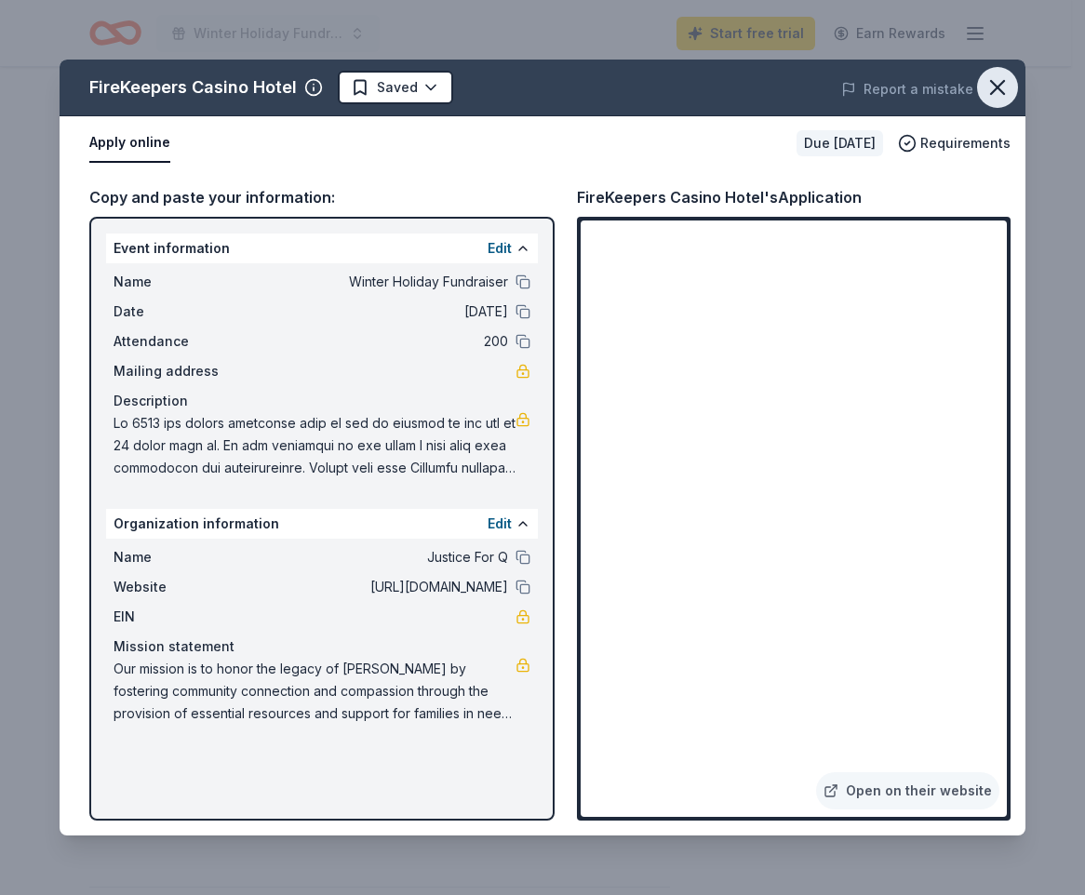
click at [995, 90] on icon "button" at bounding box center [997, 87] width 13 height 13
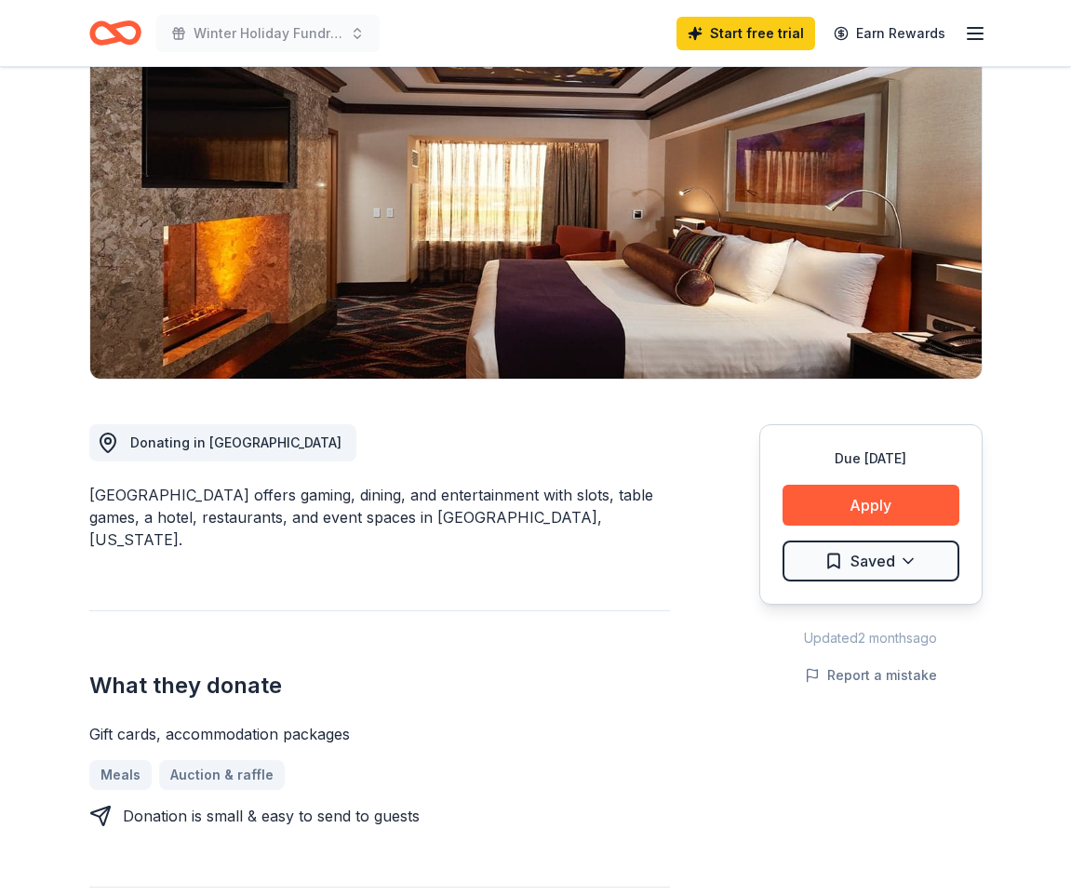
click at [981, 36] on icon "button" at bounding box center [975, 33] width 22 height 22
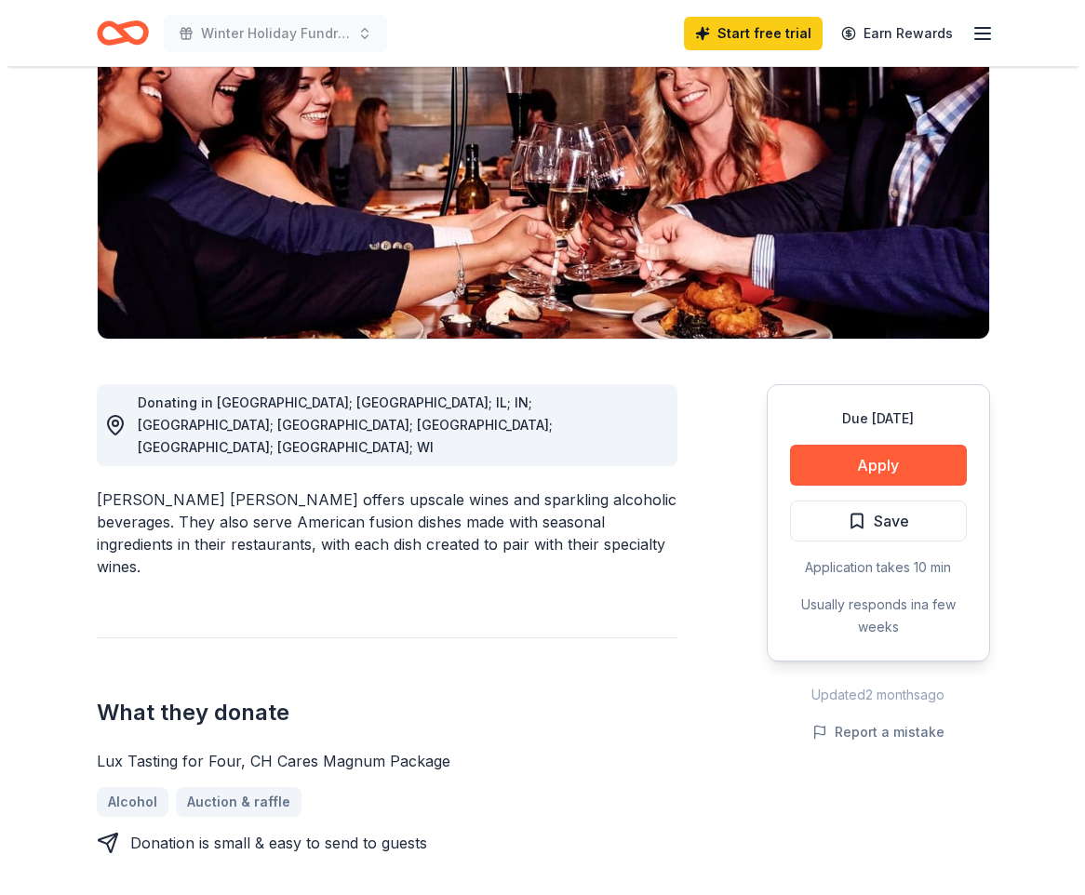
scroll to position [279, 0]
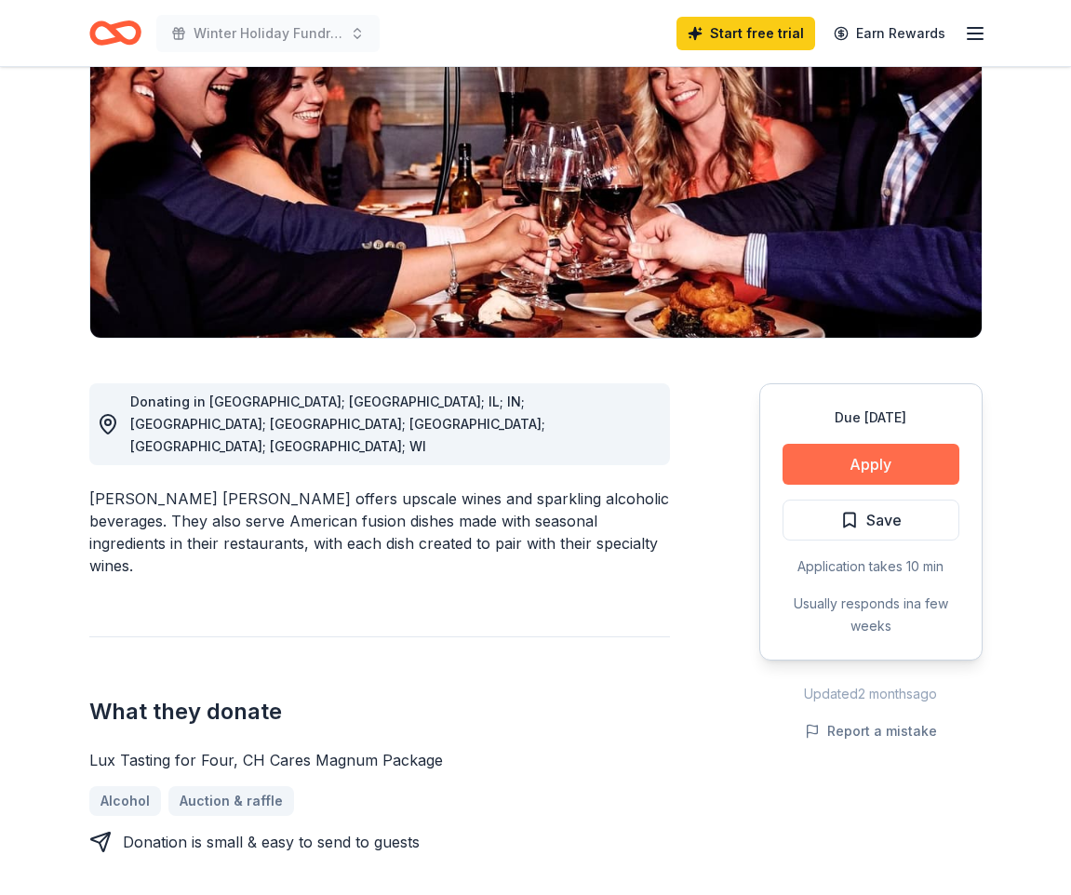
click at [819, 444] on button "Apply" at bounding box center [870, 464] width 177 height 41
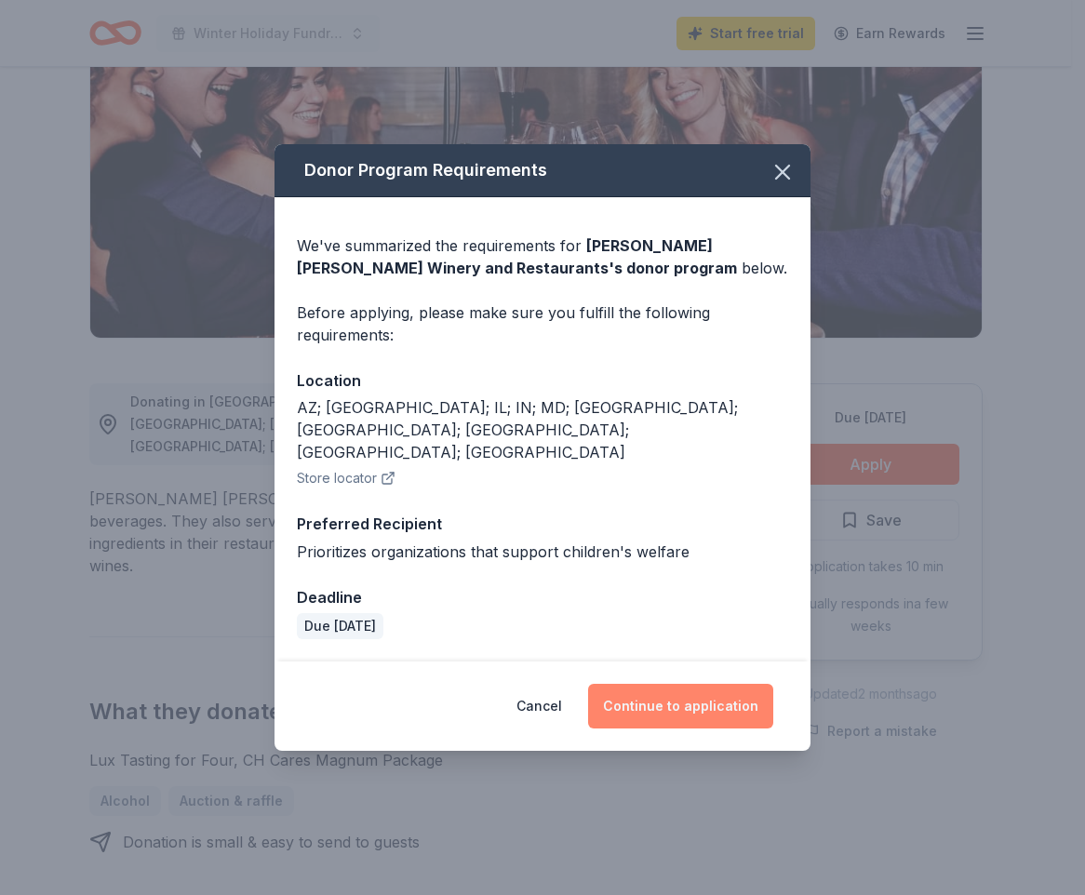
click at [696, 684] on button "Continue to application" at bounding box center [680, 706] width 185 height 45
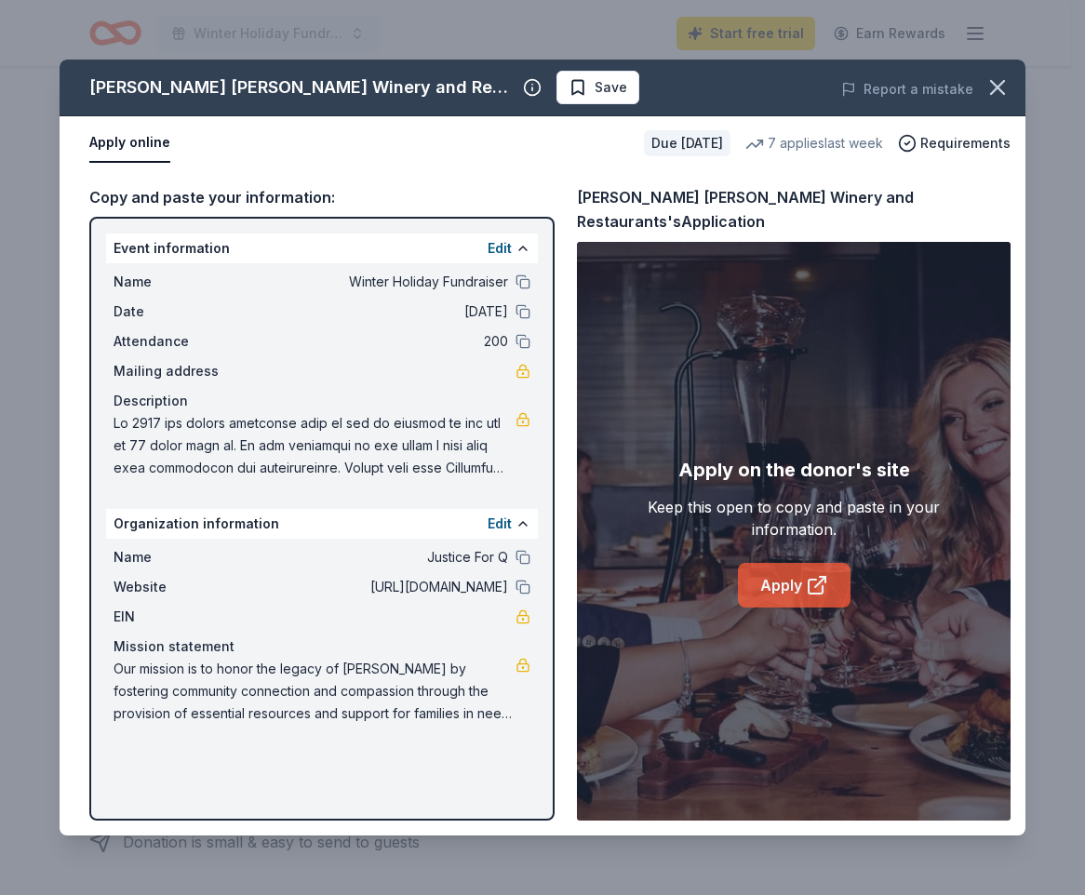
click at [784, 571] on link "Apply" at bounding box center [794, 585] width 113 height 45
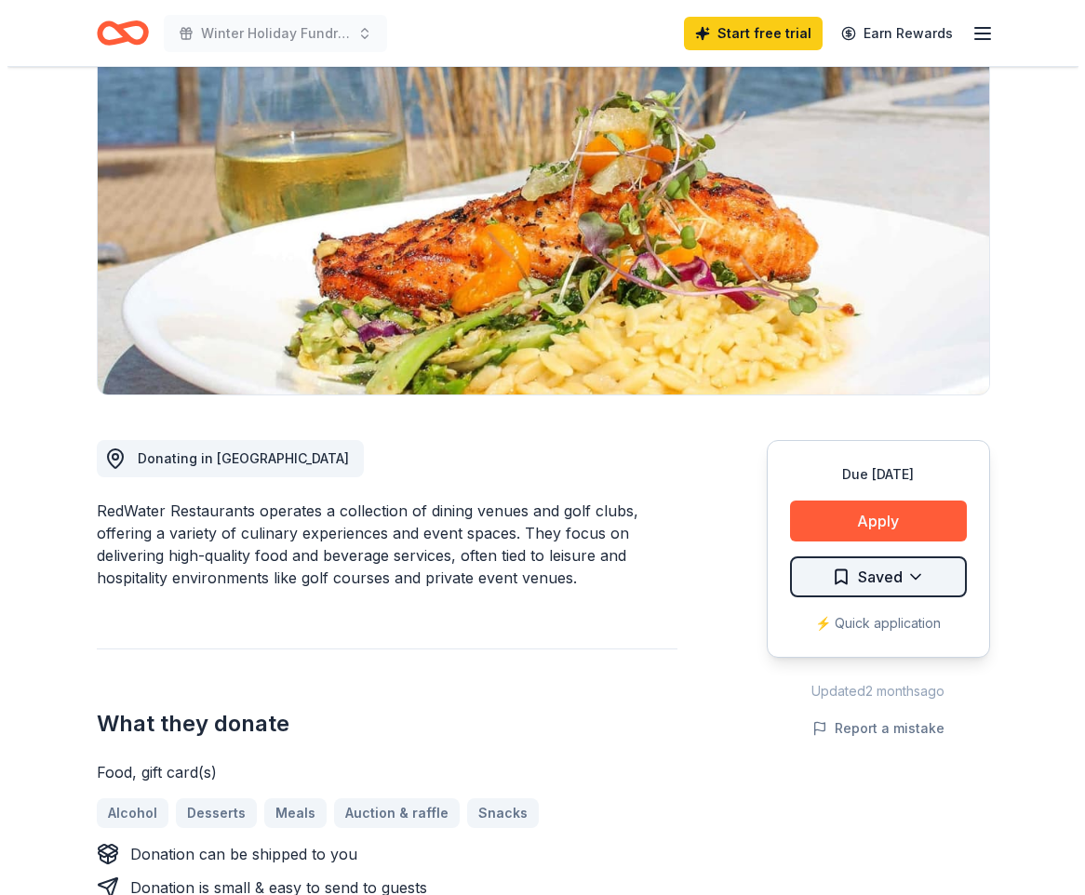
scroll to position [186, 0]
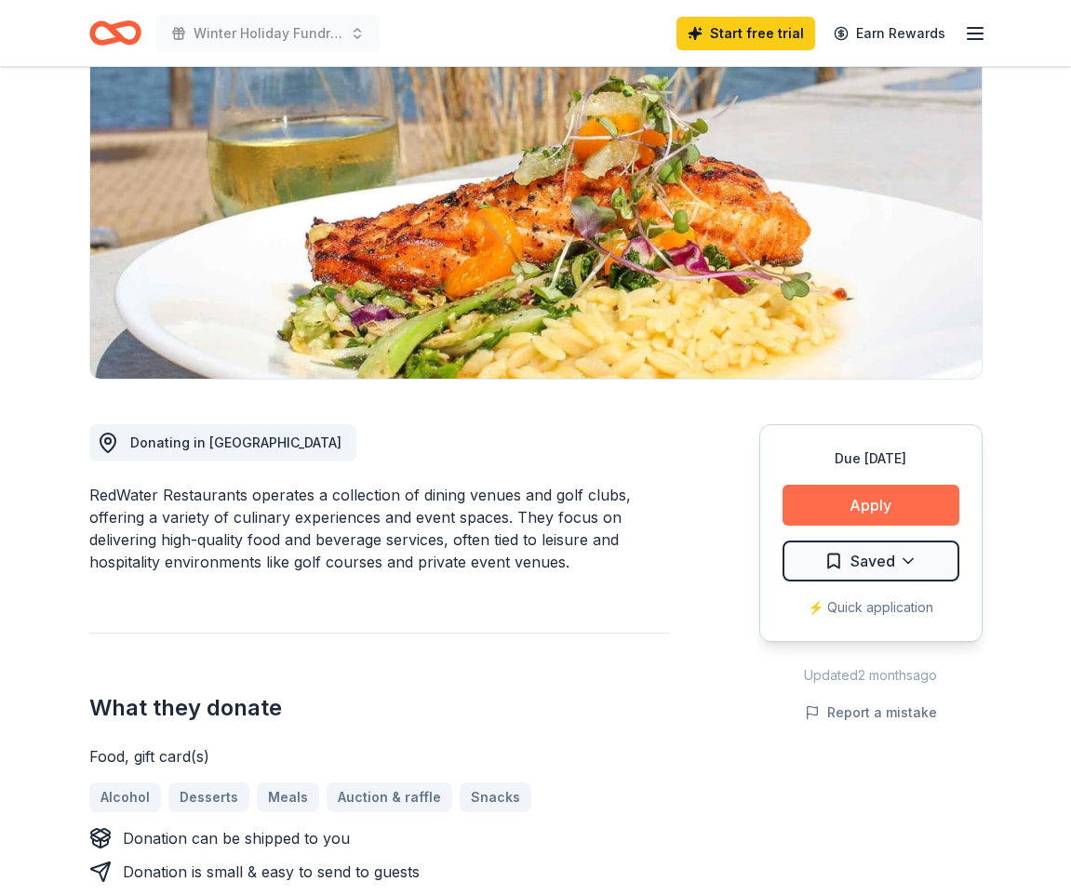
click at [816, 505] on button "Apply" at bounding box center [870, 505] width 177 height 41
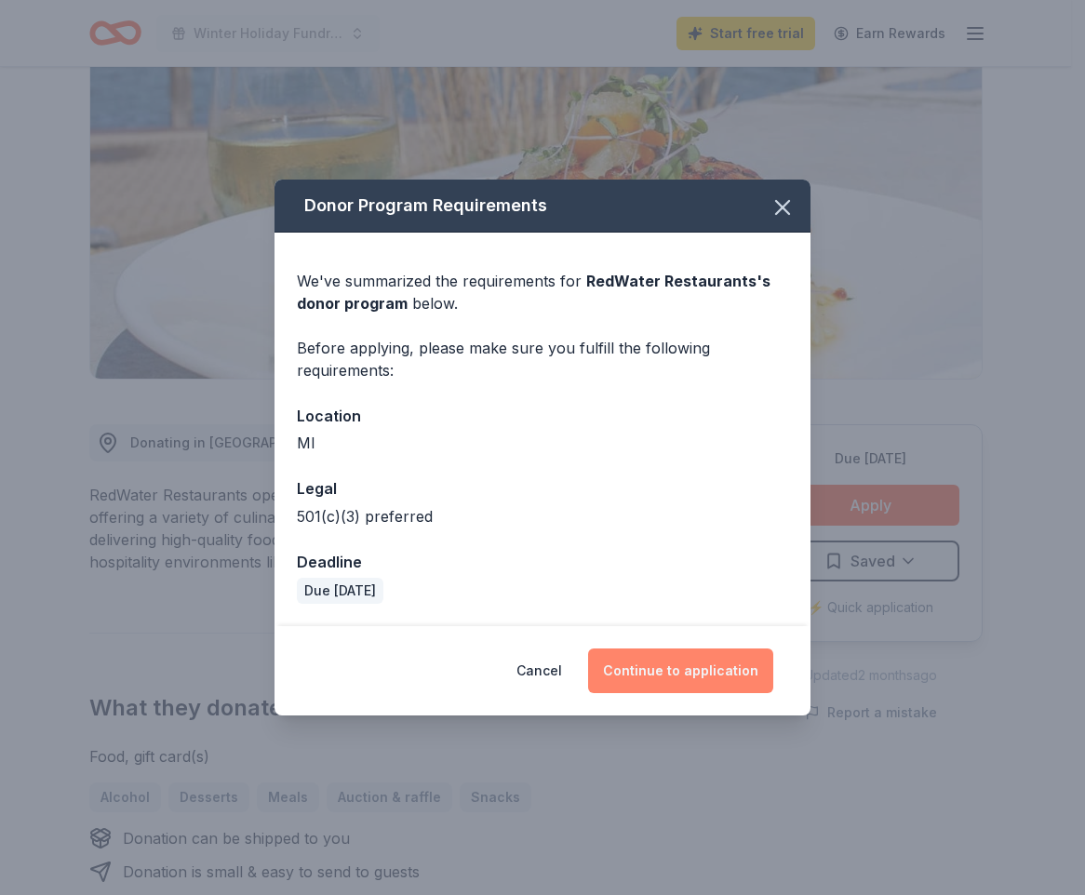
click at [725, 659] on button "Continue to application" at bounding box center [680, 670] width 185 height 45
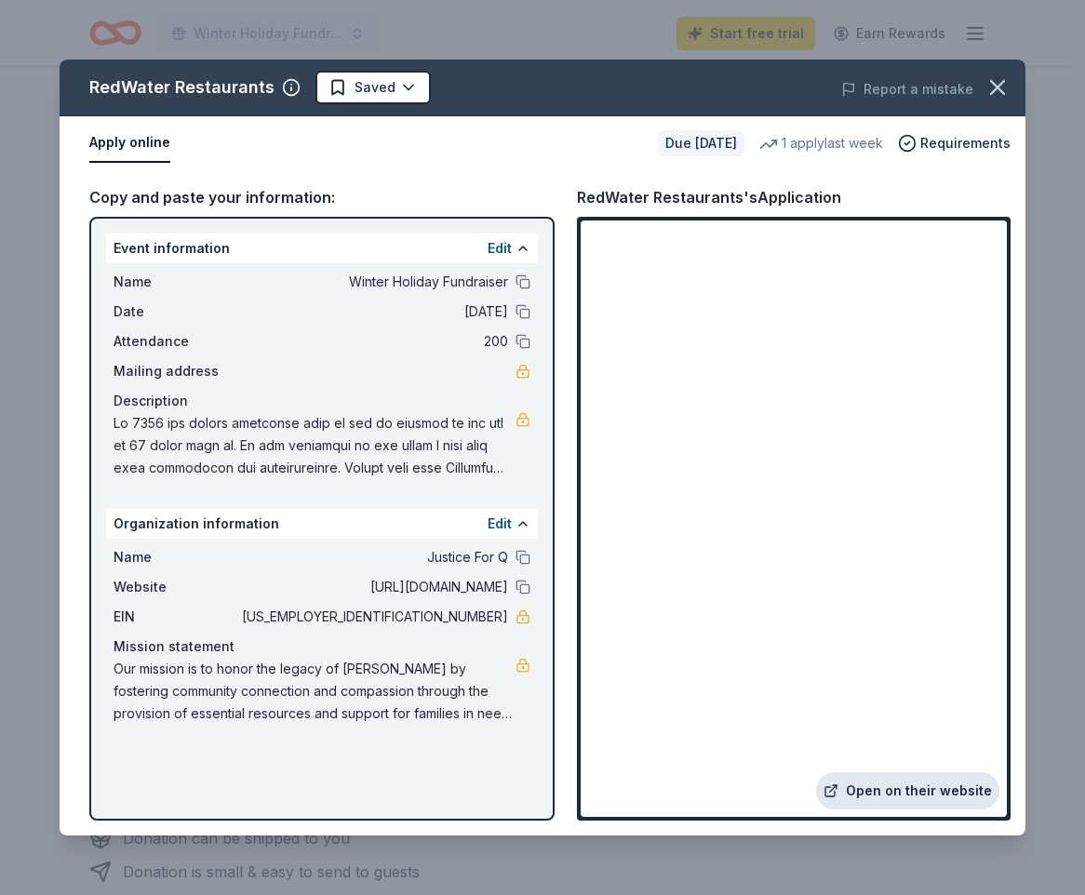
click at [864, 790] on link "Open on their website" at bounding box center [907, 790] width 183 height 37
click at [519, 581] on button at bounding box center [522, 587] width 15 height 15
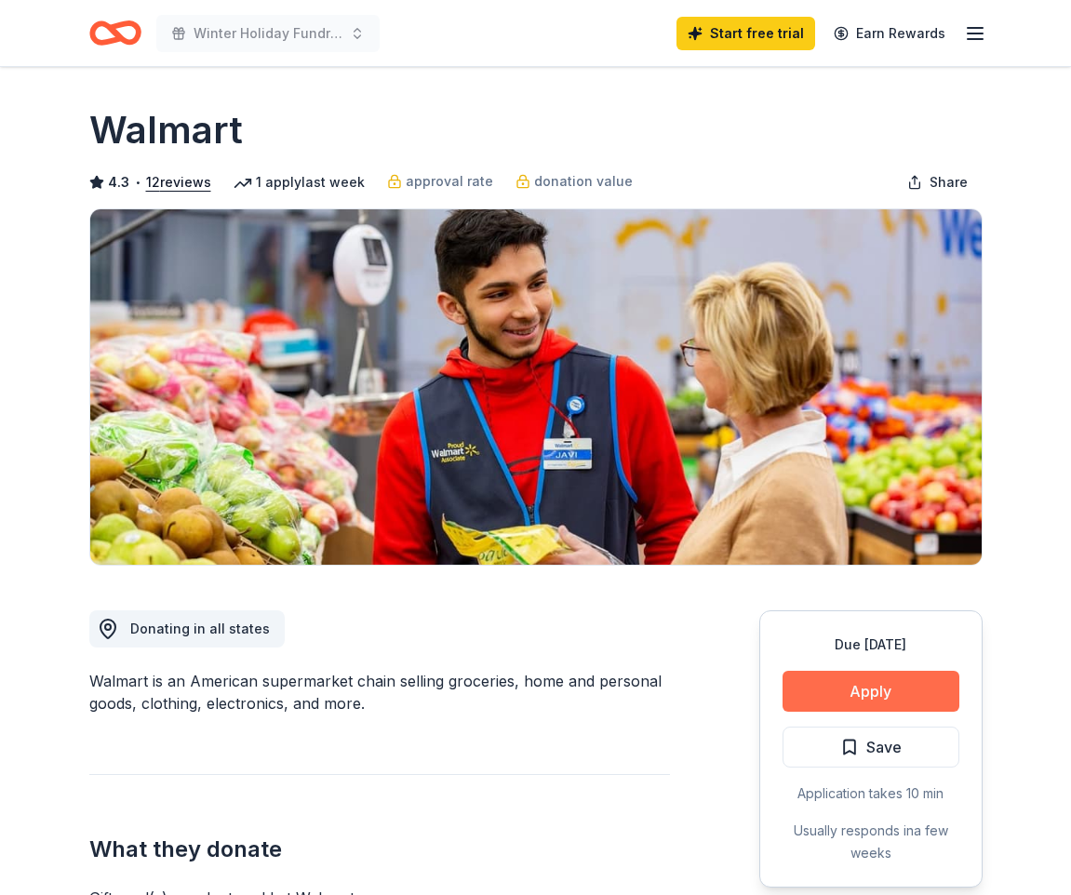
click at [929, 686] on button "Apply" at bounding box center [870, 691] width 177 height 41
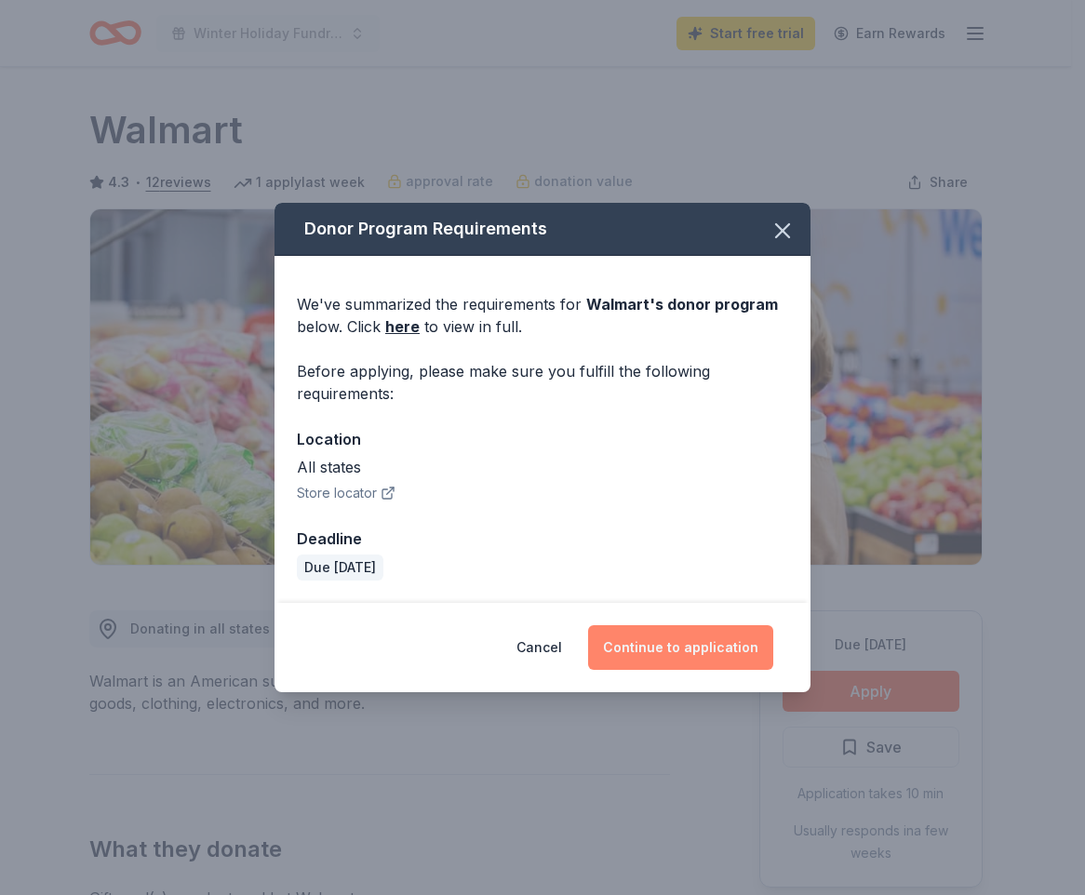
click at [741, 658] on button "Continue to application" at bounding box center [680, 647] width 185 height 45
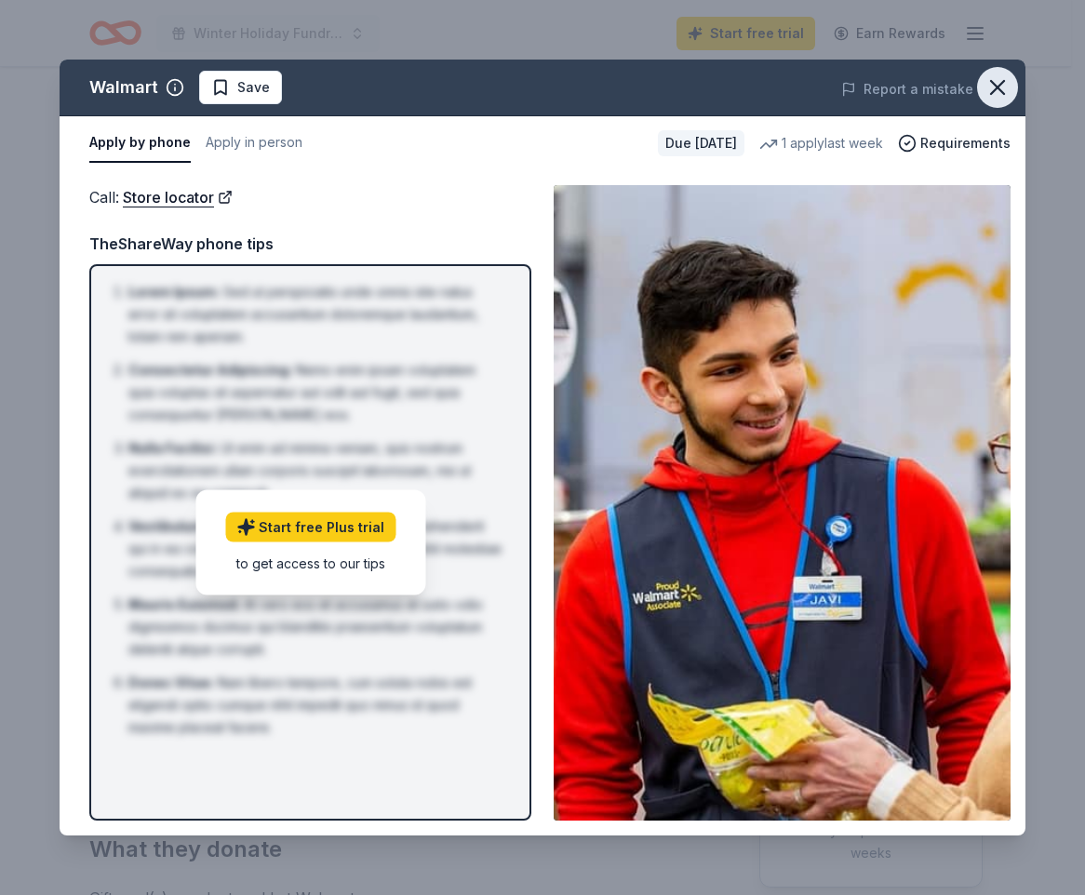
click at [992, 91] on icon "button" at bounding box center [997, 87] width 26 height 26
